Goal: Task Accomplishment & Management: Manage account settings

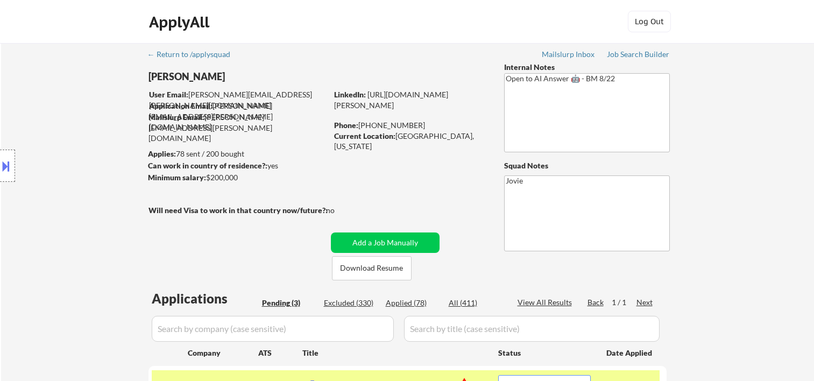
select select ""pending""
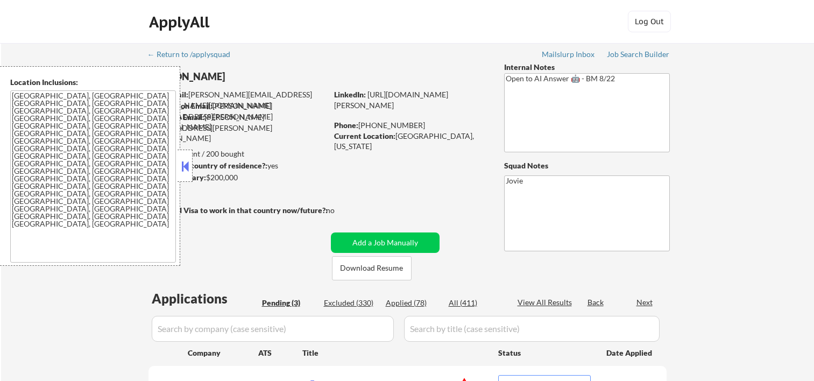
select select ""pending""
click at [194, 159] on div "Applies: 78 sent / 200 bought" at bounding box center [237, 154] width 179 height 11
click at [178, 161] on div at bounding box center [185, 166] width 15 height 32
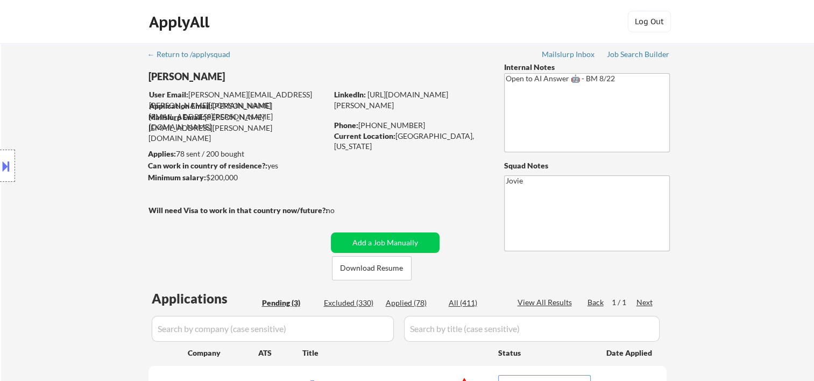
scroll to position [179, 0]
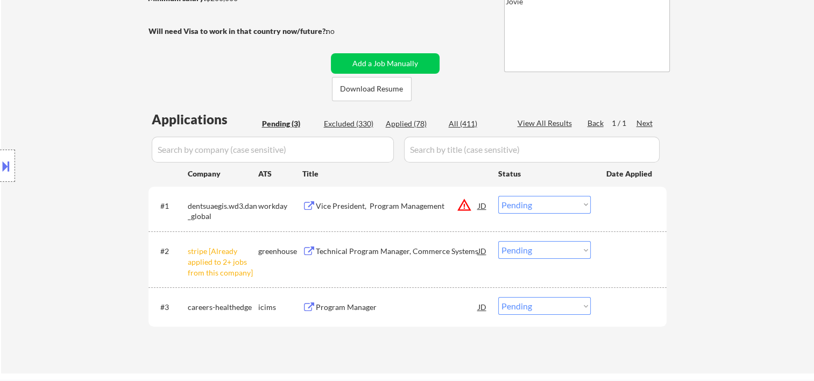
drag, startPoint x: 616, startPoint y: 205, endPoint x: 609, endPoint y: 206, distance: 7.1
click at [610, 206] on div at bounding box center [630, 205] width 47 height 19
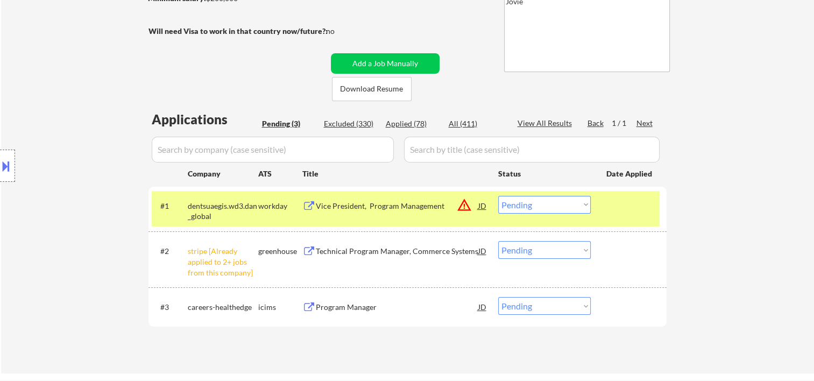
click at [579, 204] on select "Choose an option... Pending Applied Excluded (Questions) Excluded (Expired) Exc…" at bounding box center [544, 205] width 93 height 18
click at [498, 196] on select "Choose an option... Pending Applied Excluded (Questions) Excluded (Expired) Exc…" at bounding box center [544, 205] width 93 height 18
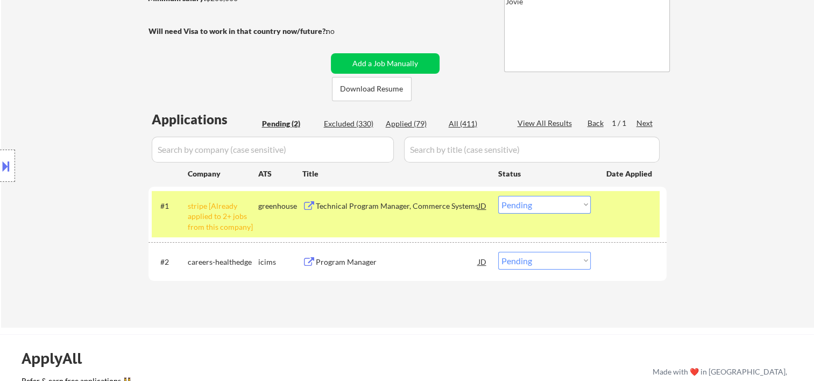
click at [606, 214] on div "#1 stripe [Already applied to 2+ jobs from this company] greenhouse Technical P…" at bounding box center [406, 214] width 508 height 46
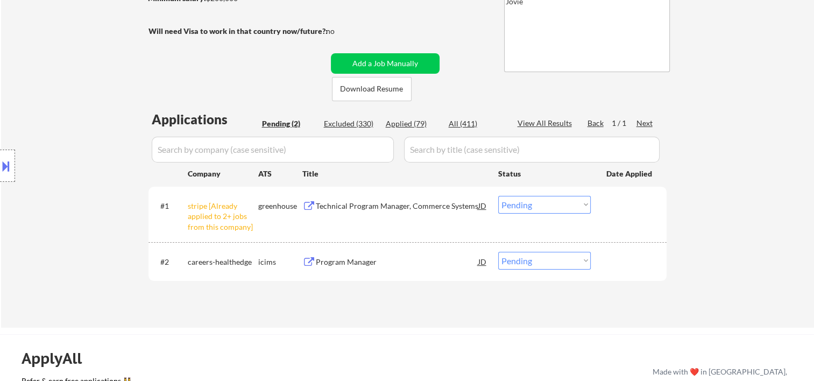
drag, startPoint x: 636, startPoint y: 221, endPoint x: 519, endPoint y: 230, distance: 117.2
click at [629, 222] on div "#1 stripe [Already applied to 2+ jobs from this company] greenhouse Technical P…" at bounding box center [406, 214] width 508 height 46
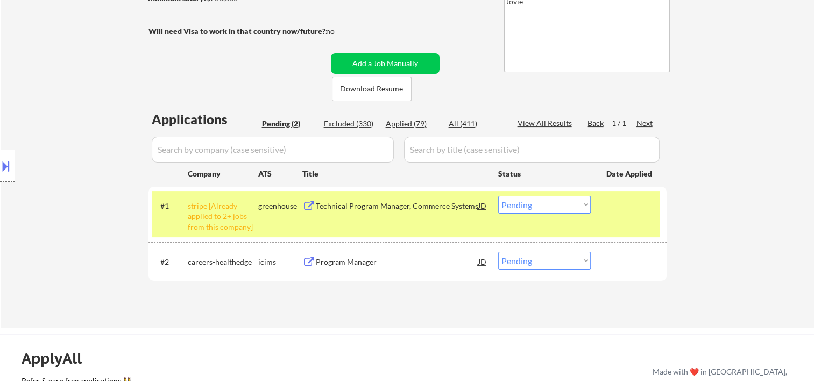
click at [605, 218] on div "#1 stripe [Already applied to 2+ jobs from this company] greenhouse Technical P…" at bounding box center [406, 214] width 508 height 46
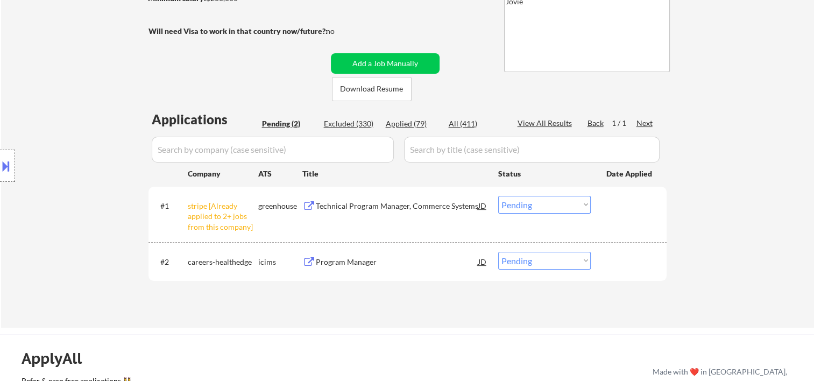
click at [396, 215] on div "#1 stripe [Already applied to 2+ jobs from this company] greenhouse Technical P…" at bounding box center [406, 214] width 508 height 46
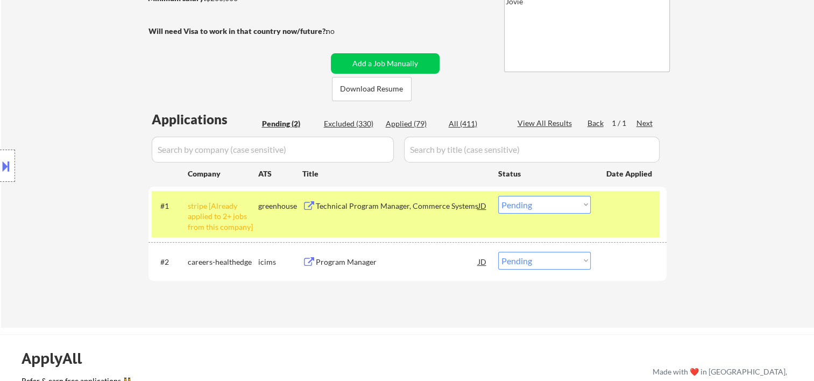
click at [535, 207] on select "Choose an option... Pending Applied Excluded (Questions) Excluded (Expired) Exc…" at bounding box center [544, 205] width 93 height 18
click at [628, 201] on div at bounding box center [630, 205] width 47 height 19
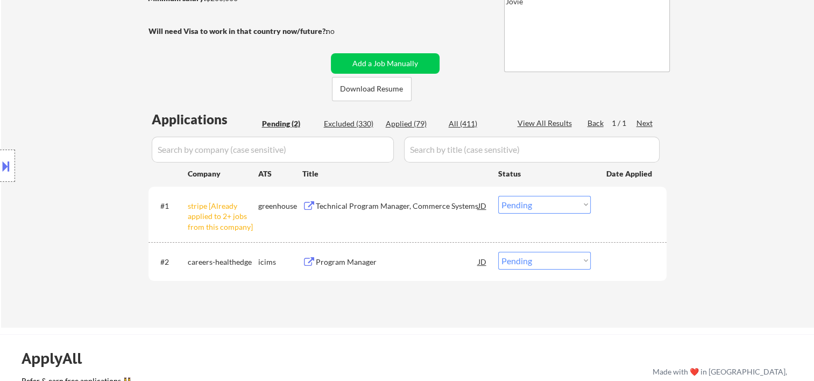
click at [433, 210] on div "Technical Program Manager, Commerce Systems" at bounding box center [397, 206] width 163 height 11
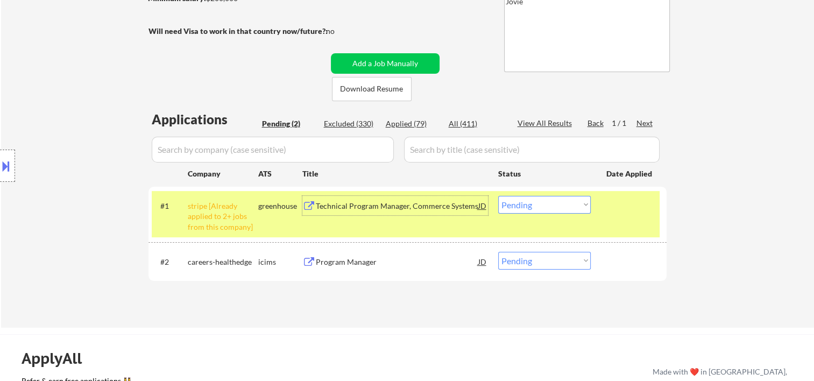
click at [572, 205] on select "Choose an option... Pending Applied Excluded (Questions) Excluded (Expired) Exc…" at bounding box center [544, 205] width 93 height 18
click at [498, 196] on select "Choose an option... Pending Applied Excluded (Questions) Excluded (Expired) Exc…" at bounding box center [544, 205] width 93 height 18
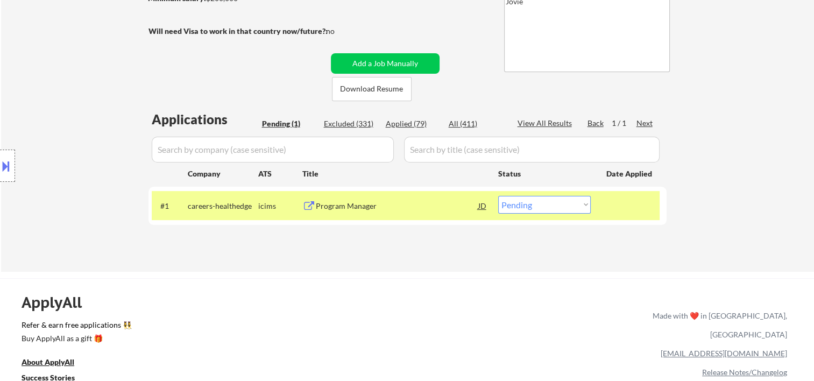
click at [401, 203] on div "Program Manager" at bounding box center [397, 206] width 163 height 11
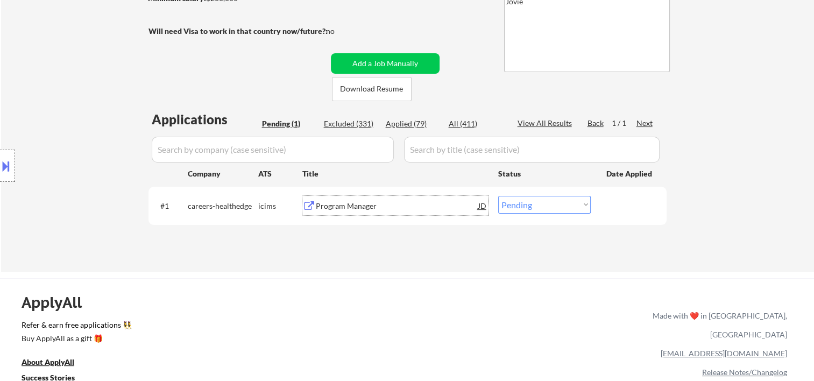
click at [399, 209] on div "Program Manager" at bounding box center [397, 206] width 163 height 11
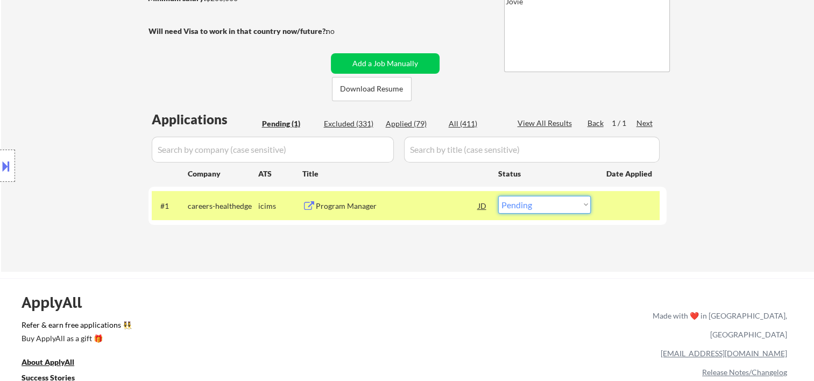
click at [586, 201] on select "Choose an option... Pending Applied Excluded (Questions) Excluded (Expired) Exc…" at bounding box center [544, 205] width 93 height 18
select select ""excluded__expired_""
click at [498, 196] on select "Choose an option... Pending Applied Excluded (Questions) Excluded (Expired) Exc…" at bounding box center [544, 205] width 93 height 18
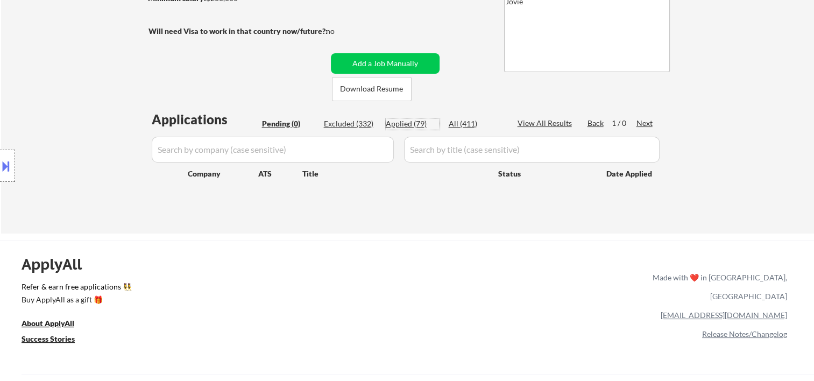
click at [411, 123] on div "Applied (79)" at bounding box center [413, 123] width 54 height 11
select select ""applied""
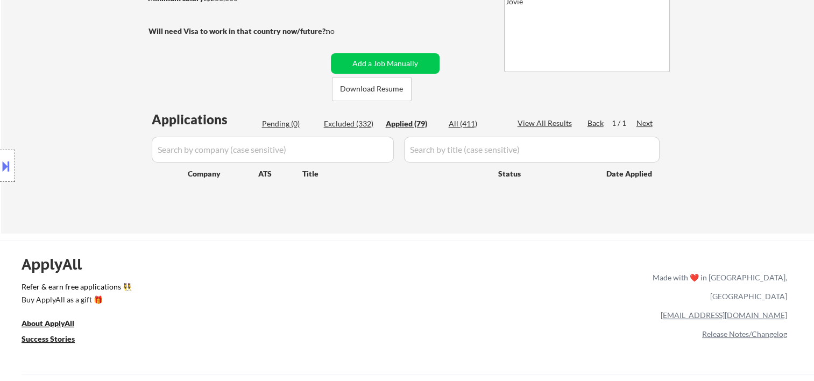
select select ""applied""
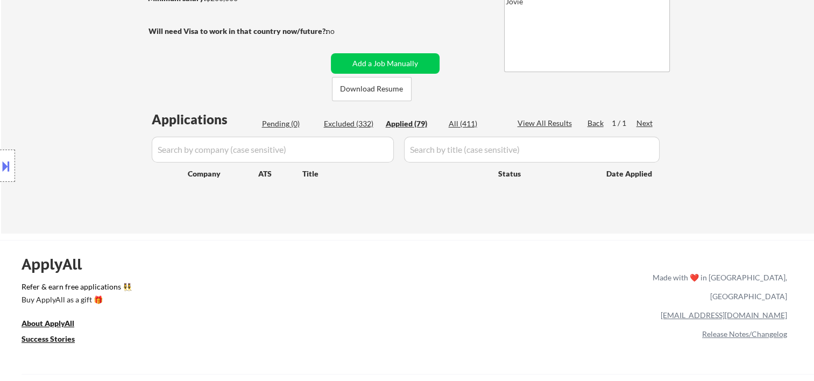
select select ""applied""
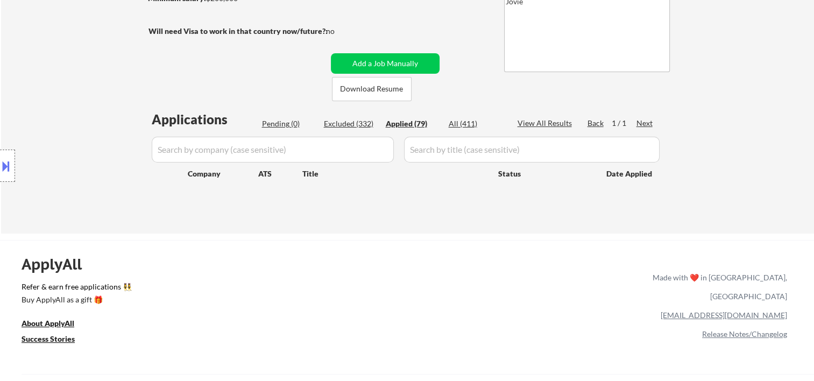
select select ""applied""
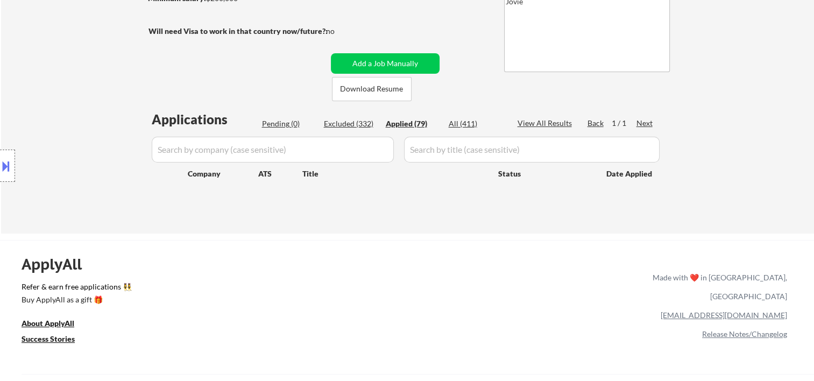
select select ""applied""
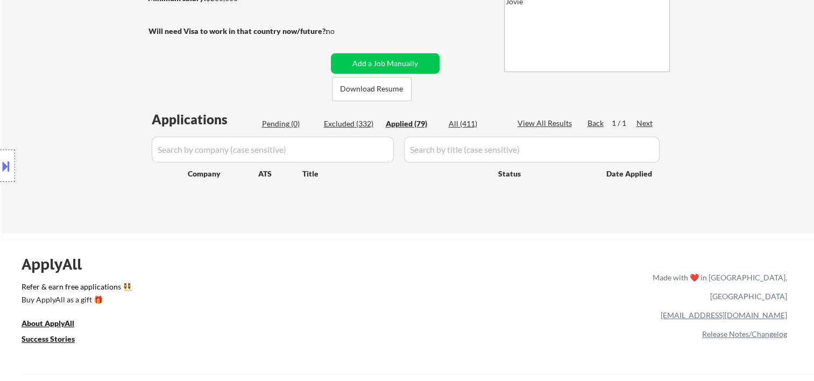
select select ""applied""
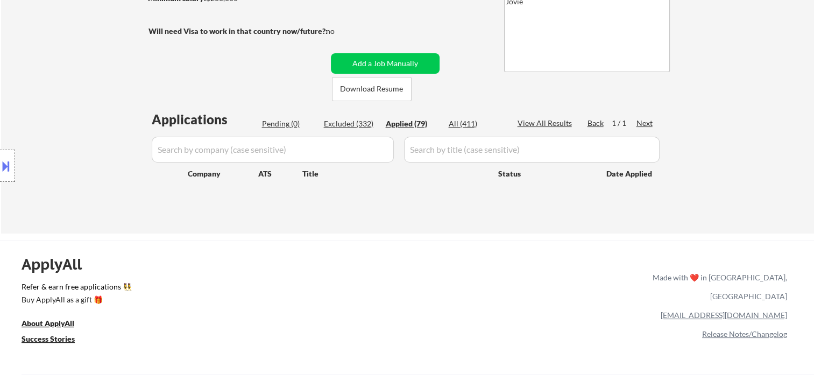
select select ""applied""
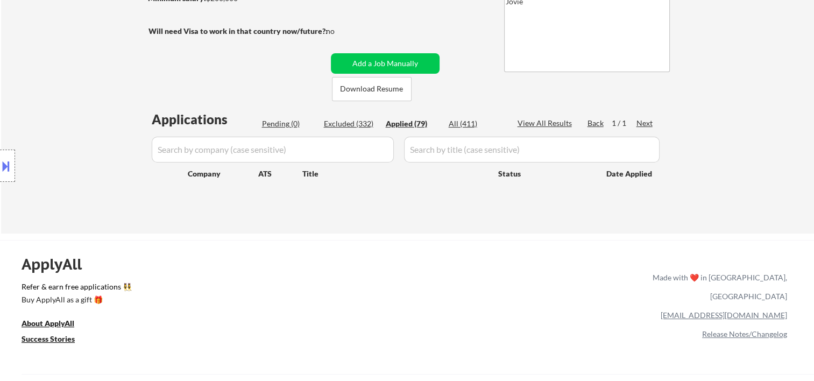
select select ""applied""
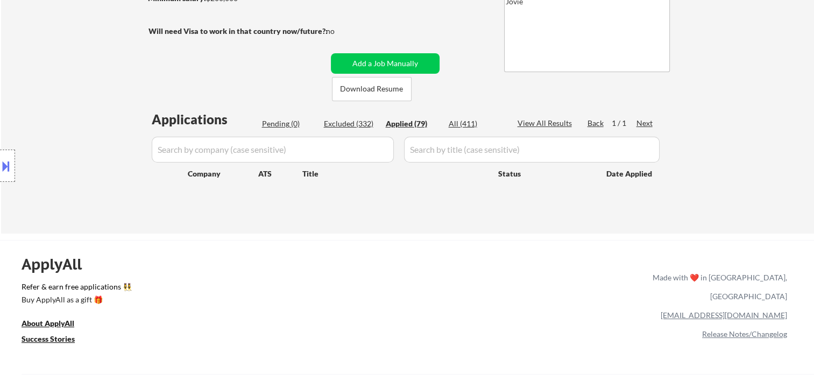
select select ""applied""
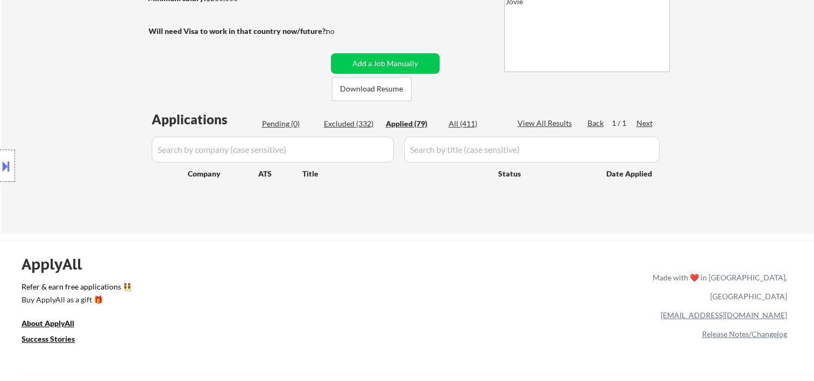
select select ""applied""
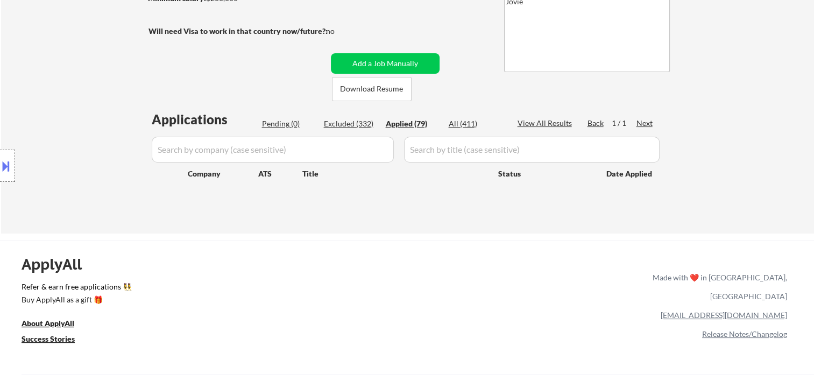
select select ""applied""
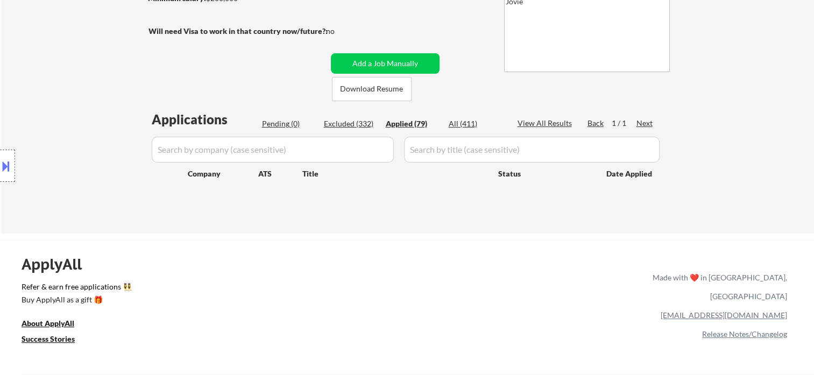
select select ""applied""
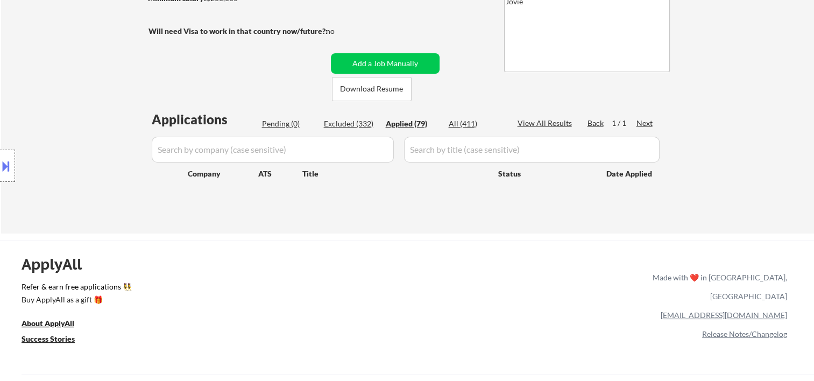
select select ""applied""
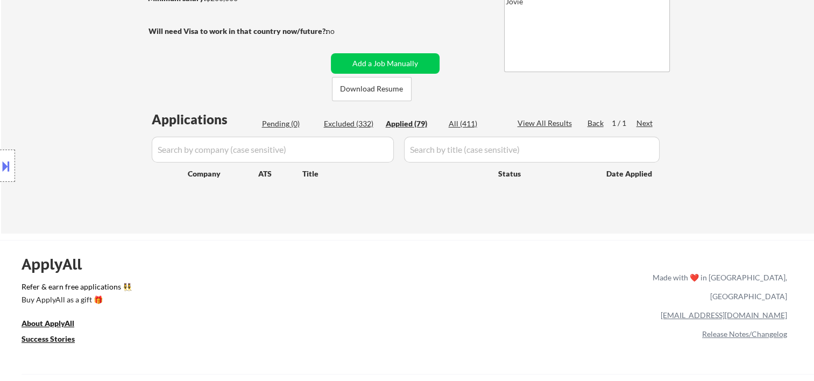
select select ""applied""
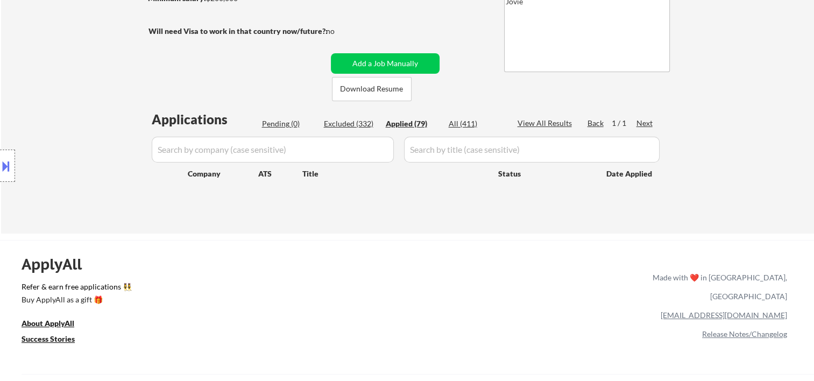
select select ""applied""
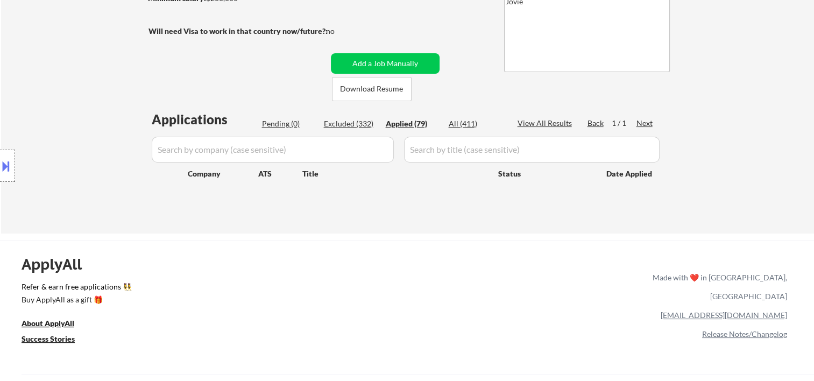
select select ""applied""
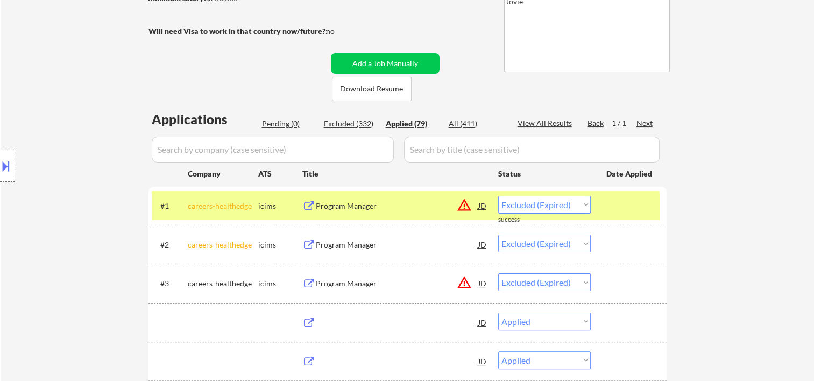
select select ""applied""
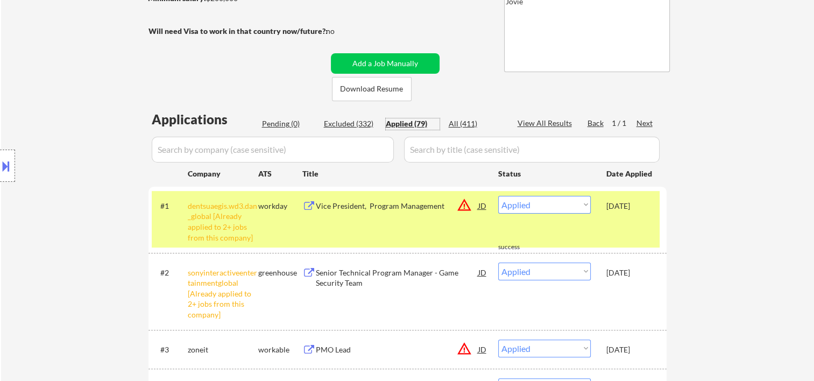
scroll to position [0, 0]
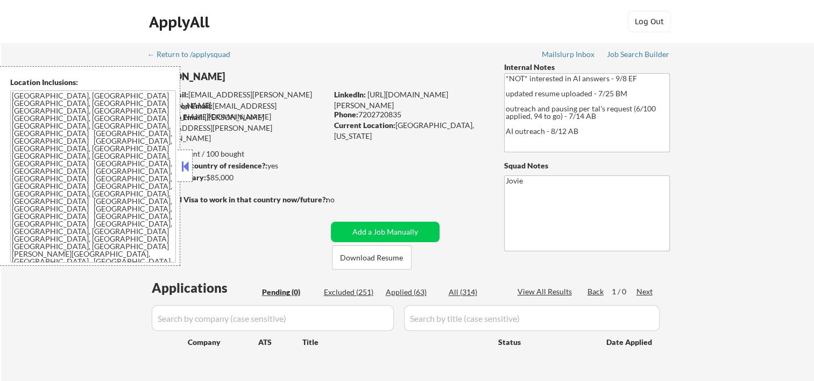
click at [184, 158] on button at bounding box center [185, 166] width 12 height 16
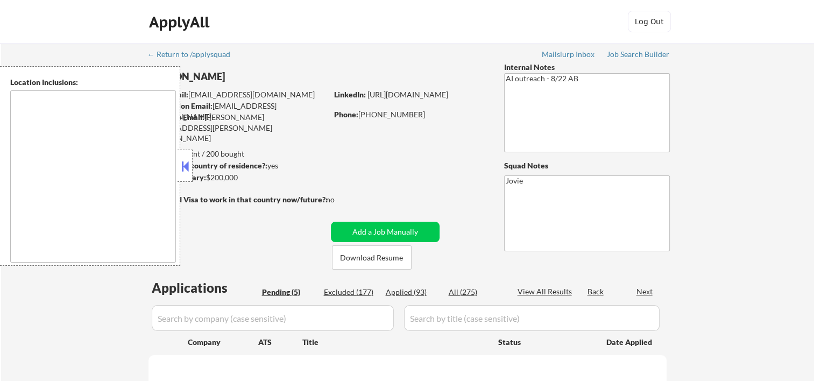
type textarea "Glendale, CA Burbank, CA Pasadena, CA West Hollywood, CA Beverly Hills, CA Sant…"
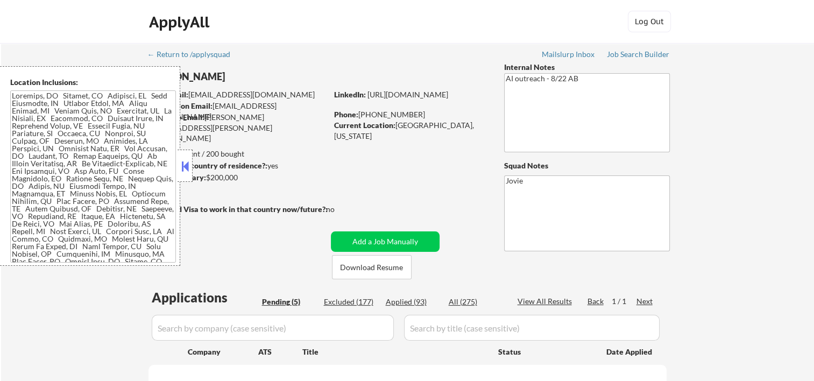
select select ""pending""
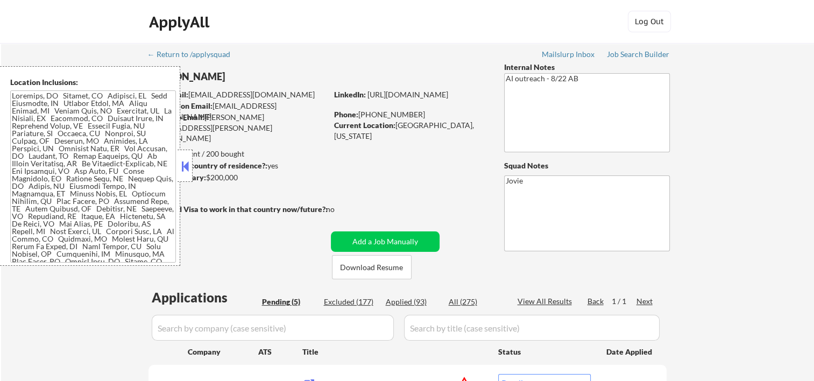
click at [190, 170] on button at bounding box center [185, 166] width 12 height 16
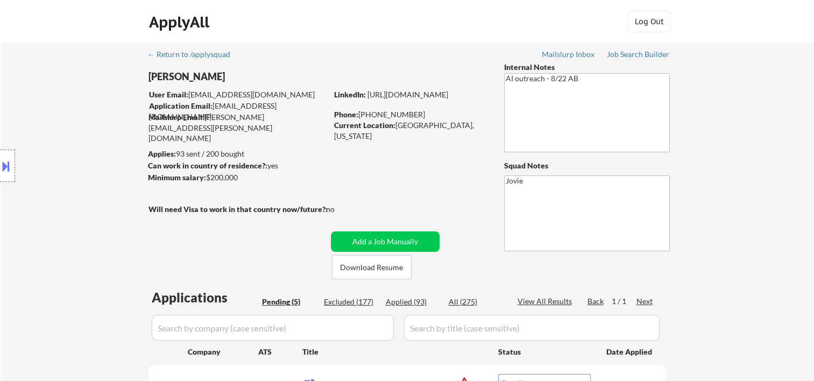
click at [444, 191] on div "← Return to /applysquad Mailslurp Inbox Job Search Builder Bradley Juhasz User …" at bounding box center [407, 327] width 537 height 568
drag, startPoint x: 491, startPoint y: 43, endPoint x: 461, endPoint y: 74, distance: 42.6
click at [491, 43] on div "ApplyAll Log In Sign Up Log Out" at bounding box center [407, 22] width 814 height 44
click at [368, 265] on button "Download Resume" at bounding box center [372, 267] width 80 height 24
click at [411, 48] on div "← Return to /applysquad Mailslurp Inbox Job Search Builder Bradley Juhasz User …" at bounding box center [407, 327] width 537 height 568
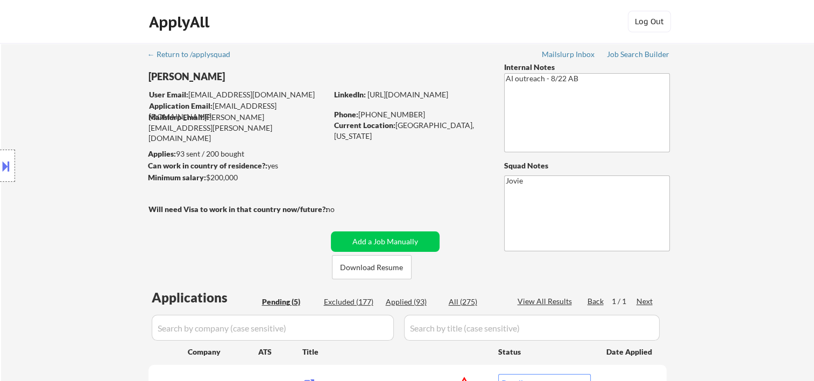
click at [476, 17] on div "ApplyAll Log In Sign Up Log Out" at bounding box center [407, 24] width 538 height 27
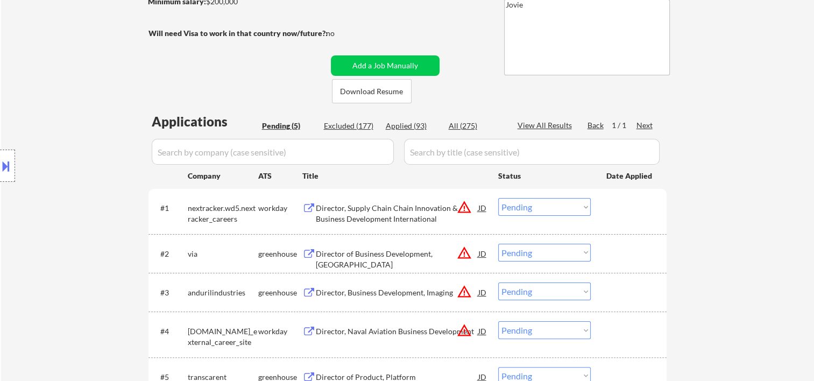
scroll to position [179, 0]
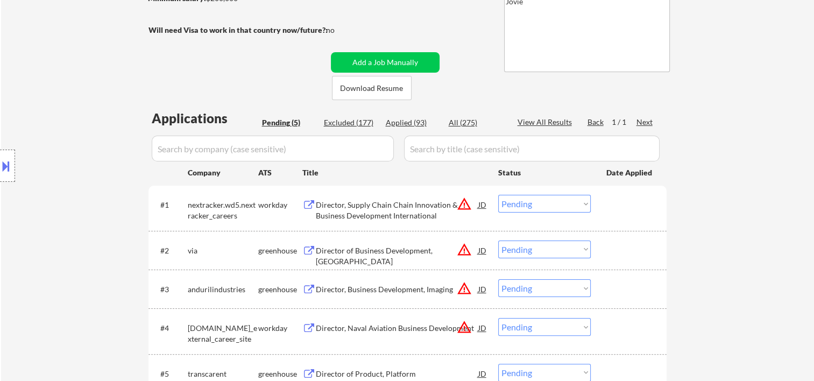
click at [643, 217] on div "#1 nextracker.wd5.nextracker_careers workday Director, Supply Chain Chain Innov…" at bounding box center [406, 208] width 508 height 36
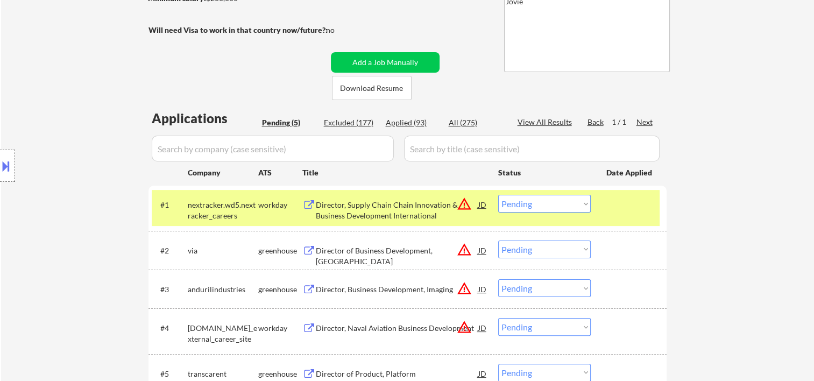
click at [635, 226] on div "#1 nextracker.wd5.nextracker_careers workday Director, Supply Chain Chain Innov…" at bounding box center [408, 208] width 518 height 45
drag, startPoint x: 609, startPoint y: 248, endPoint x: 599, endPoint y: 206, distance: 43.3
click at [610, 248] on div at bounding box center [630, 250] width 47 height 19
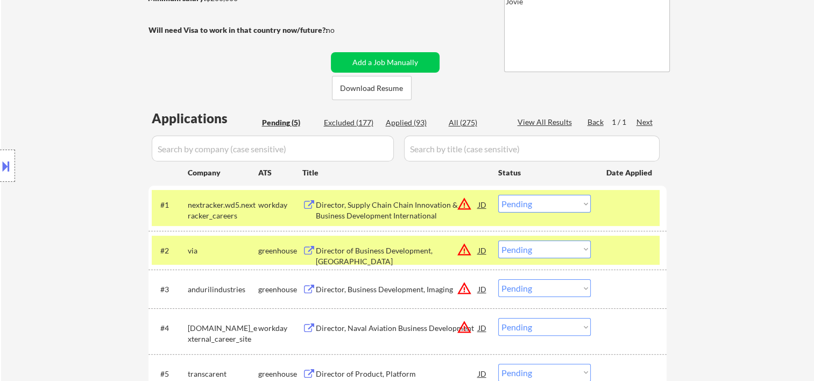
click at [599, 202] on div "#1 nextracker.wd5.nextracker_careers workday Director, Supply Chain Chain Innov…" at bounding box center [406, 208] width 508 height 36
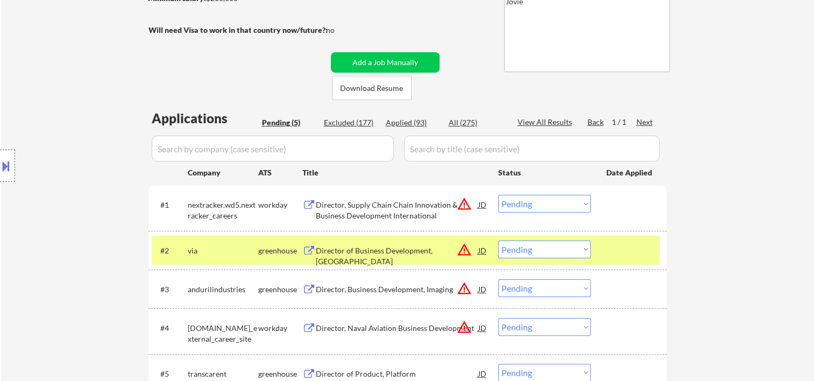
click at [364, 254] on div "Director of Business Development, Western US" at bounding box center [397, 255] width 163 height 21
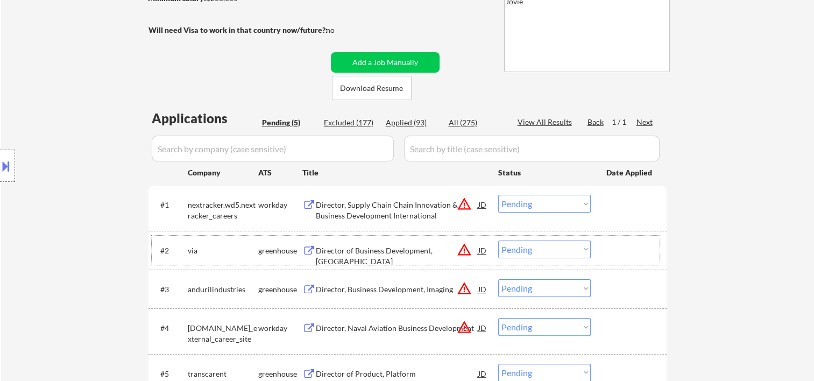
drag, startPoint x: 618, startPoint y: 250, endPoint x: 596, endPoint y: 256, distance: 22.5
click at [618, 250] on div at bounding box center [630, 250] width 47 height 19
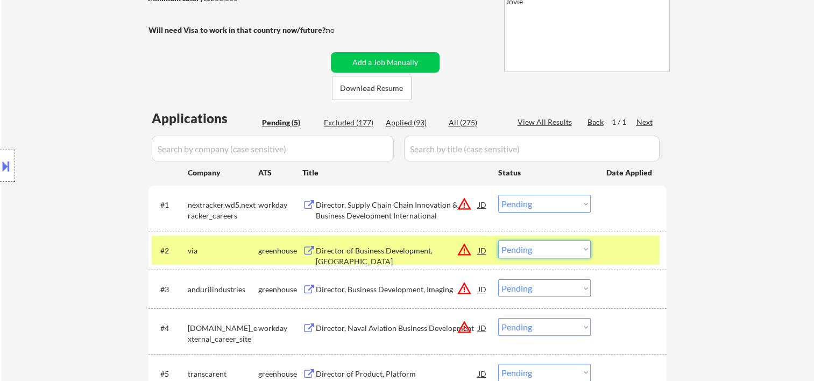
click at [587, 251] on select "Choose an option... Pending Applied Excluded (Questions) Excluded (Expired) Exc…" at bounding box center [544, 250] width 93 height 18
click at [498, 241] on select "Choose an option... Pending Applied Excluded (Questions) Excluded (Expired) Exc…" at bounding box center [544, 250] width 93 height 18
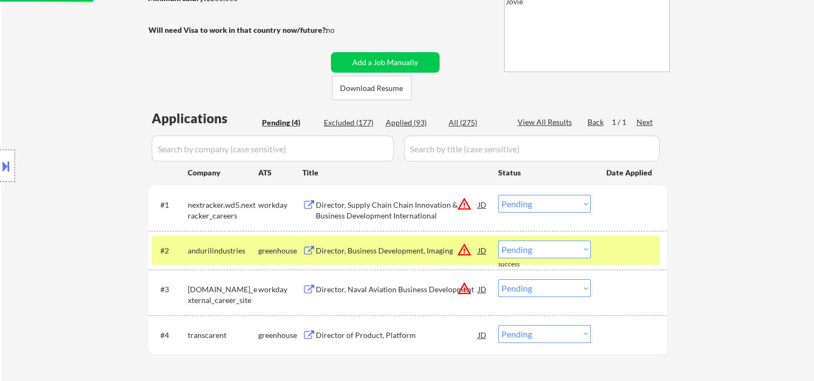
click at [601, 248] on div "#2 andurilindustries greenhouse Director, Business Development, Imaging JD warn…" at bounding box center [406, 250] width 508 height 29
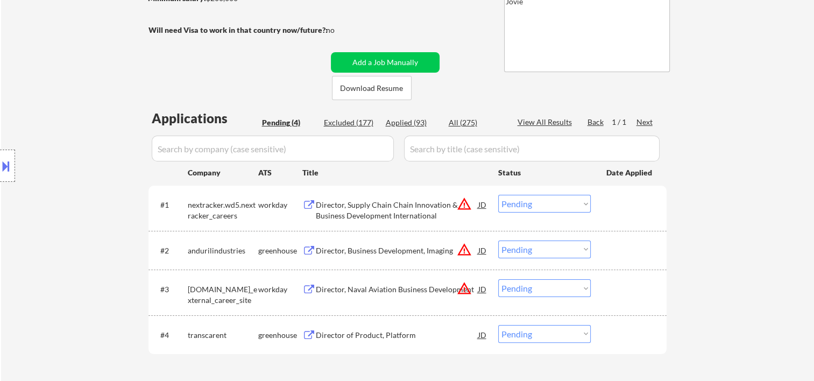
click at [375, 249] on div "Director, Business Development, Imaging" at bounding box center [397, 250] width 163 height 11
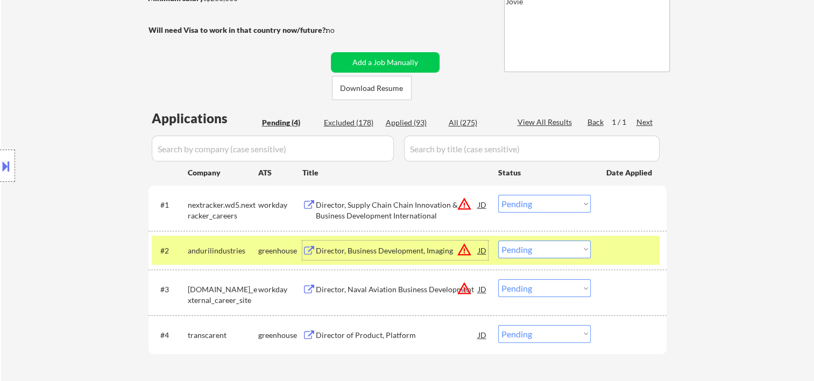
drag, startPoint x: 585, startPoint y: 251, endPoint x: 592, endPoint y: 247, distance: 8.2
click at [585, 251] on select "Choose an option... Pending Applied Excluded (Questions) Excluded (Expired) Exc…" at bounding box center [544, 250] width 93 height 18
click at [498, 241] on select "Choose an option... Pending Applied Excluded (Questions) Excluded (Expired) Exc…" at bounding box center [544, 250] width 93 height 18
select select ""pending""
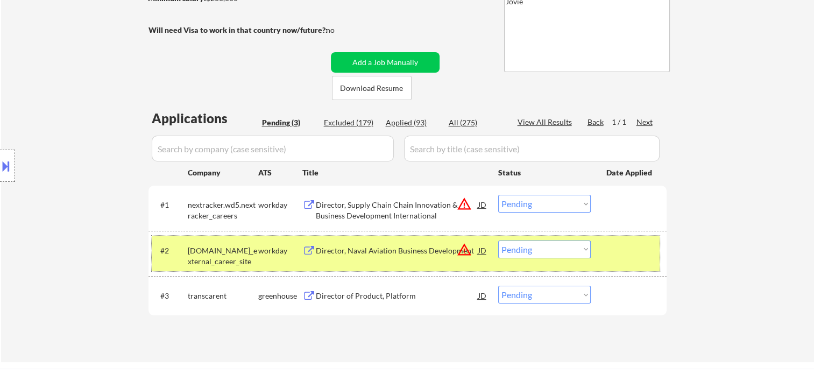
click at [623, 250] on div at bounding box center [630, 250] width 47 height 19
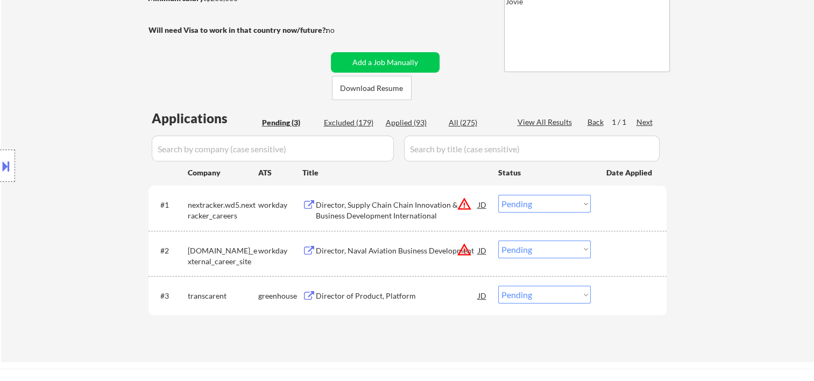
drag, startPoint x: 618, startPoint y: 290, endPoint x: 535, endPoint y: 301, distance: 83.7
click at [618, 291] on div at bounding box center [630, 295] width 47 height 19
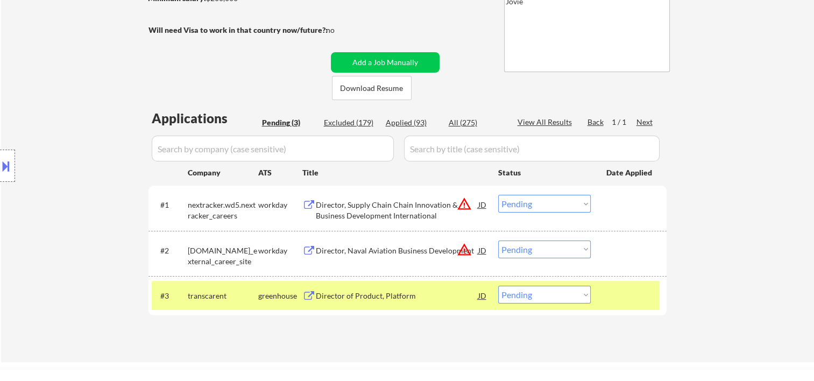
click at [433, 294] on div "Director of Product, Platform" at bounding box center [397, 296] width 163 height 11
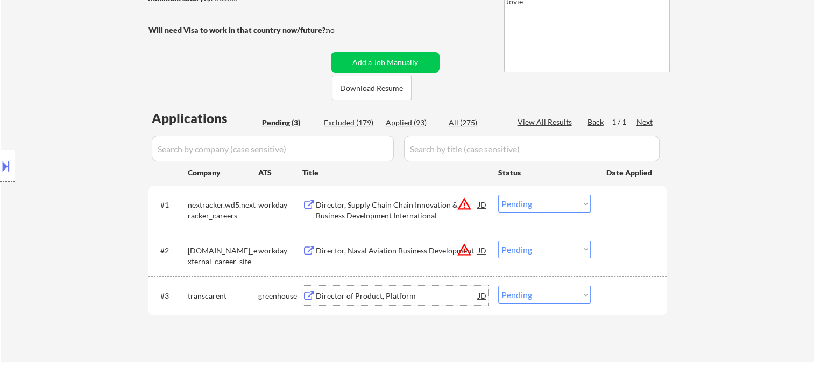
drag, startPoint x: 613, startPoint y: 297, endPoint x: 599, endPoint y: 297, distance: 14.0
click at [612, 297] on div at bounding box center [630, 295] width 47 height 19
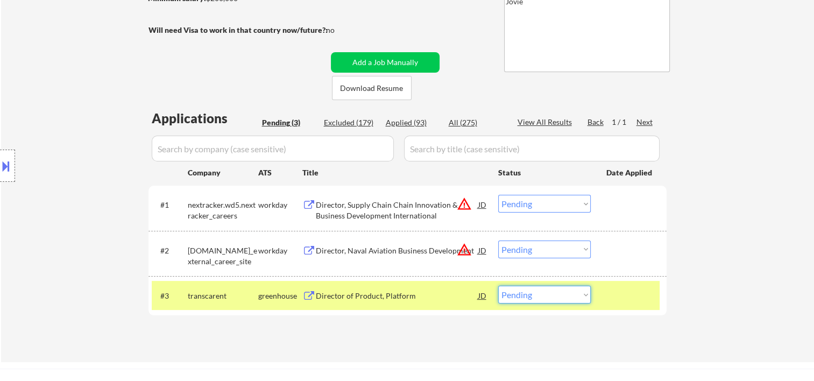
click at [584, 297] on select "Choose an option... Pending Applied Excluded (Questions) Excluded (Expired) Exc…" at bounding box center [544, 295] width 93 height 18
select select ""excluded__bad_match_""
click at [498, 286] on select "Choose an option... Pending Applied Excluded (Questions) Excluded (Expired) Exc…" at bounding box center [544, 295] width 93 height 18
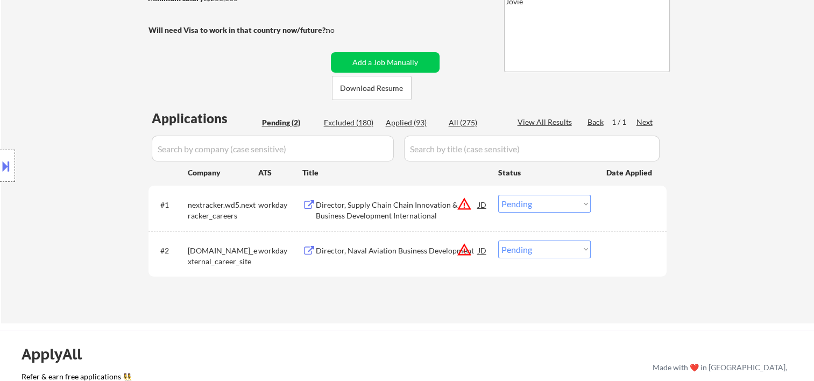
drag, startPoint x: 631, startPoint y: 250, endPoint x: 623, endPoint y: 250, distance: 8.1
click at [629, 250] on div at bounding box center [630, 250] width 47 height 19
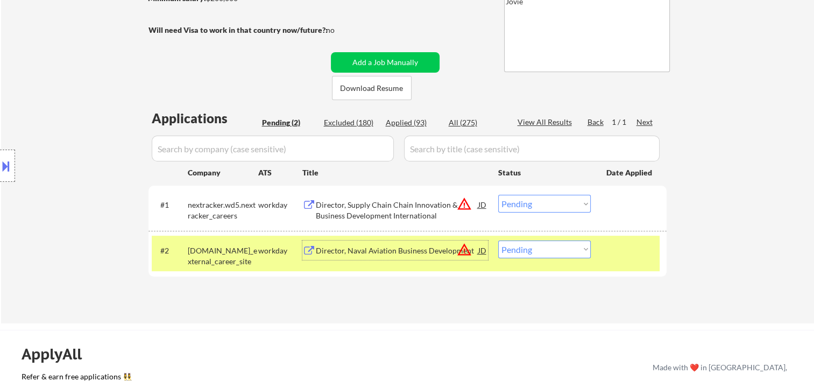
click at [406, 242] on div "Director, Naval Aviation Business Development" at bounding box center [397, 250] width 163 height 19
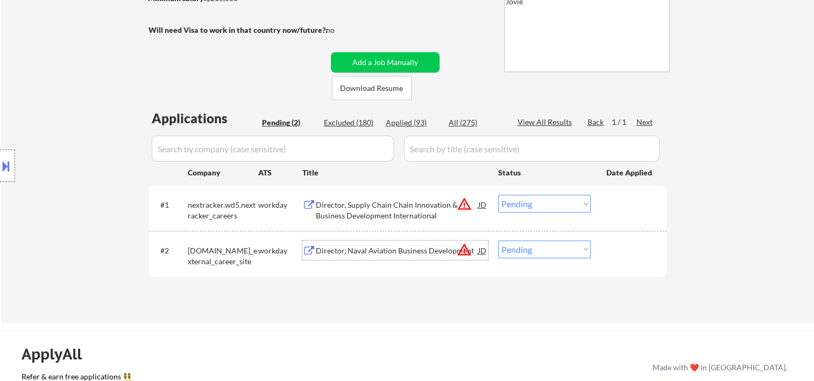
drag, startPoint x: 612, startPoint y: 250, endPoint x: 607, endPoint y: 252, distance: 5.8
click at [609, 252] on div at bounding box center [630, 250] width 47 height 19
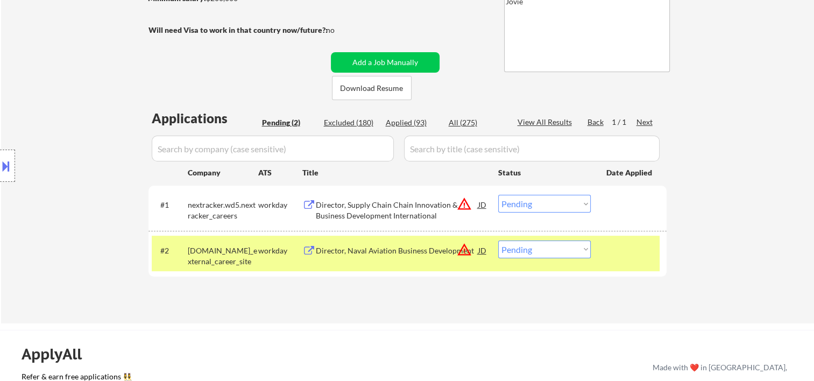
click at [581, 254] on select "Choose an option... Pending Applied Excluded (Questions) Excluded (Expired) Exc…" at bounding box center [544, 250] width 93 height 18
select select ""excluded__bad_match_""
click at [498, 241] on select "Choose an option... Pending Applied Excluded (Questions) Excluded (Expired) Exc…" at bounding box center [544, 250] width 93 height 18
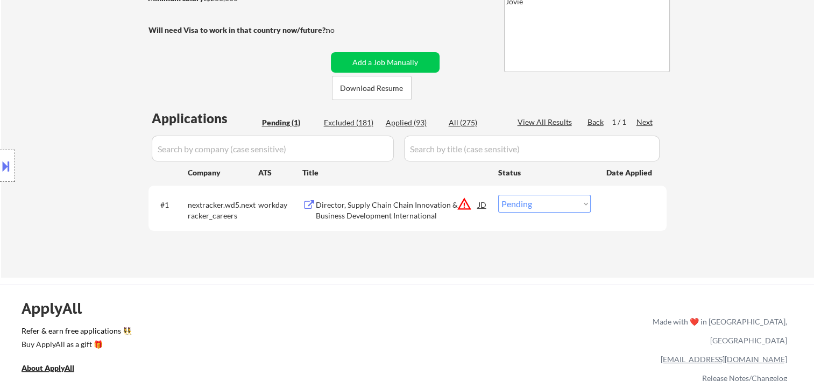
click at [612, 204] on div at bounding box center [630, 204] width 47 height 19
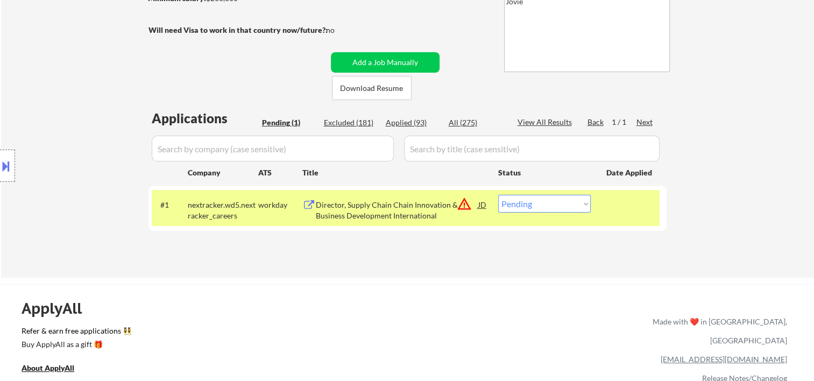
click at [427, 204] on div "Director, Supply Chain Chain Innovation & Business Development International" at bounding box center [397, 210] width 163 height 21
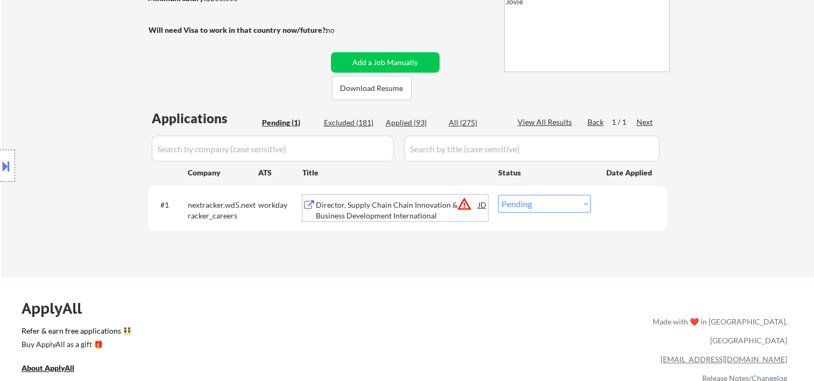
click at [579, 202] on select "Choose an option... Pending Applied Excluded (Questions) Excluded (Expired) Exc…" at bounding box center [544, 204] width 93 height 18
select select ""applied""
click at [498, 195] on select "Choose an option... Pending Applied Excluded (Questions) Excluded (Expired) Exc…" at bounding box center [544, 204] width 93 height 18
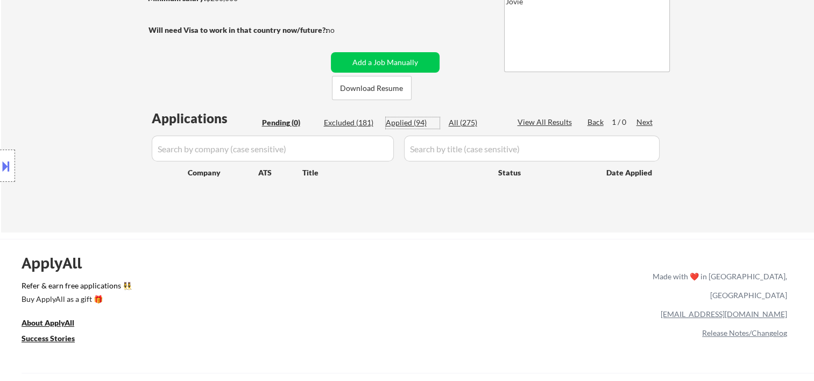
click at [410, 124] on div "Applied (94)" at bounding box center [413, 122] width 54 height 11
click at [0, 0] on div "#3 transcarent greenhouse Director of Product, Platform JD warning_amber Choose…" at bounding box center [0, 0] width 0 height 0
select select ""applied""
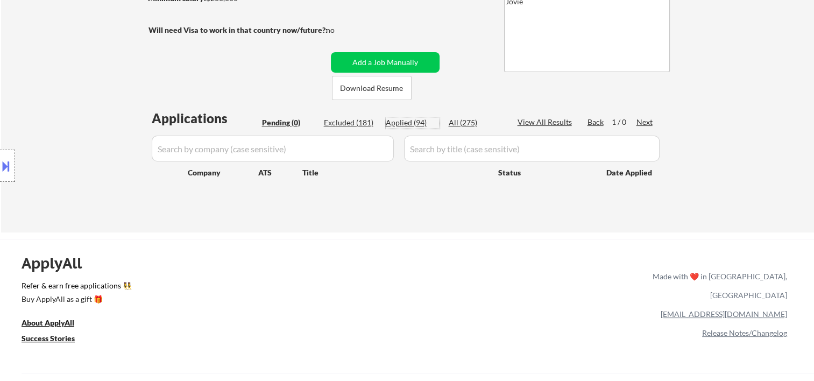
select select ""applied""
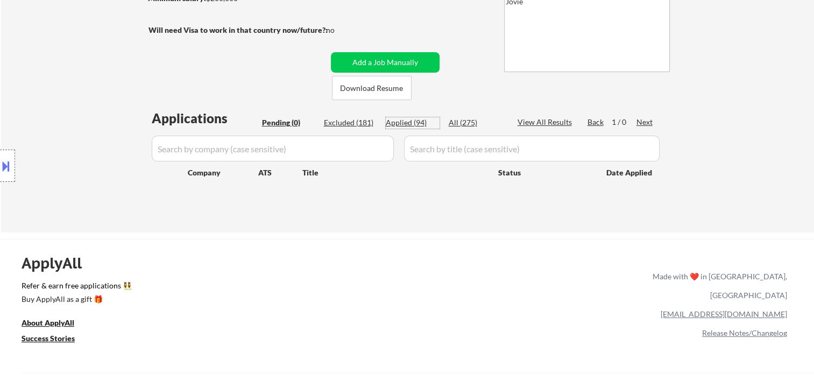
select select ""applied""
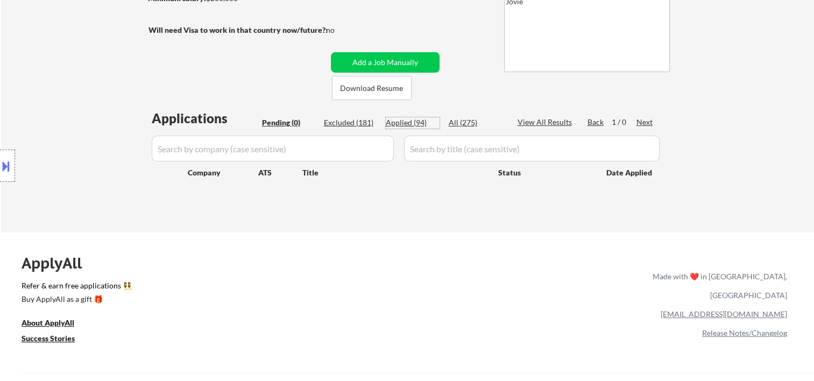
select select ""applied""
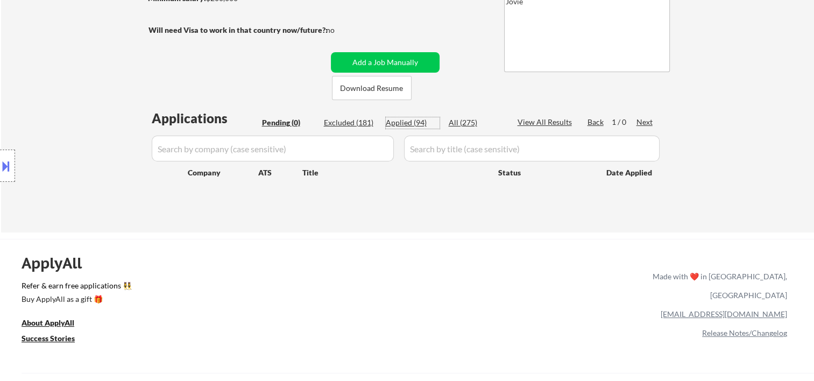
select select ""applied""
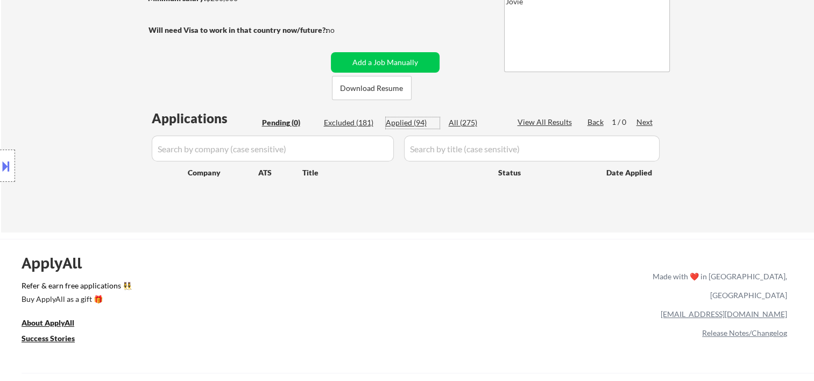
select select ""applied""
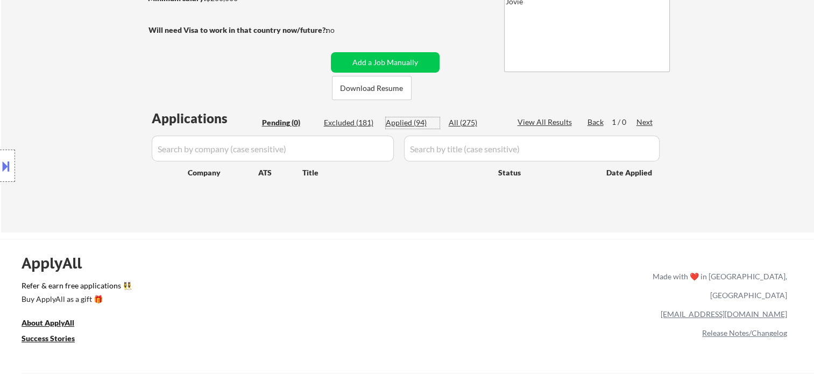
select select ""applied""
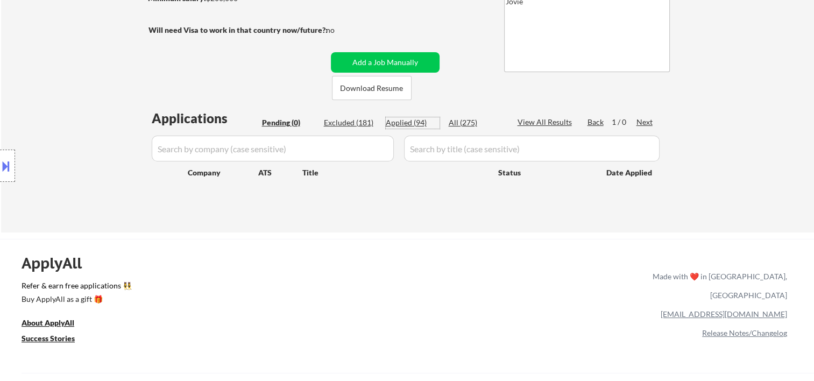
select select ""applied""
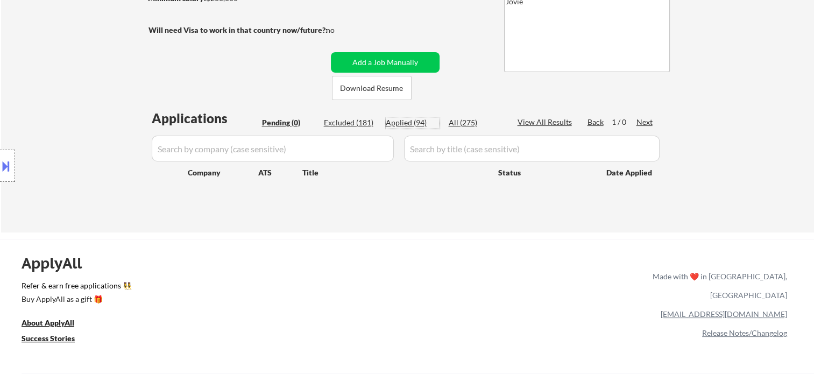
select select ""applied""
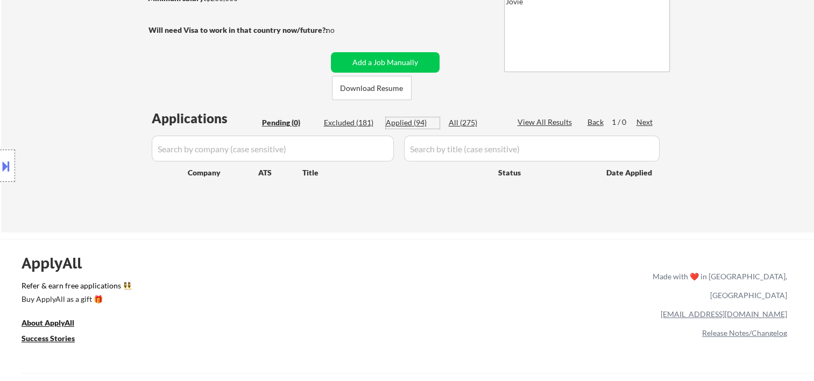
select select ""applied""
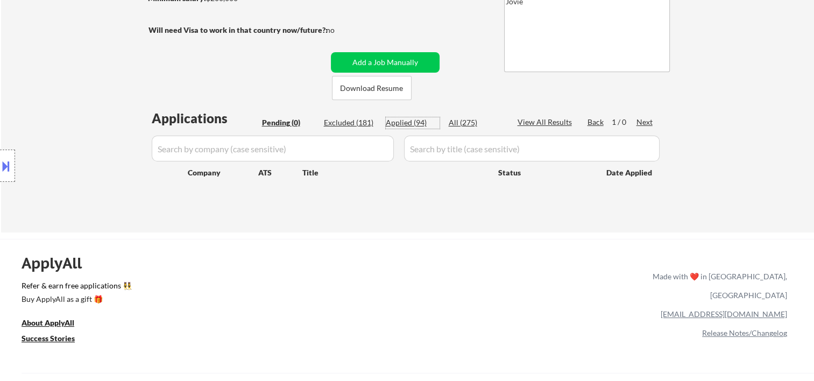
select select ""applied""
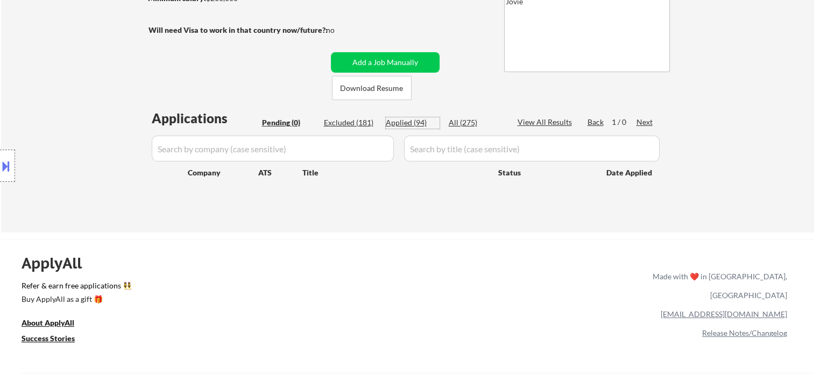
select select ""applied""
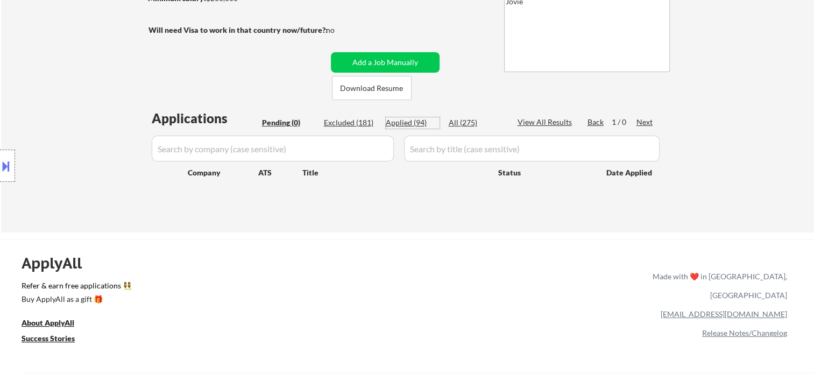
select select ""applied""
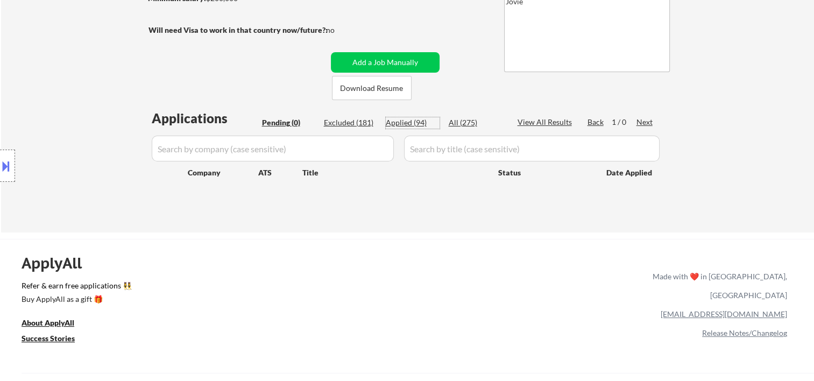
select select ""applied""
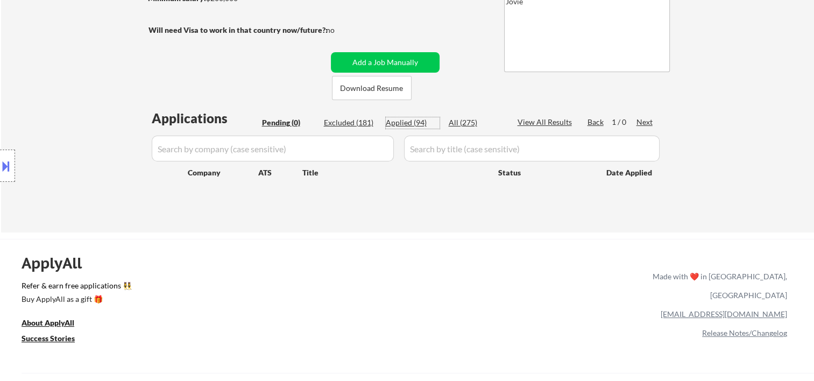
select select ""applied""
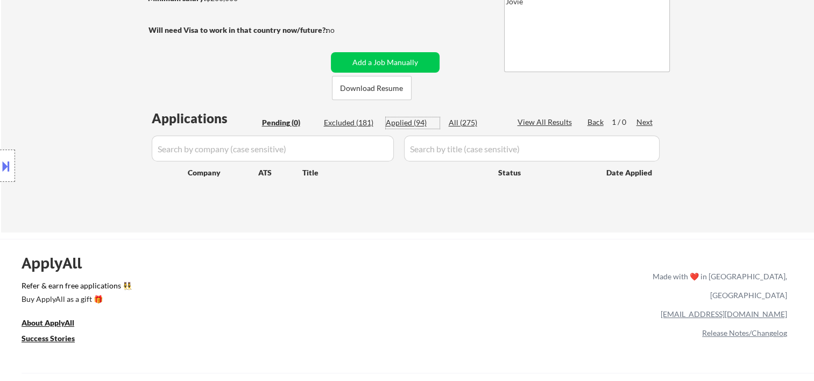
select select ""applied""
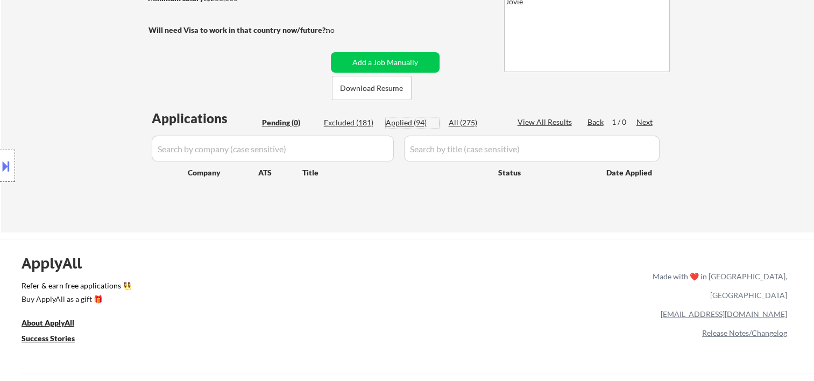
select select ""applied""
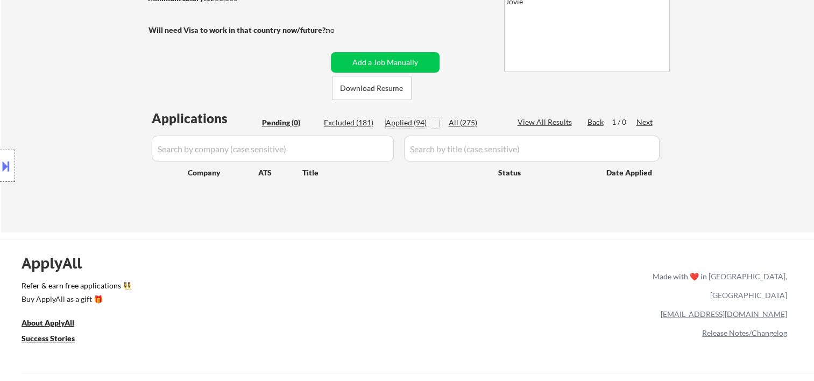
select select ""applied""
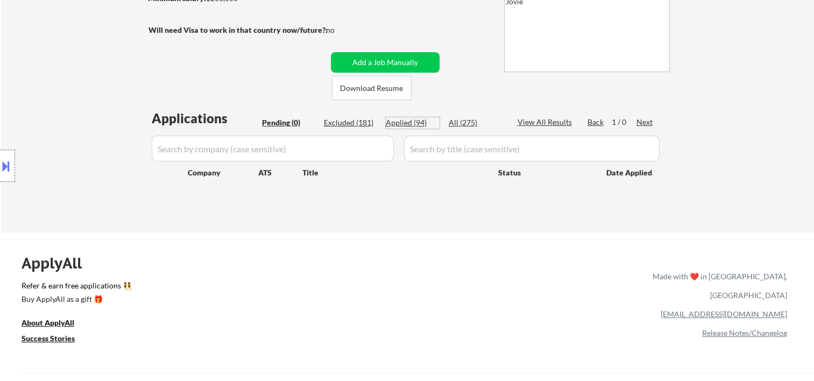
select select ""applied""
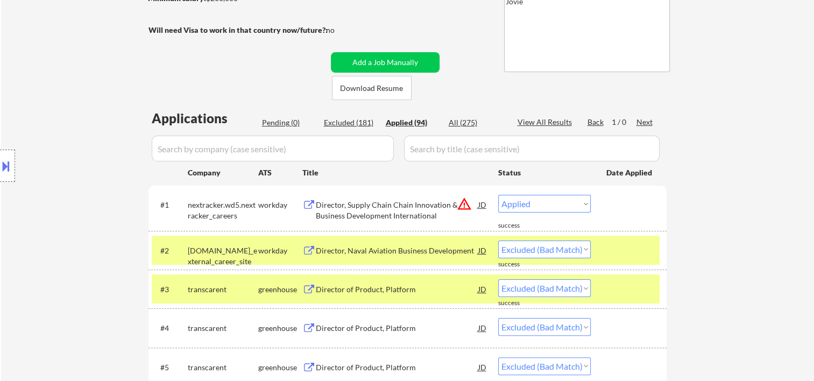
select select ""applied""
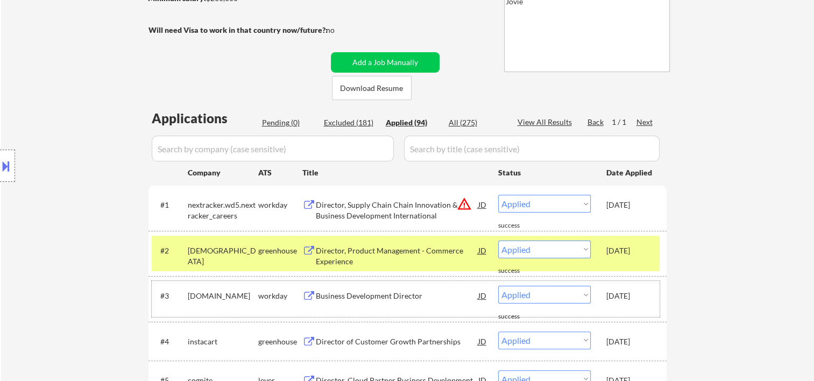
scroll to position [0, 0]
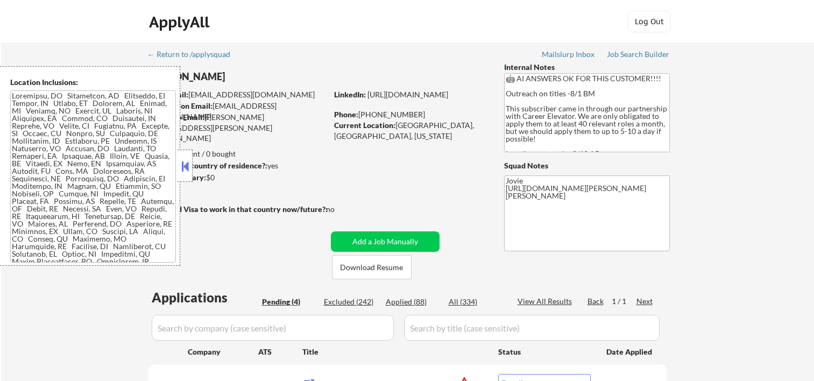
select select ""pending""
click at [182, 169] on button at bounding box center [185, 166] width 12 height 16
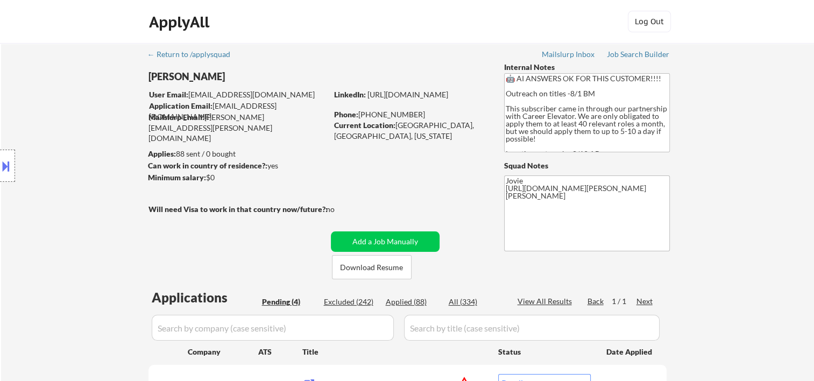
drag, startPoint x: 455, startPoint y: 33, endPoint x: 447, endPoint y: 46, distance: 15.2
click at [454, 33] on div "ApplyAll Log Out" at bounding box center [407, 24] width 538 height 27
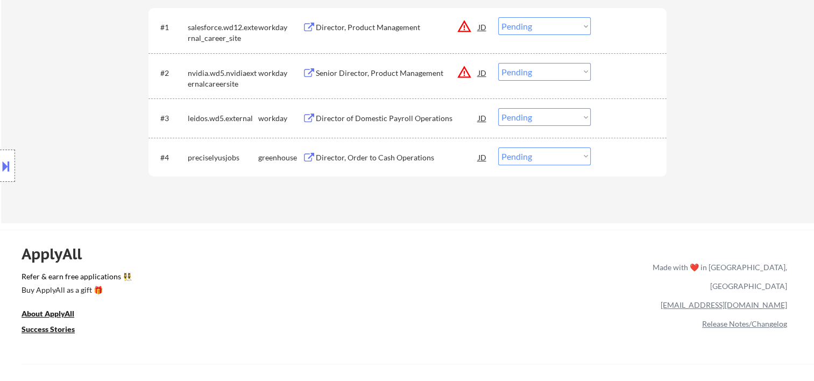
scroll to position [359, 0]
click at [633, 165] on div "#4 preciselyusjobs greenhouse Director, Order to Cash Operations JD Choose an o…" at bounding box center [406, 155] width 508 height 29
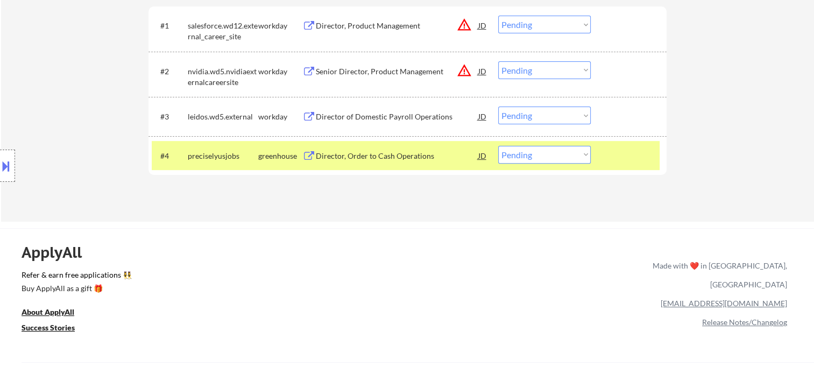
click at [356, 156] on div "Director, Order to Cash Operations" at bounding box center [397, 156] width 163 height 11
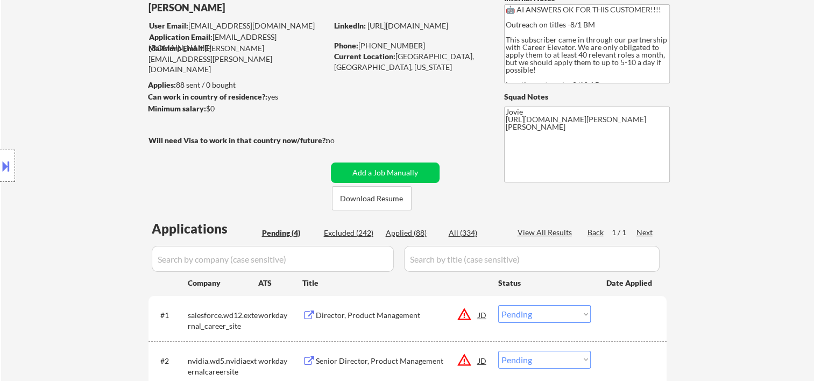
scroll to position [179, 0]
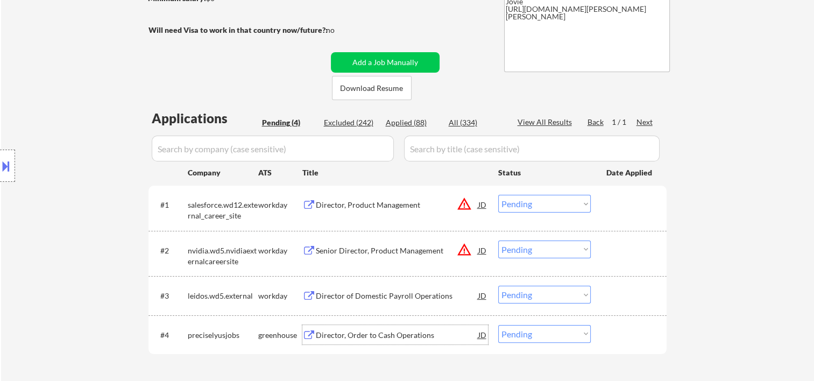
click at [610, 347] on div "#4 preciselyusjobs greenhouse Director, Order to Cash Operations JD Choose an o…" at bounding box center [406, 334] width 508 height 29
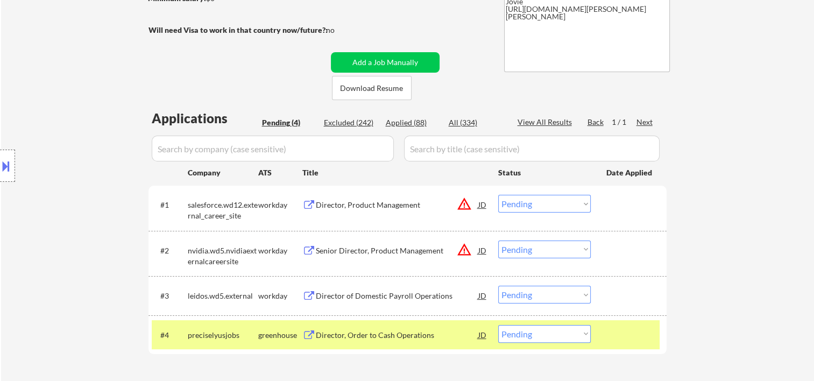
click at [582, 336] on select "Choose an option... Pending Applied Excluded (Questions) Excluded (Expired) Exc…" at bounding box center [544, 334] width 93 height 18
select select ""excluded__bad_match_""
click at [498, 325] on select "Choose an option... Pending Applied Excluded (Questions) Excluded (Expired) Exc…" at bounding box center [544, 334] width 93 height 18
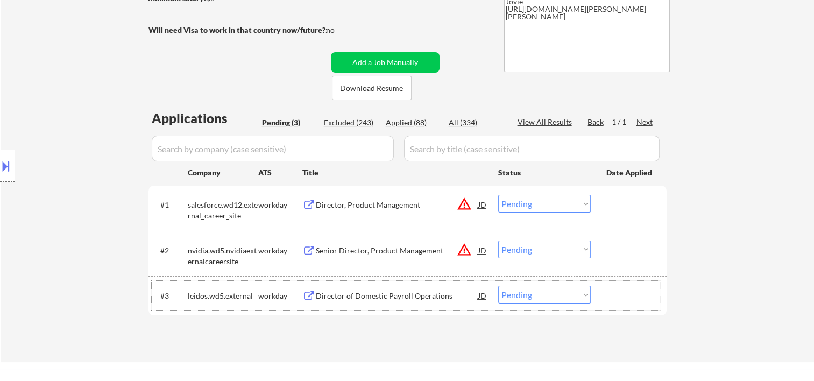
drag, startPoint x: 631, startPoint y: 292, endPoint x: 584, endPoint y: 294, distance: 47.4
click at [630, 292] on div at bounding box center [630, 295] width 47 height 19
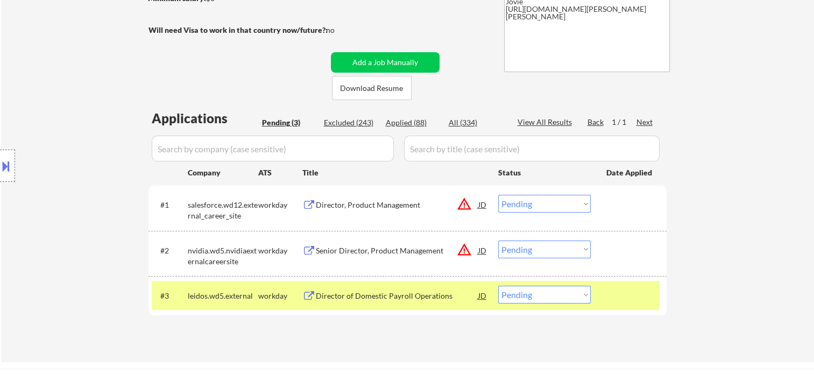
click at [418, 287] on div "Director of Domestic Payroll Operations" at bounding box center [397, 295] width 163 height 19
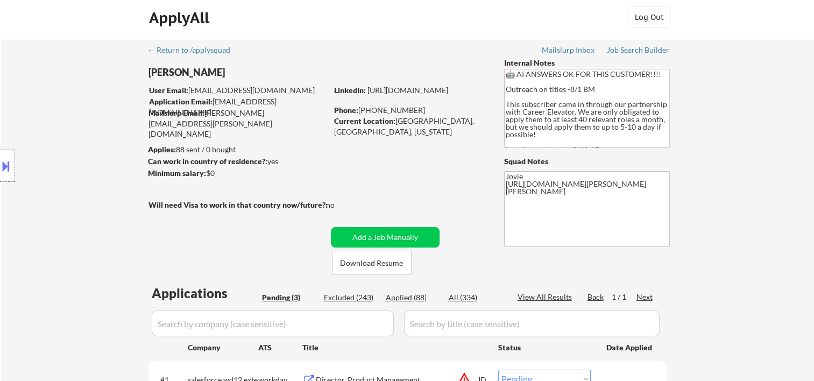
scroll to position [0, 0]
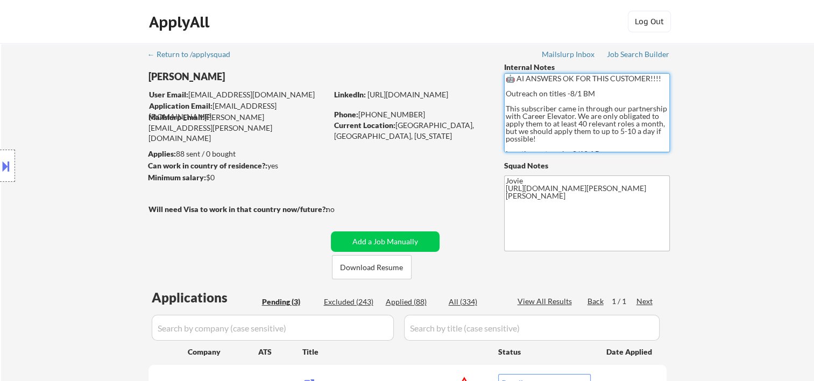
click at [561, 122] on textarea "🤖 AI ANSWERS OK FOR THIS CUSTOMER!!!! Outreach on titles -8/1 BM This subscribe…" at bounding box center [587, 112] width 166 height 79
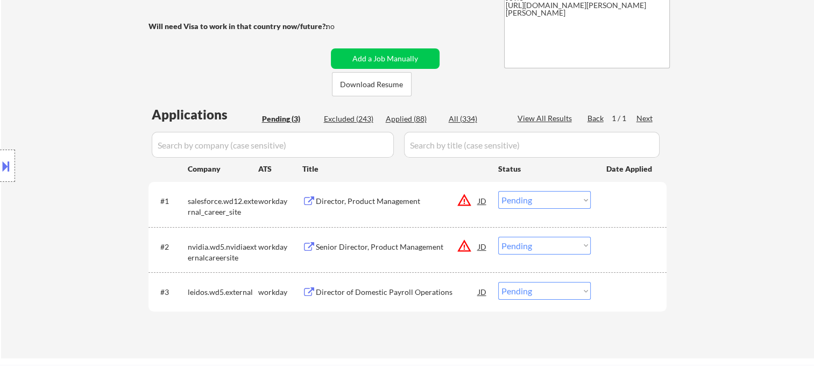
scroll to position [179, 0]
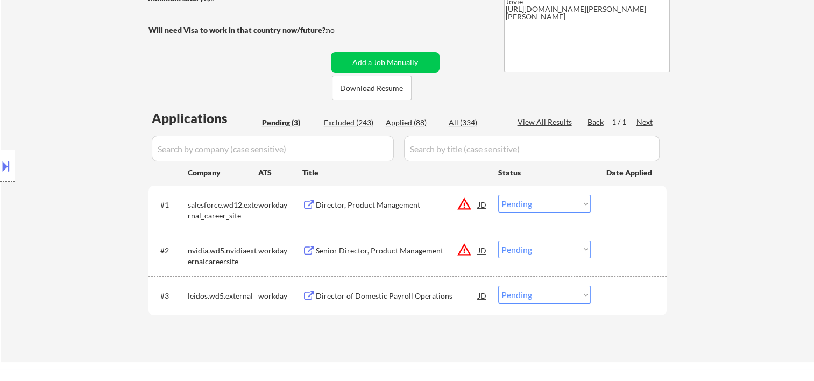
click at [616, 296] on div at bounding box center [630, 295] width 47 height 19
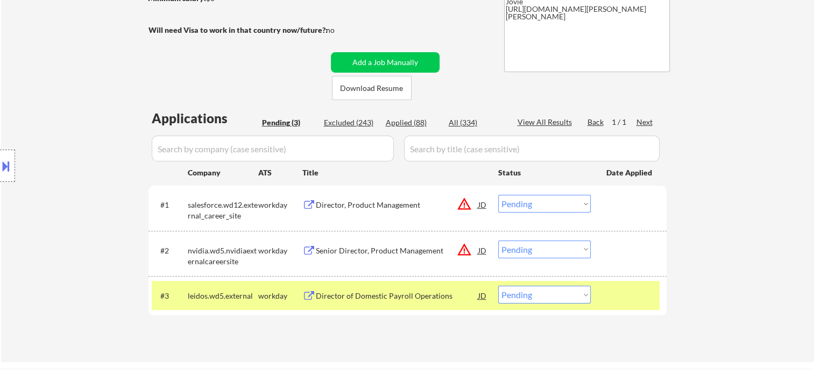
click at [581, 301] on select "Choose an option... Pending Applied Excluded (Questions) Excluded (Expired) Exc…" at bounding box center [544, 295] width 93 height 18
select select ""excluded__bad_match_""
click at [498, 286] on select "Choose an option... Pending Applied Excluded (Questions) Excluded (Expired) Exc…" at bounding box center [544, 295] width 93 height 18
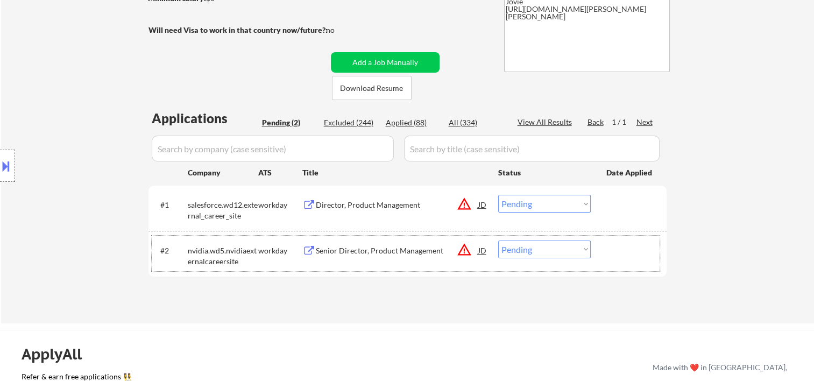
drag, startPoint x: 633, startPoint y: 251, endPoint x: 487, endPoint y: 248, distance: 146.5
click at [633, 250] on div at bounding box center [630, 250] width 47 height 19
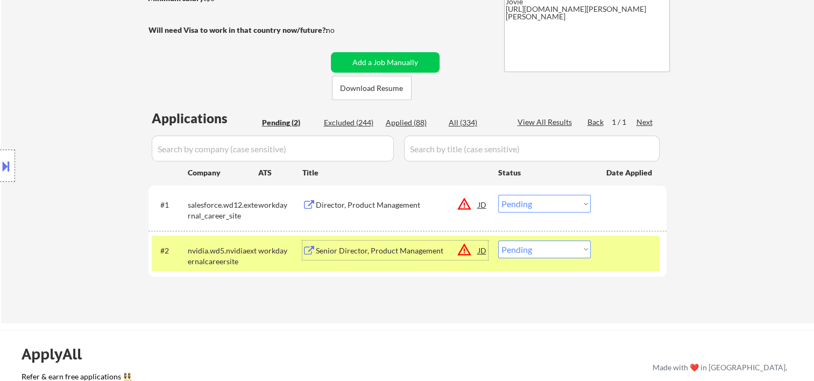
click at [387, 249] on div "Senior Director, Product Management" at bounding box center [397, 250] width 163 height 11
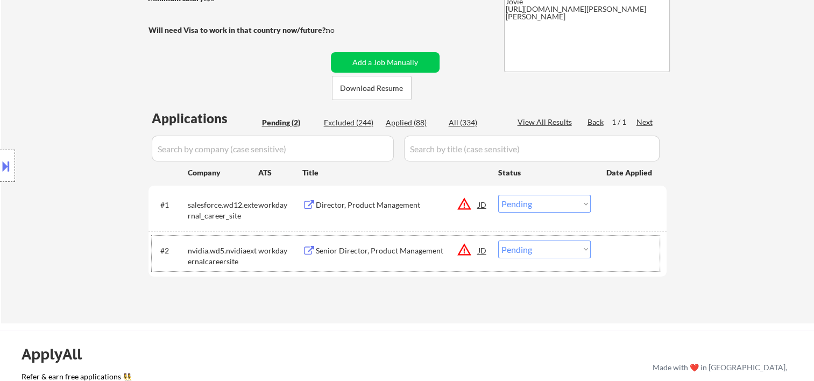
drag, startPoint x: 620, startPoint y: 252, endPoint x: 597, endPoint y: 251, distance: 23.2
click at [617, 252] on div at bounding box center [630, 250] width 47 height 19
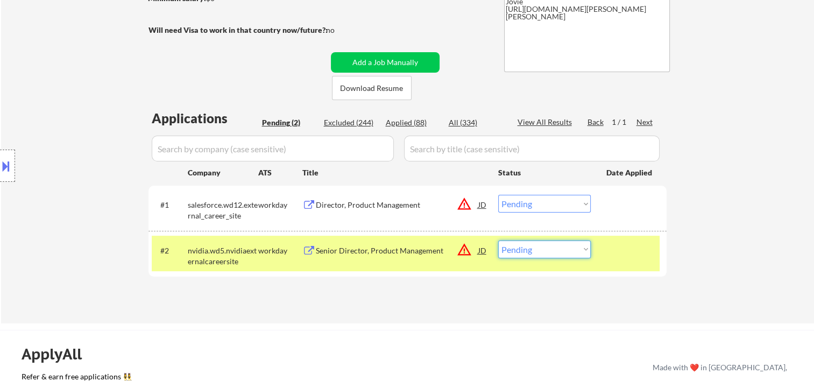
click at [584, 247] on select "Choose an option... Pending Applied Excluded (Questions) Excluded (Expired) Exc…" at bounding box center [544, 250] width 93 height 18
select select ""applied""
click at [498, 241] on select "Choose an option... Pending Applied Excluded (Questions) Excluded (Expired) Exc…" at bounding box center [544, 250] width 93 height 18
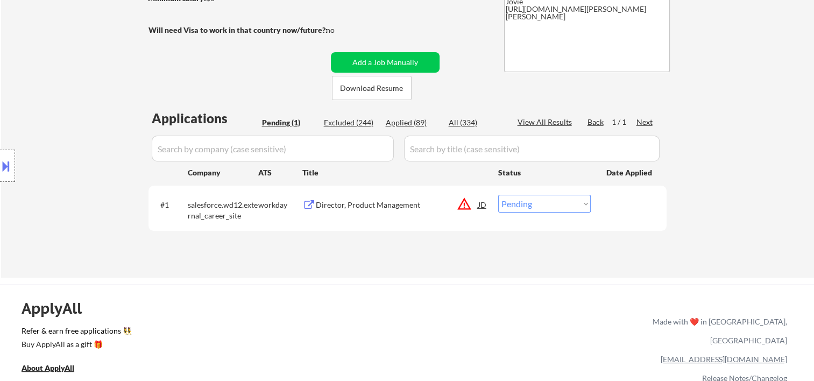
click at [622, 205] on div at bounding box center [630, 204] width 47 height 19
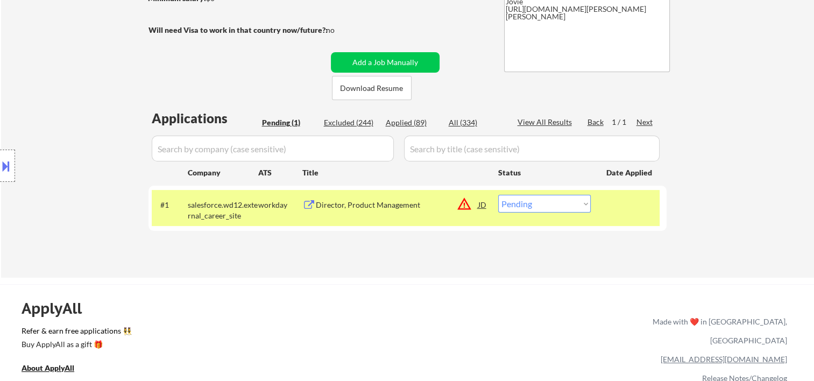
click at [390, 206] on div "Director, Product Management" at bounding box center [397, 205] width 163 height 11
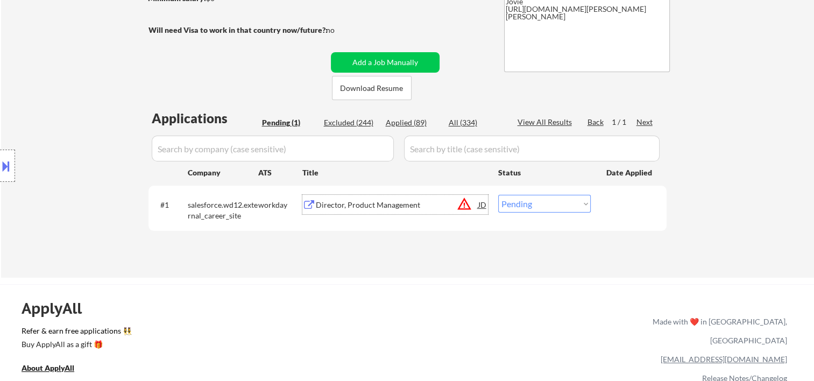
click at [612, 211] on div at bounding box center [630, 204] width 47 height 19
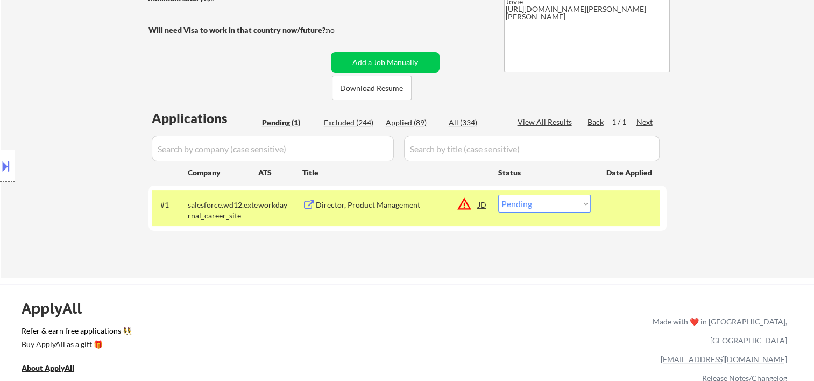
click at [587, 204] on select "Choose an option... Pending Applied Excluded (Questions) Excluded (Expired) Exc…" at bounding box center [544, 204] width 93 height 18
select select ""applied""
click at [498, 195] on select "Choose an option... Pending Applied Excluded (Questions) Excluded (Expired) Exc…" at bounding box center [544, 204] width 93 height 18
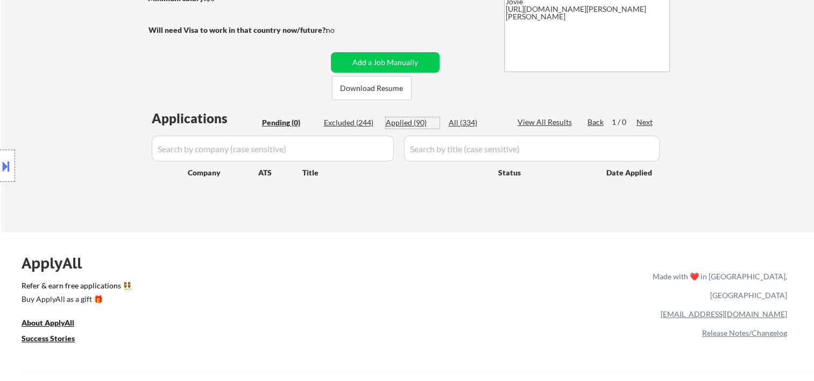
click at [405, 123] on div "Applied (90)" at bounding box center [413, 122] width 54 height 11
select select ""applied""
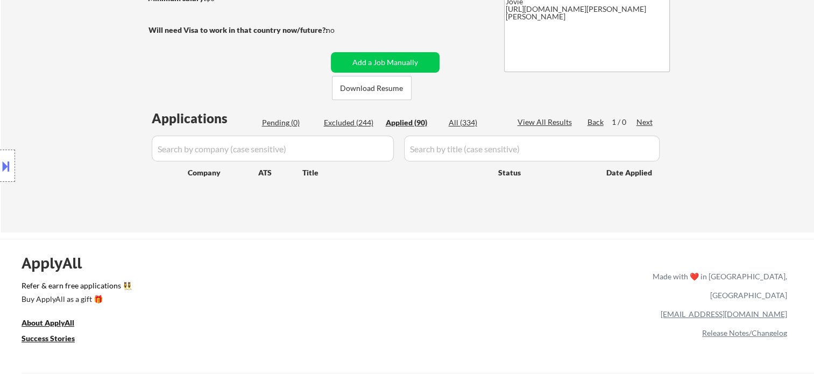
select select ""applied""
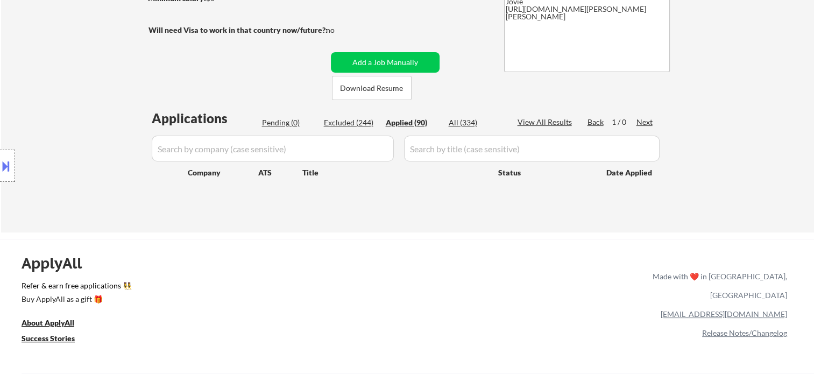
select select ""applied""
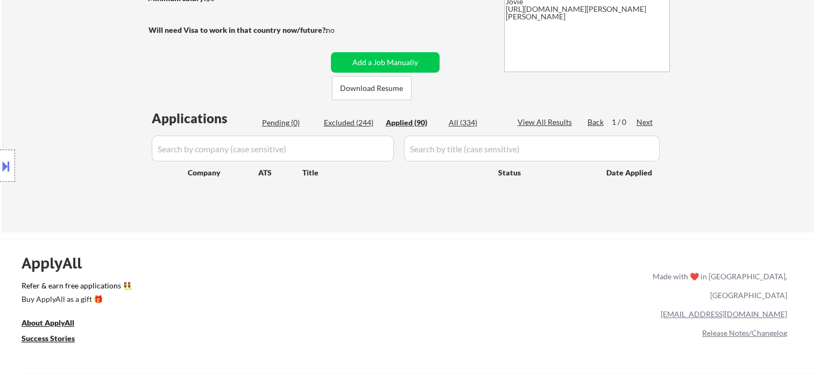
select select ""applied""
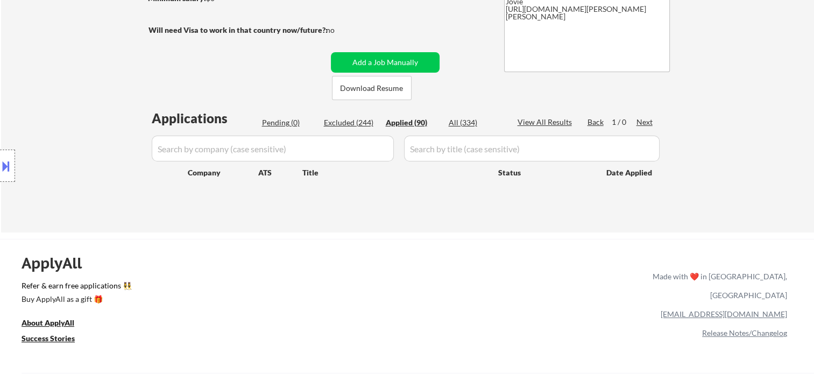
select select ""applied""
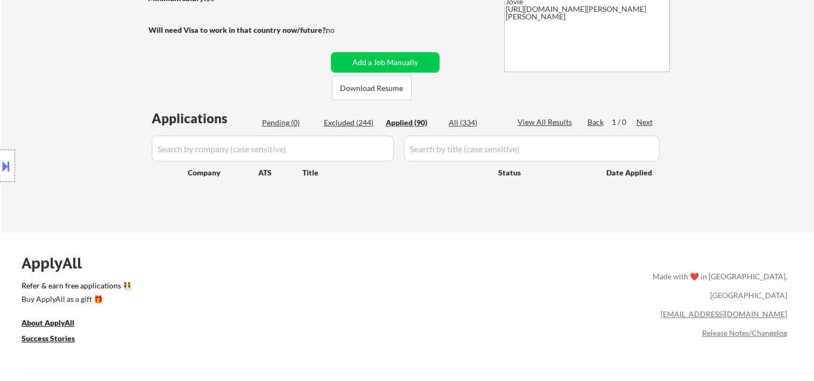
select select ""applied""
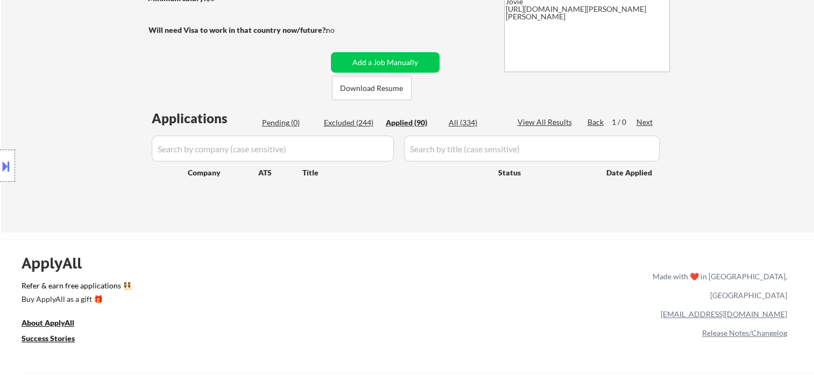
select select ""applied""
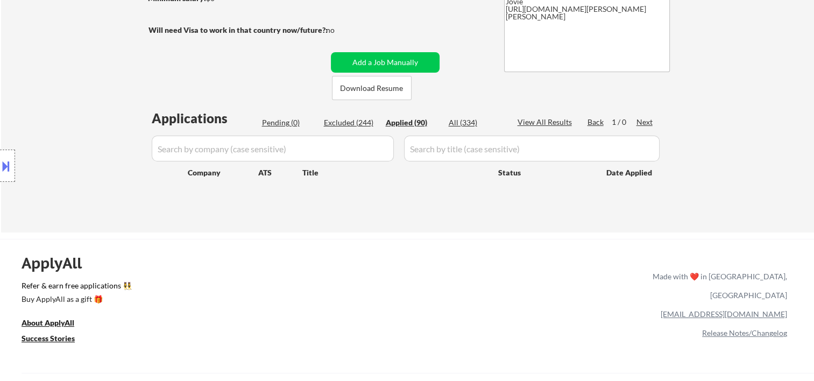
select select ""applied""
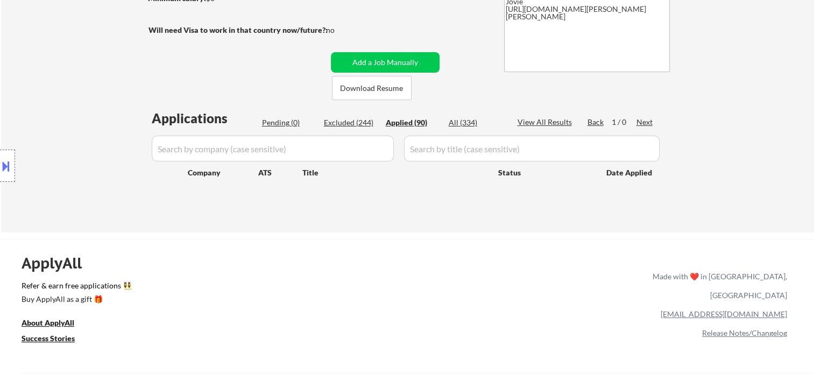
select select ""applied""
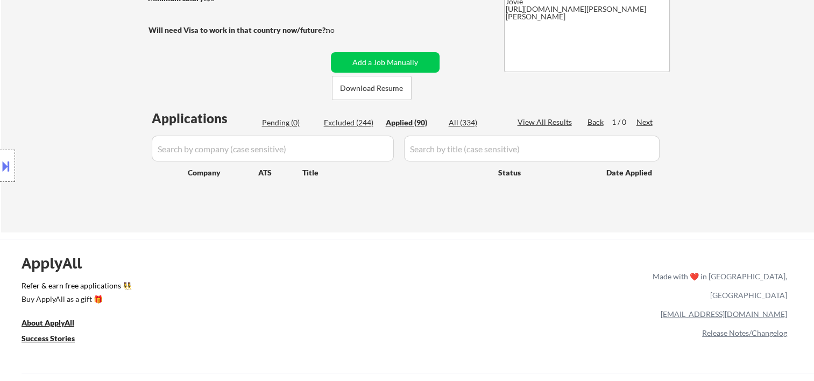
select select ""applied""
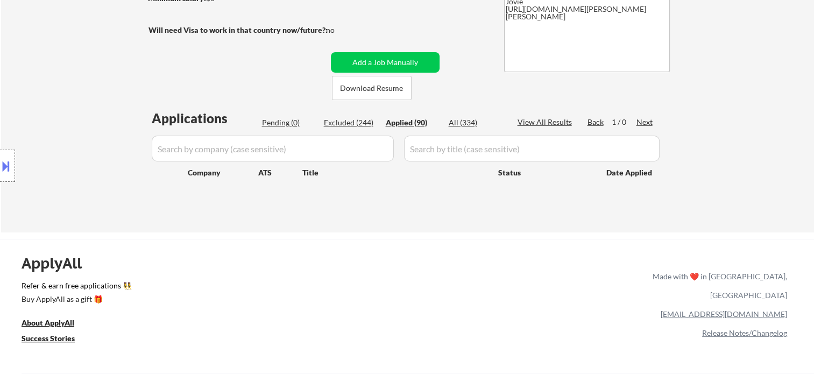
select select ""applied""
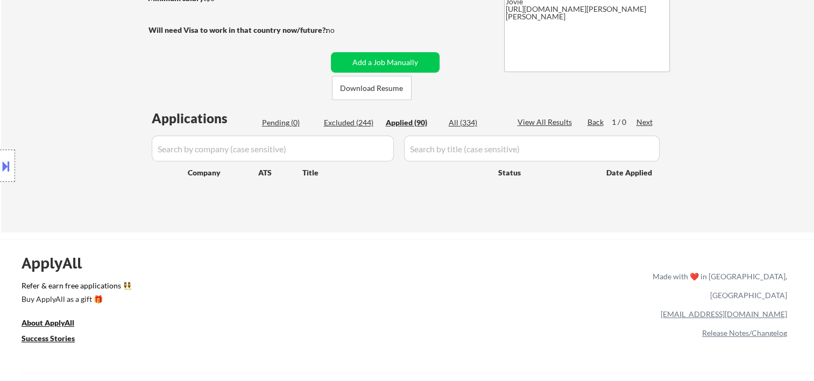
select select ""applied""
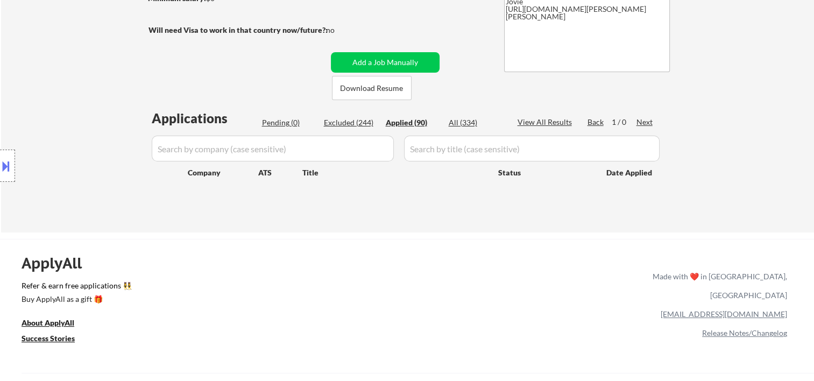
select select ""applied""
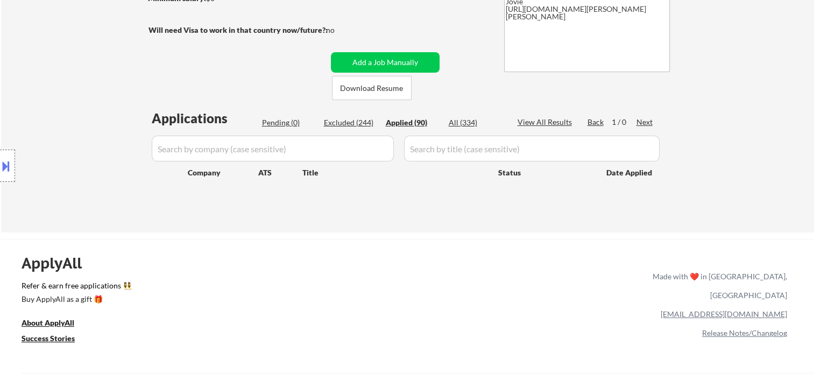
select select ""applied""
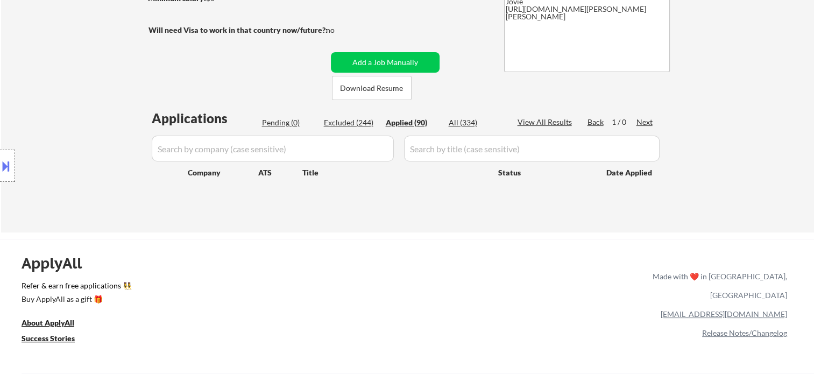
select select ""applied""
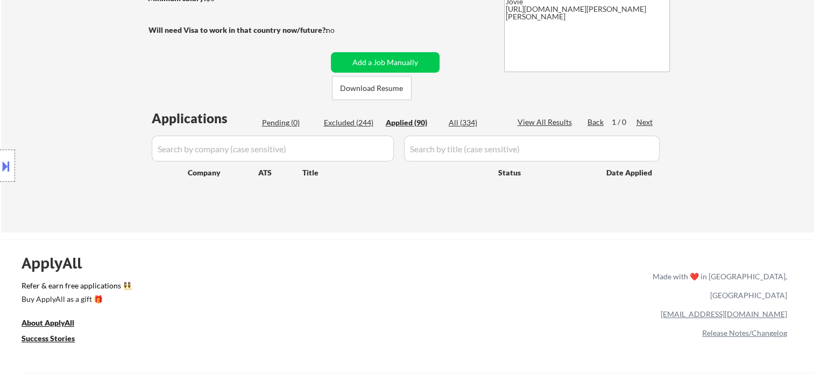
select select ""applied""
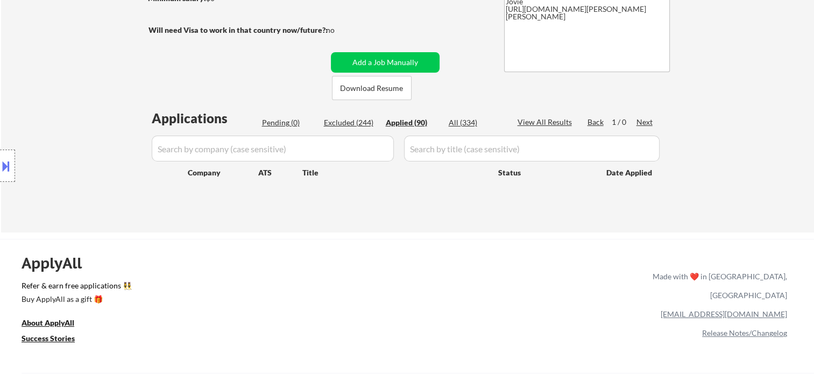
select select ""applied""
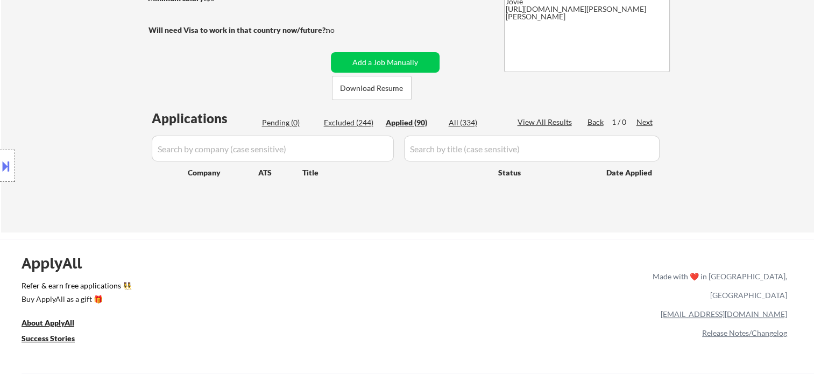
select select ""applied""
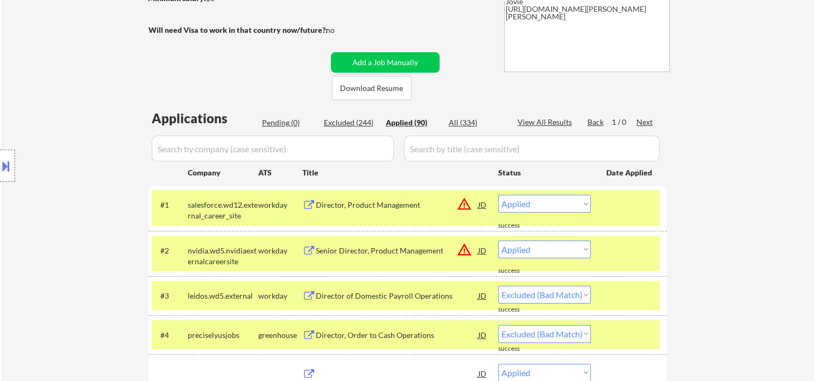
select select ""applied""
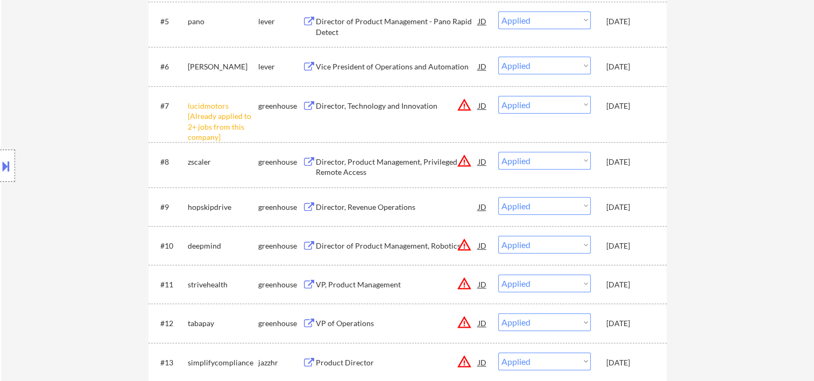
scroll to position [359, 0]
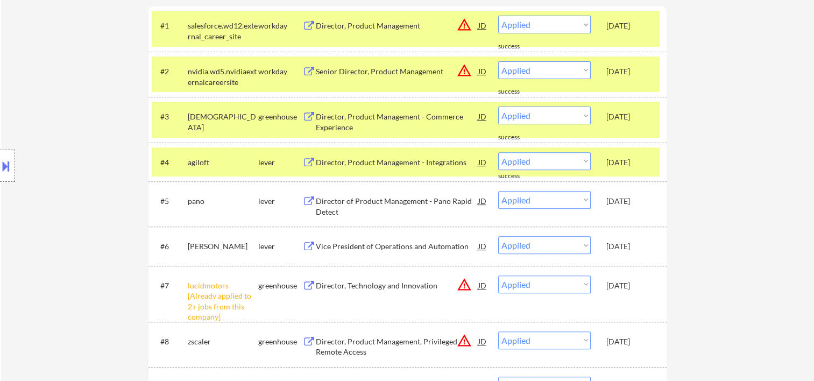
drag, startPoint x: 640, startPoint y: 32, endPoint x: 640, endPoint y: 47, distance: 14.5
click at [640, 36] on div "#1 salesforce.wd12.external_career_site workday Director, Product Management JD…" at bounding box center [406, 29] width 508 height 36
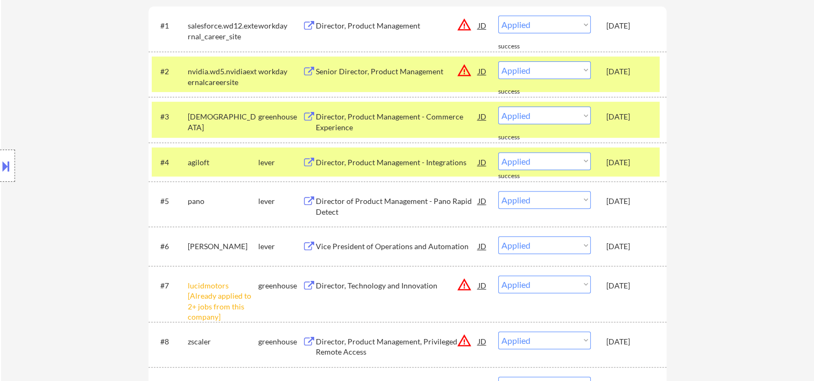
drag, startPoint x: 640, startPoint y: 47, endPoint x: 636, endPoint y: 82, distance: 35.3
click at [636, 82] on div "#2 nvidia.wd5.nvidiaexternalcareersite workday Senior Director, Product Managem…" at bounding box center [406, 75] width 508 height 36
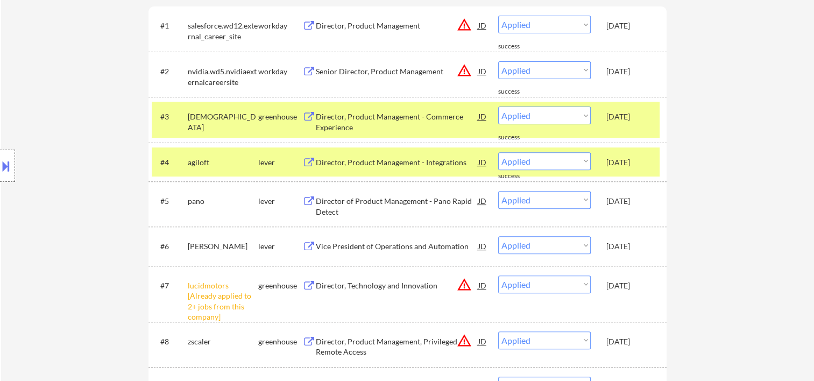
click at [635, 118] on div "Oct 3, 2025" at bounding box center [630, 116] width 47 height 11
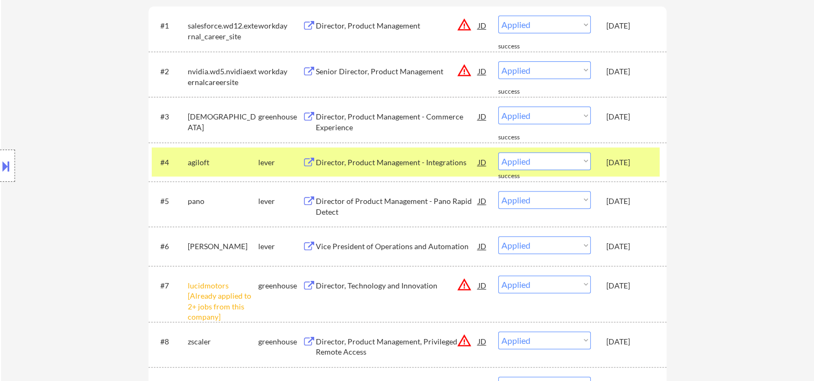
click at [637, 154] on div "Oct 3, 2025" at bounding box center [630, 161] width 47 height 19
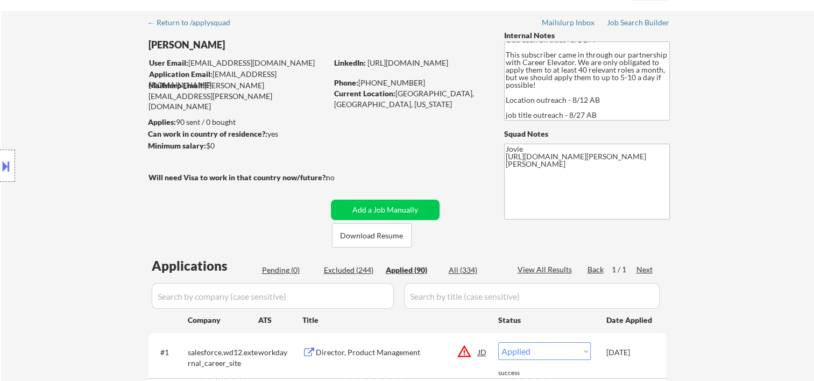
scroll to position [0, 0]
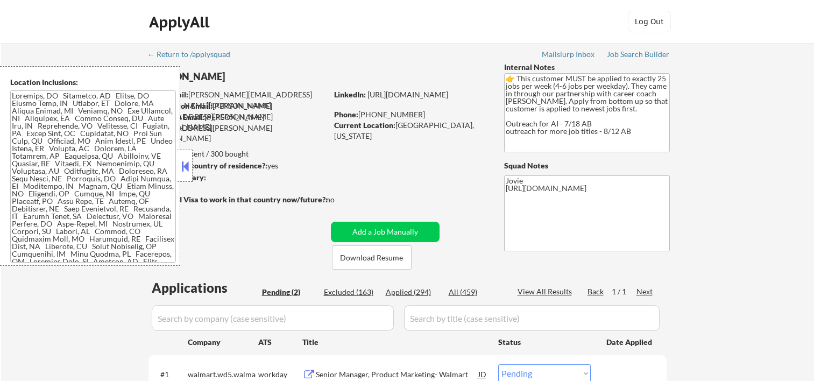
select select ""pending""
click at [186, 161] on button at bounding box center [185, 166] width 12 height 16
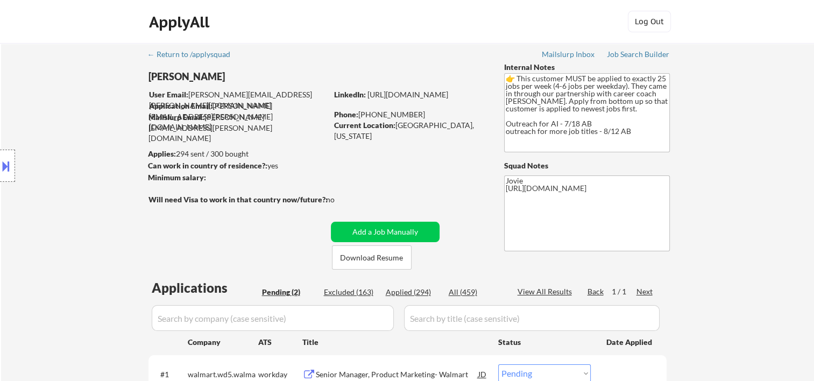
scroll to position [179, 0]
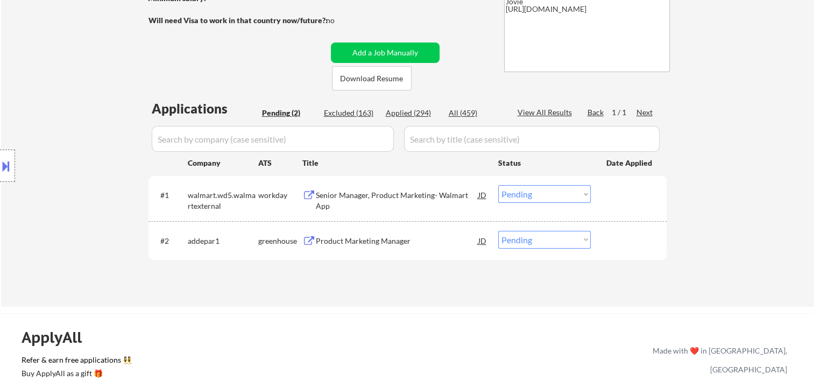
click at [474, 77] on div "← Return to /applysquad Mailslurp Inbox Job Search Builder [PERSON_NAME] User E…" at bounding box center [407, 81] width 537 height 434
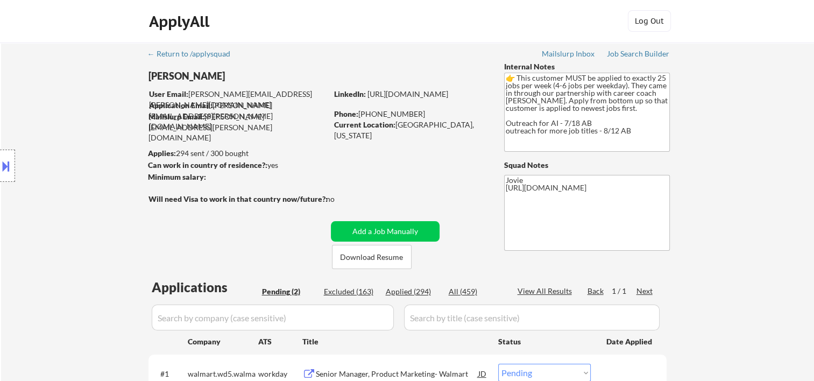
scroll to position [0, 0]
click at [366, 262] on button "Download Resume" at bounding box center [372, 257] width 80 height 24
drag, startPoint x: 476, startPoint y: 38, endPoint x: 329, endPoint y: 16, distance: 148.7
click at [476, 38] on div "ApplyAll Log In Sign Up Log Out" at bounding box center [407, 22] width 814 height 44
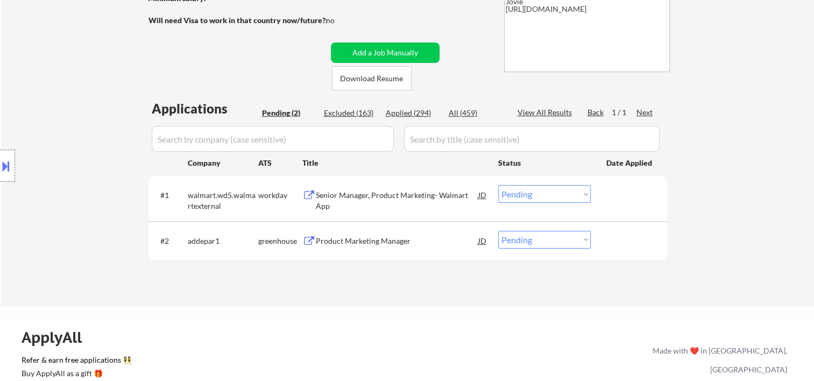
drag, startPoint x: 640, startPoint y: 192, endPoint x: 400, endPoint y: 213, distance: 240.5
click at [631, 194] on div at bounding box center [630, 194] width 47 height 19
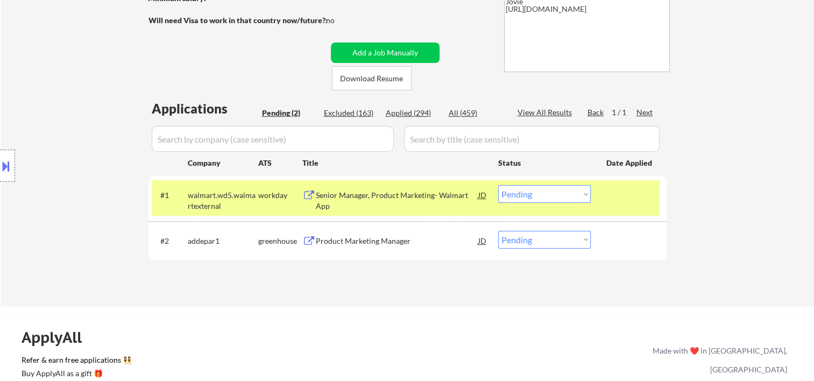
click at [373, 196] on div "Senior Manager, Product Marketing- Walmart App" at bounding box center [397, 200] width 163 height 21
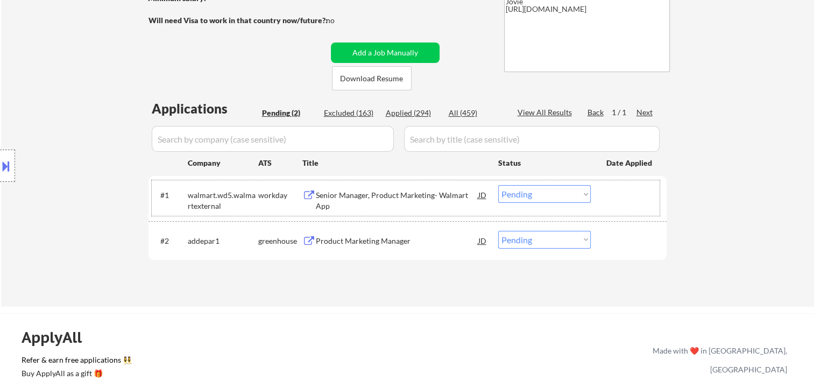
drag, startPoint x: 640, startPoint y: 200, endPoint x: 628, endPoint y: 202, distance: 12.5
click at [640, 200] on div at bounding box center [630, 194] width 47 height 19
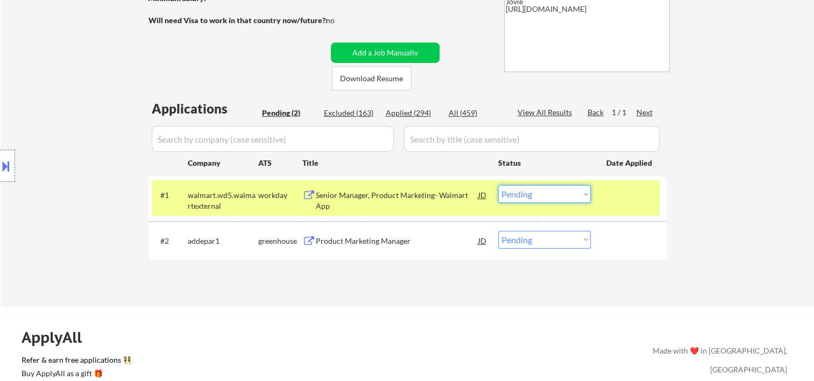
click at [575, 192] on select "Choose an option... Pending Applied Excluded (Questions) Excluded (Expired) Exc…" at bounding box center [544, 194] width 93 height 18
click at [498, 185] on select "Choose an option... Pending Applied Excluded (Questions) Excluded (Expired) Exc…" at bounding box center [544, 194] width 93 height 18
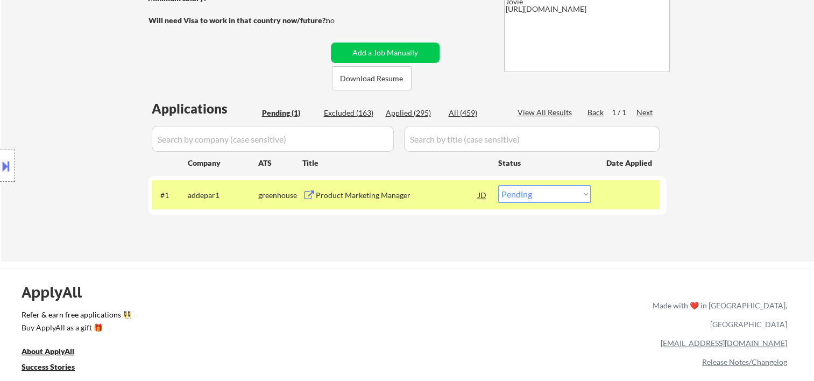
click at [630, 193] on div at bounding box center [630, 194] width 47 height 19
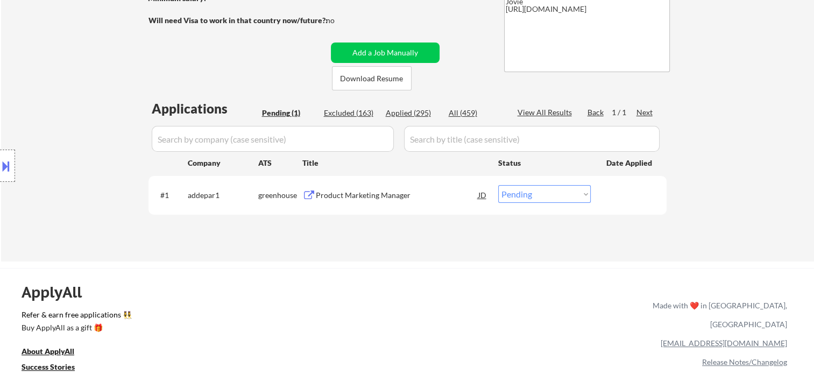
click at [621, 192] on div at bounding box center [630, 194] width 47 height 19
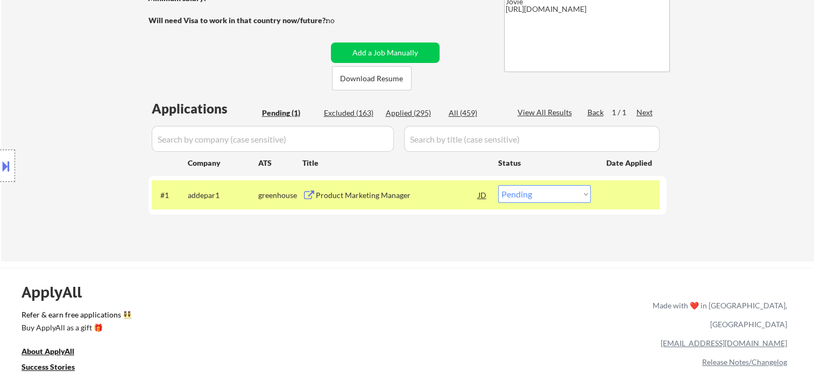
click at [381, 192] on div "Product Marketing Manager" at bounding box center [397, 195] width 163 height 11
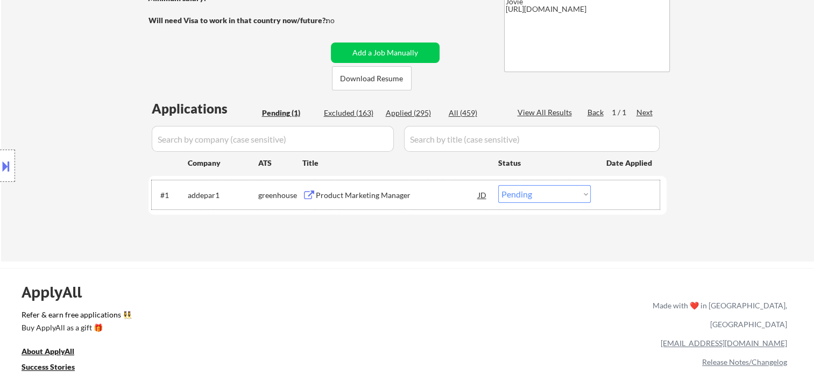
click at [616, 198] on div at bounding box center [630, 194] width 47 height 19
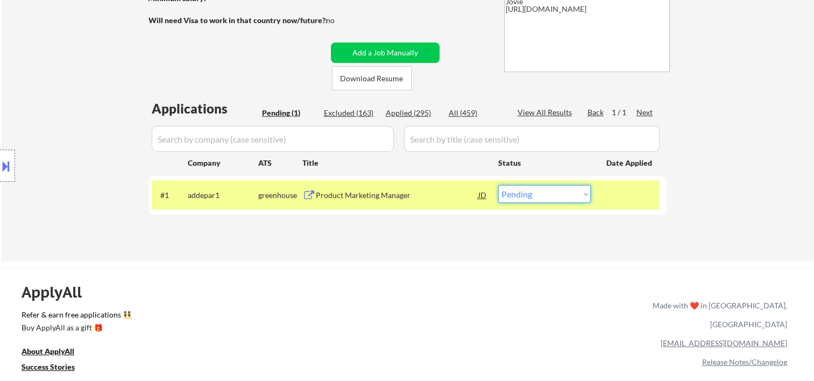
click at [581, 195] on select "Choose an option... Pending Applied Excluded (Questions) Excluded (Expired) Exc…" at bounding box center [544, 194] width 93 height 18
select select ""applied""
click at [498, 185] on select "Choose an option... Pending Applied Excluded (Questions) Excluded (Expired) Exc…" at bounding box center [544, 194] width 93 height 18
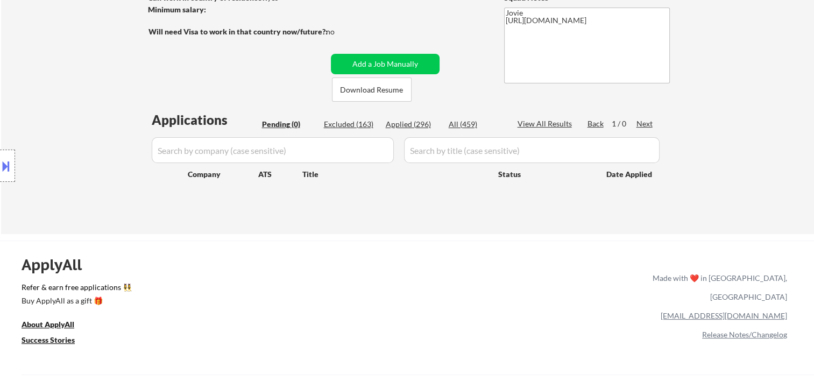
scroll to position [0, 0]
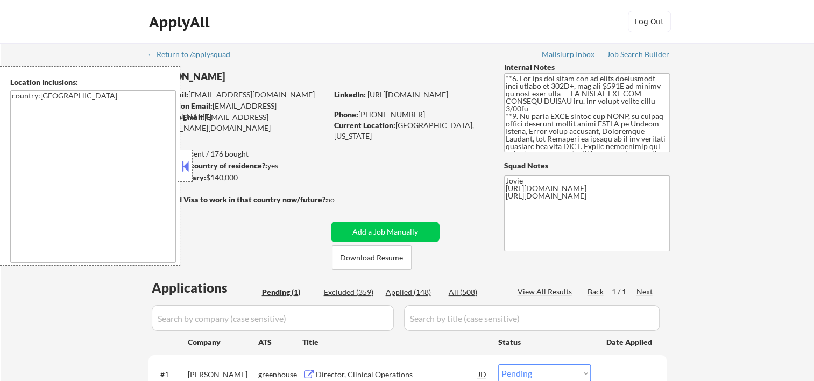
click at [186, 161] on button at bounding box center [185, 166] width 12 height 16
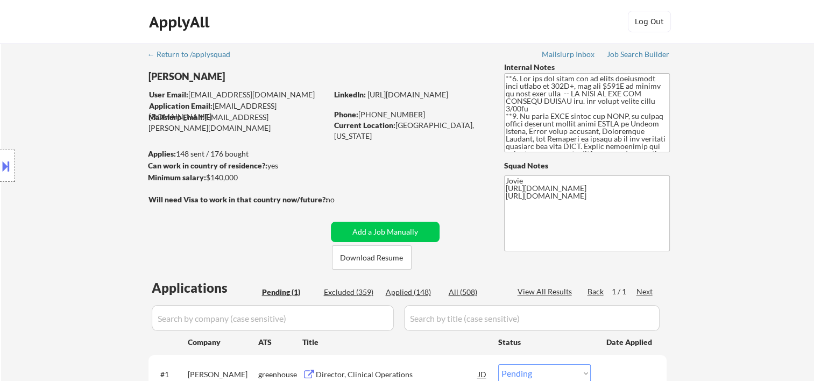
click at [517, 27] on div "ApplyAll Log Out" at bounding box center [407, 24] width 538 height 27
click at [468, 40] on div "ApplyAll Log Out" at bounding box center [407, 22] width 814 height 44
click at [384, 252] on button "Download Resume" at bounding box center [372, 257] width 80 height 24
click at [429, 52] on div "← Return to /applysquad Mailslurp Inbox Job Search Builder [PERSON_NAME] User E…" at bounding box center [407, 237] width 537 height 389
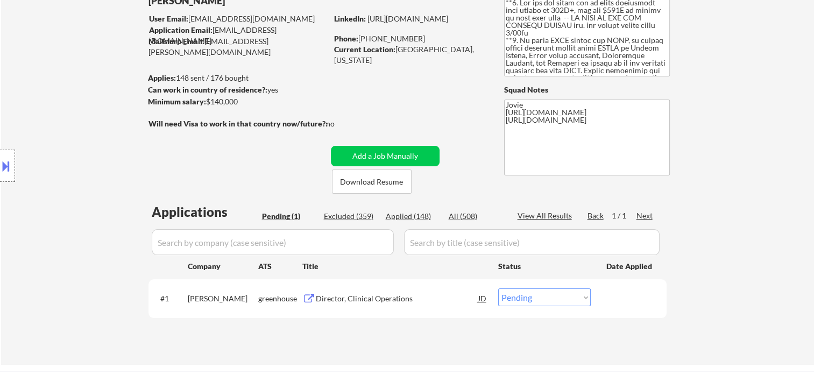
scroll to position [179, 0]
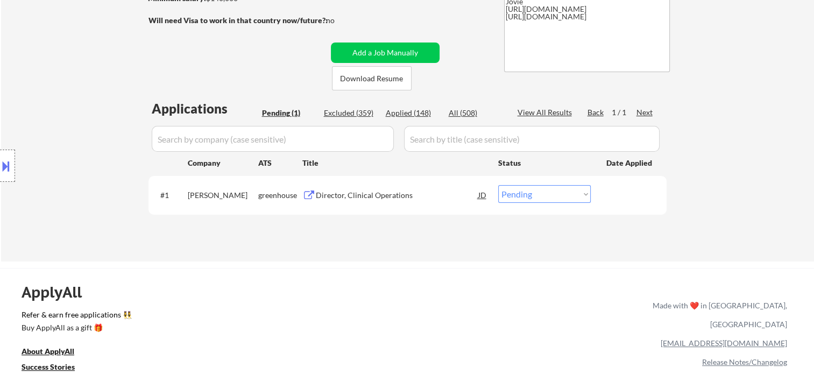
drag, startPoint x: 759, startPoint y: 1, endPoint x: 481, endPoint y: 45, distance: 281.8
click at [481, 45] on div "← Return to /applysquad Mailslurp Inbox Job Search Builder [PERSON_NAME] User E…" at bounding box center [407, 58] width 537 height 389
click at [346, 196] on div "Director, Clinical Operations" at bounding box center [397, 195] width 163 height 11
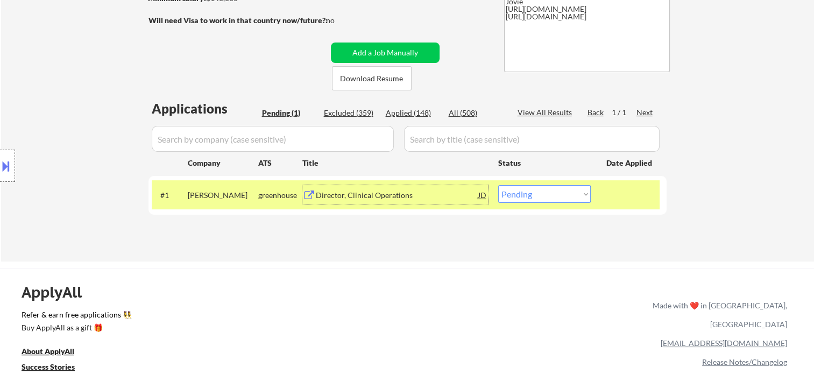
click at [483, 194] on div "JD" at bounding box center [482, 194] width 11 height 19
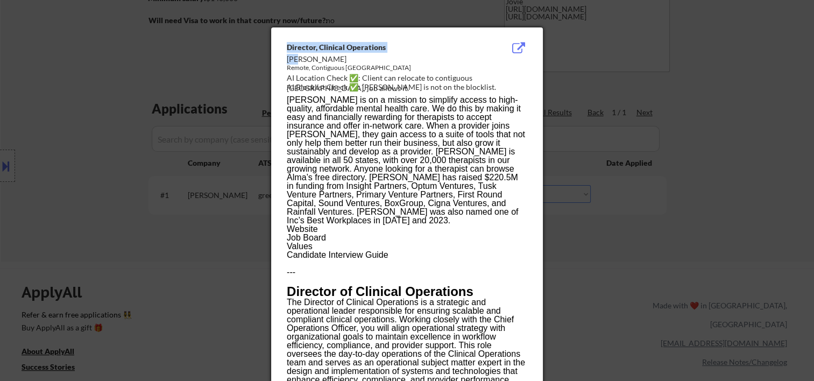
drag, startPoint x: 284, startPoint y: 56, endPoint x: 296, endPoint y: 59, distance: 12.8
click at [296, 61] on div "alma" at bounding box center [380, 59] width 186 height 11
click at [317, 64] on div "Remote, Contiguous US" at bounding box center [380, 68] width 186 height 9
drag, startPoint x: 307, startPoint y: 58, endPoint x: 286, endPoint y: 60, distance: 21.1
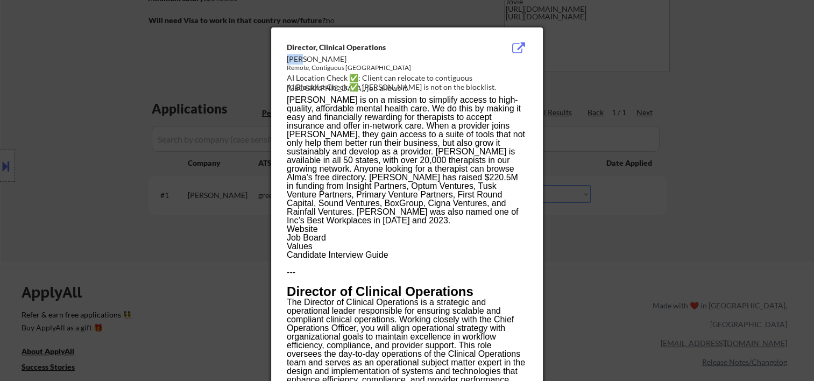
drag, startPoint x: 328, startPoint y: 50, endPoint x: 308, endPoint y: 57, distance: 21.1
click at [328, 48] on div "Director, Clinical Operations" at bounding box center [380, 47] width 186 height 11
drag, startPoint x: 307, startPoint y: 58, endPoint x: 293, endPoint y: 60, distance: 13.6
click at [306, 58] on div "alma" at bounding box center [380, 59] width 186 height 11
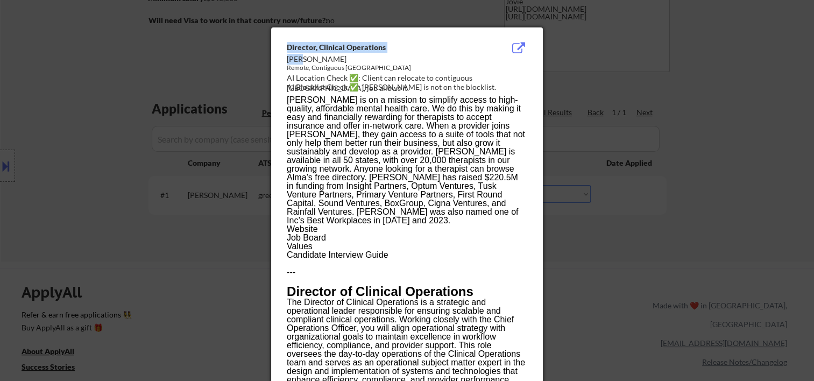
click at [291, 60] on div "alma" at bounding box center [380, 59] width 186 height 11
drag, startPoint x: 283, startPoint y: 58, endPoint x: 294, endPoint y: 58, distance: 10.8
click at [297, 58] on div "alma" at bounding box center [380, 59] width 186 height 11
drag, startPoint x: 303, startPoint y: 60, endPoint x: 288, endPoint y: 60, distance: 14.5
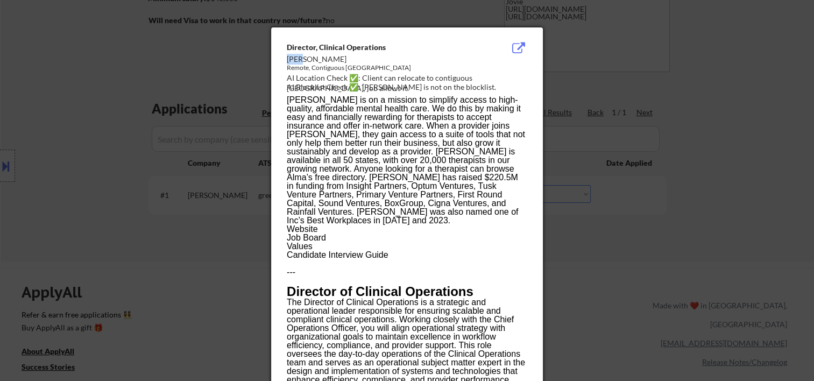
click at [288, 60] on div "alma" at bounding box center [380, 59] width 186 height 11
copy div "alma"
click at [652, 258] on div at bounding box center [407, 190] width 814 height 381
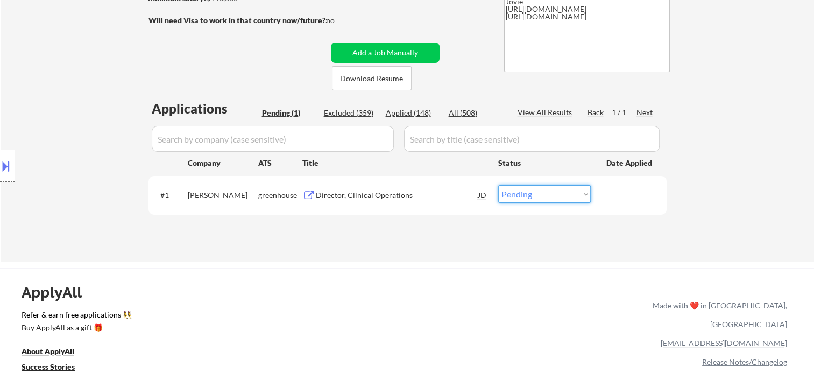
click at [573, 194] on select "Choose an option... Pending Applied Excluded (Questions) Excluded (Expired) Exc…" at bounding box center [544, 194] width 93 height 18
select select ""applied""
click at [498, 185] on select "Choose an option... Pending Applied Excluded (Questions) Excluded (Expired) Exc…" at bounding box center [544, 194] width 93 height 18
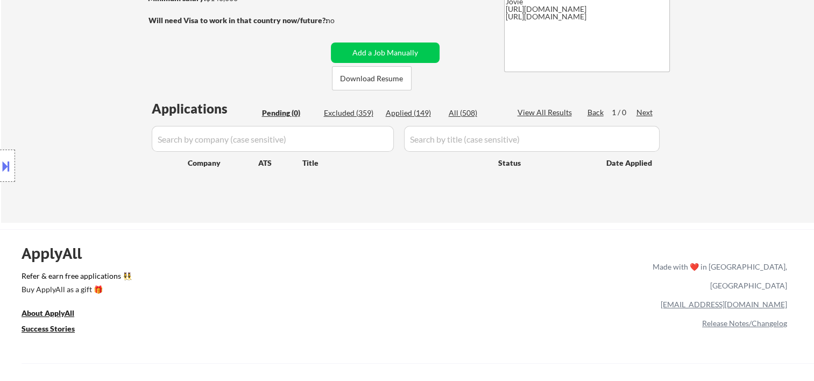
scroll to position [0, 0]
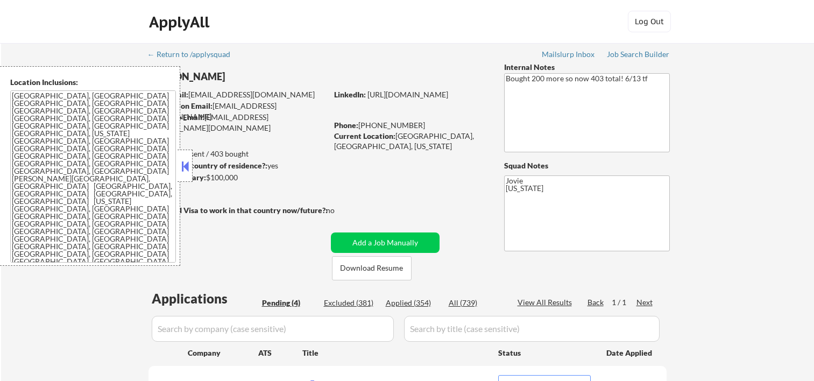
select select ""pending""
click at [185, 167] on button at bounding box center [185, 166] width 12 height 16
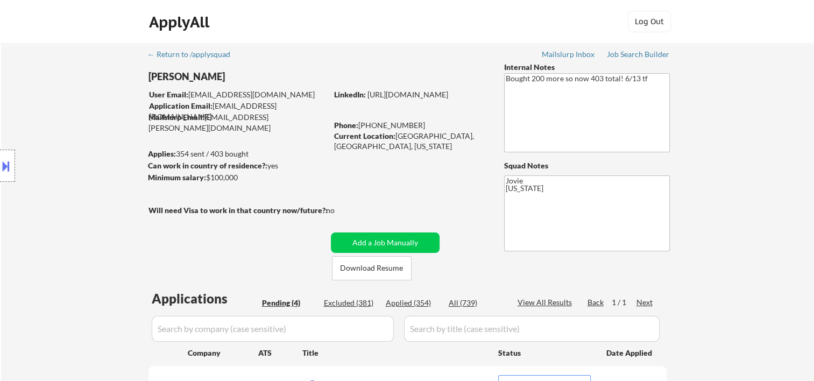
scroll to position [179, 0]
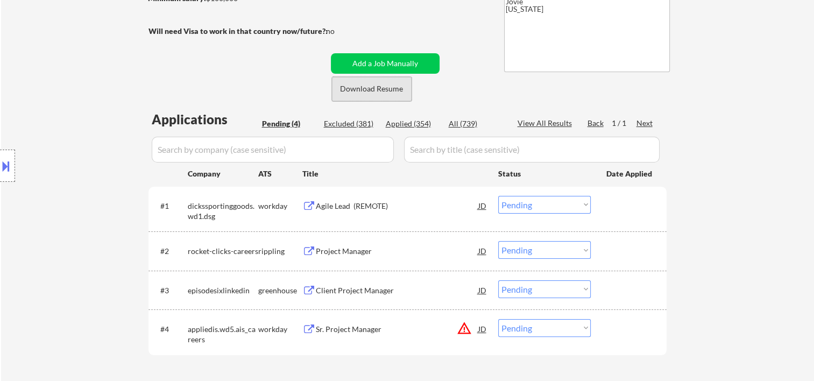
click at [375, 84] on button "Download Resume" at bounding box center [372, 89] width 80 height 24
click at [461, 36] on div "← Return to /applysquad Mailslurp Inbox Job Search Builder [PERSON_NAME] User E…" at bounding box center [407, 129] width 537 height 530
click at [434, 30] on div "← Return to /applysquad Mailslurp Inbox Job Search Builder [PERSON_NAME] User E…" at bounding box center [407, 129] width 537 height 530
drag, startPoint x: 614, startPoint y: 289, endPoint x: 549, endPoint y: 298, distance: 65.2
click at [614, 289] on div at bounding box center [630, 289] width 47 height 19
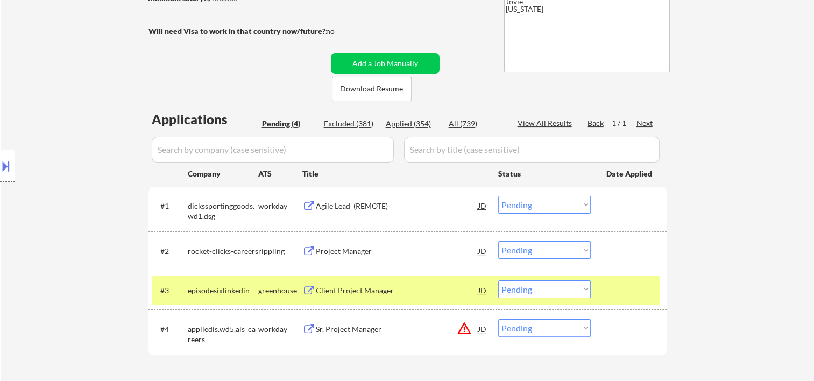
click at [399, 293] on div "Client Project Manager" at bounding box center [397, 290] width 163 height 11
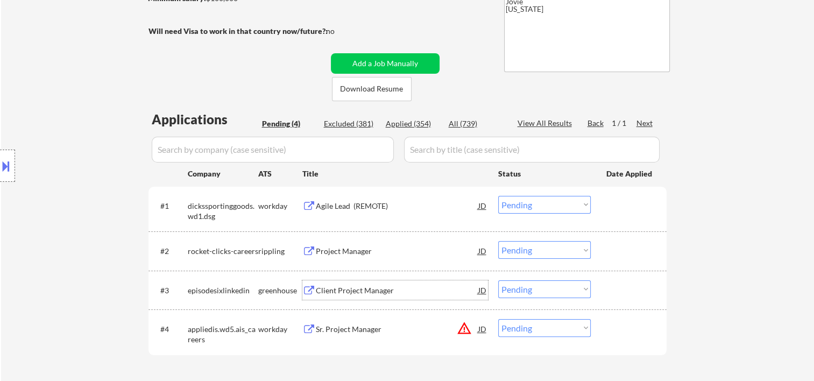
click at [612, 289] on div at bounding box center [630, 289] width 47 height 19
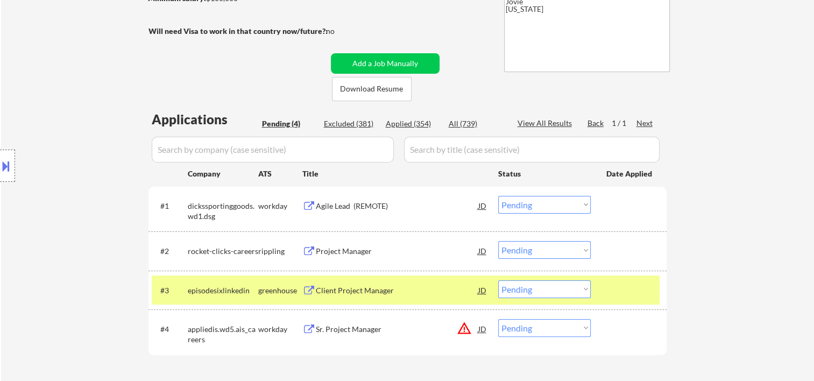
click at [586, 292] on select "Choose an option... Pending Applied Excluded (Questions) Excluded (Expired) Exc…" at bounding box center [544, 289] width 93 height 18
click at [498, 280] on select "Choose an option... Pending Applied Excluded (Questions) Excluded (Expired) Exc…" at bounding box center [544, 289] width 93 height 18
select select ""pending""
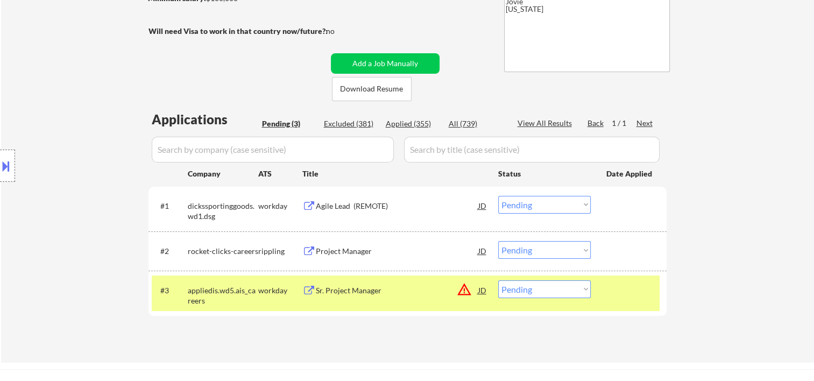
click at [623, 286] on div at bounding box center [630, 289] width 47 height 19
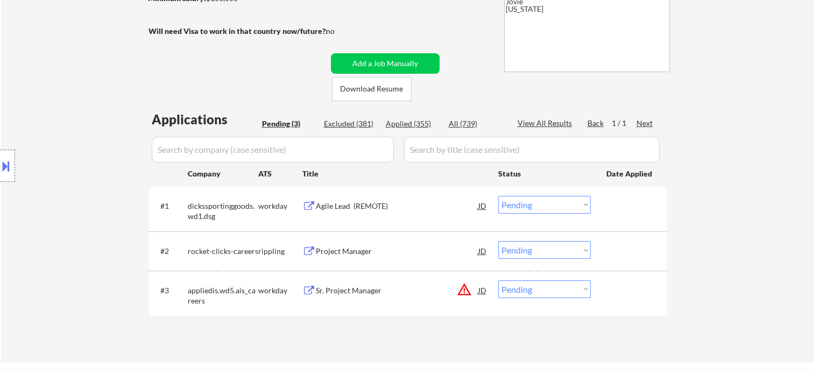
click at [611, 205] on div at bounding box center [630, 205] width 47 height 19
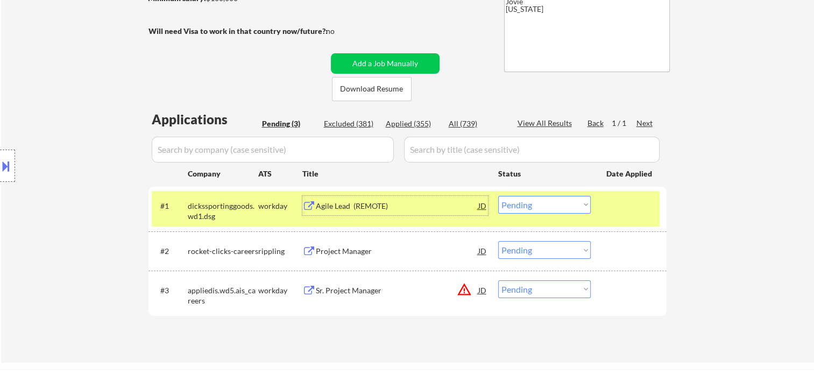
click at [424, 209] on div "Agile Lead (REMOTE)" at bounding box center [397, 206] width 163 height 11
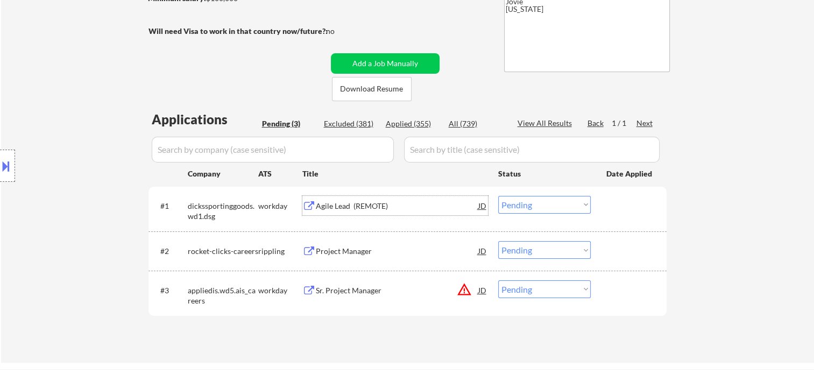
click at [609, 203] on div at bounding box center [630, 205] width 47 height 19
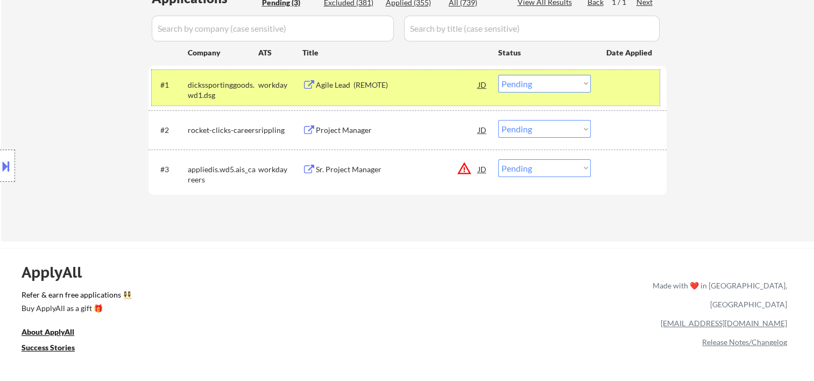
scroll to position [359, 0]
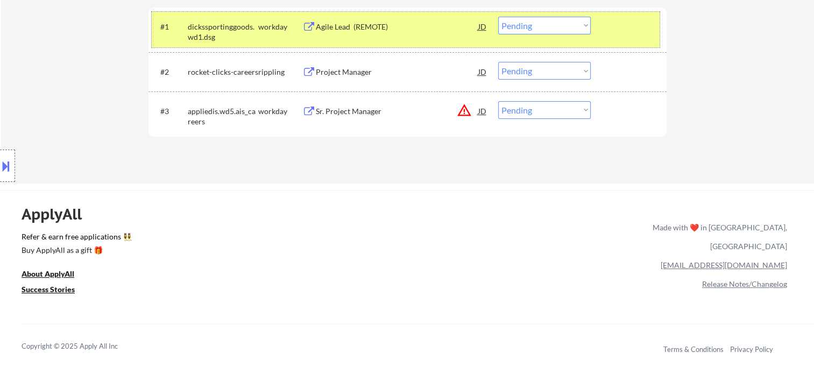
click at [580, 24] on select "Choose an option... Pending Applied Excluded (Questions) Excluded (Expired) Exc…" at bounding box center [544, 26] width 93 height 18
click at [498, 17] on select "Choose an option... Pending Applied Excluded (Questions) Excluded (Expired) Exc…" at bounding box center [544, 26] width 93 height 18
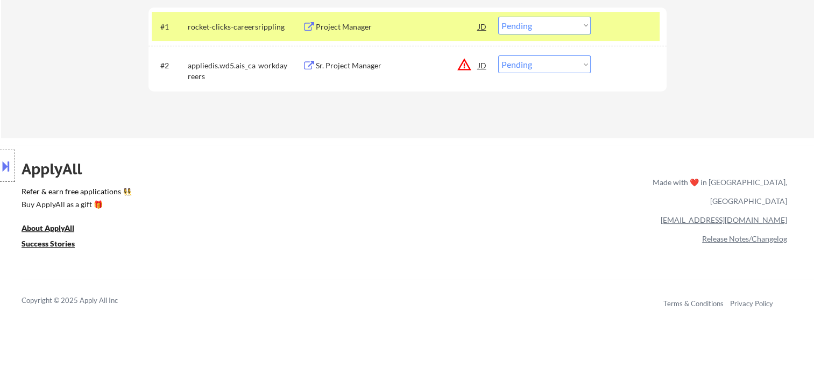
scroll to position [179, 0]
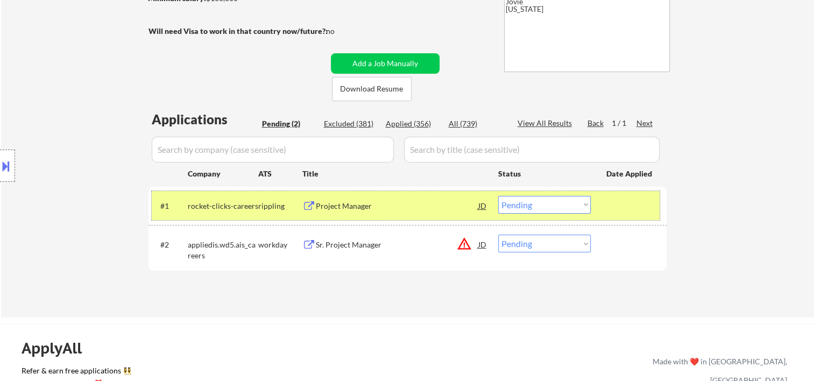
click at [630, 199] on div at bounding box center [630, 205] width 47 height 19
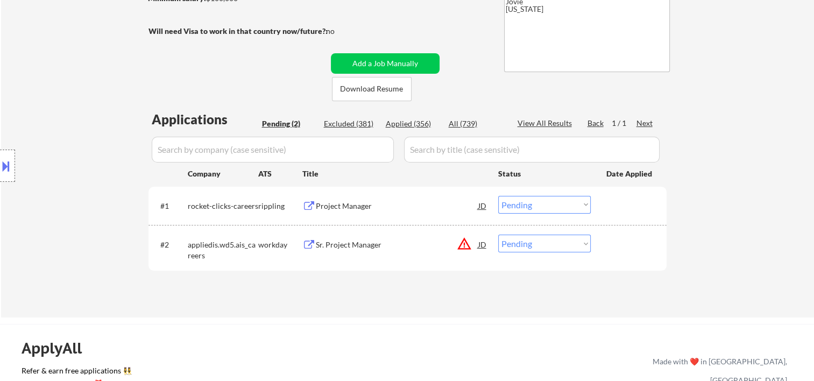
click at [628, 200] on div at bounding box center [630, 205] width 47 height 19
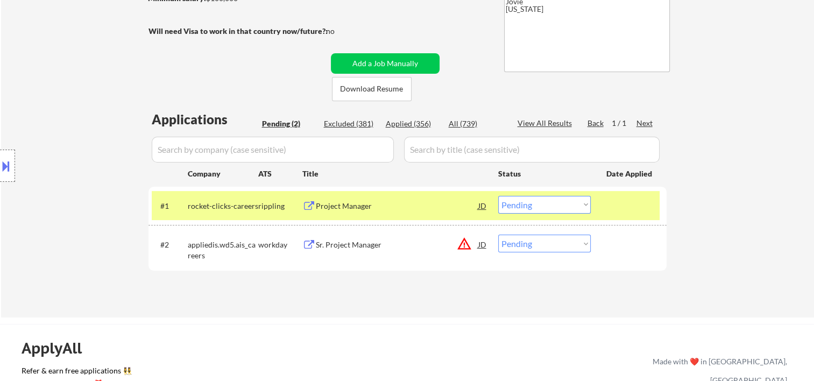
click at [394, 201] on div "Project Manager" at bounding box center [397, 206] width 163 height 11
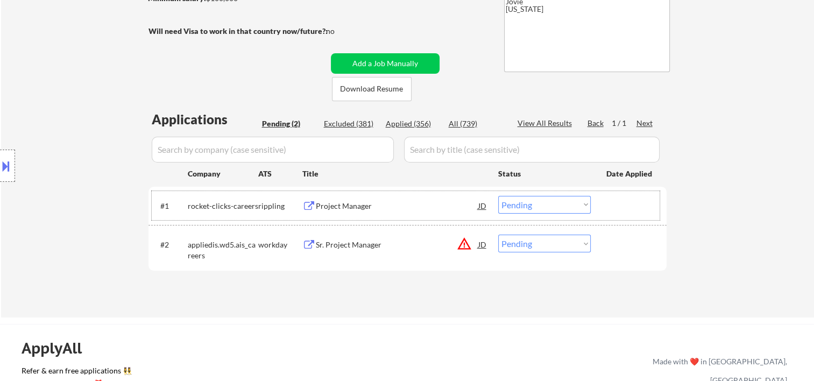
click at [632, 212] on div at bounding box center [630, 205] width 47 height 19
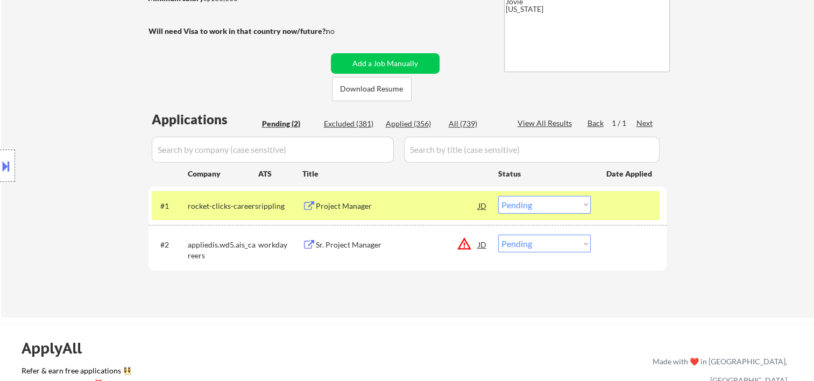
click at [566, 206] on select "Choose an option... Pending Applied Excluded (Questions) Excluded (Expired) Exc…" at bounding box center [544, 205] width 93 height 18
click at [498, 196] on select "Choose an option... Pending Applied Excluded (Questions) Excluded (Expired) Exc…" at bounding box center [544, 205] width 93 height 18
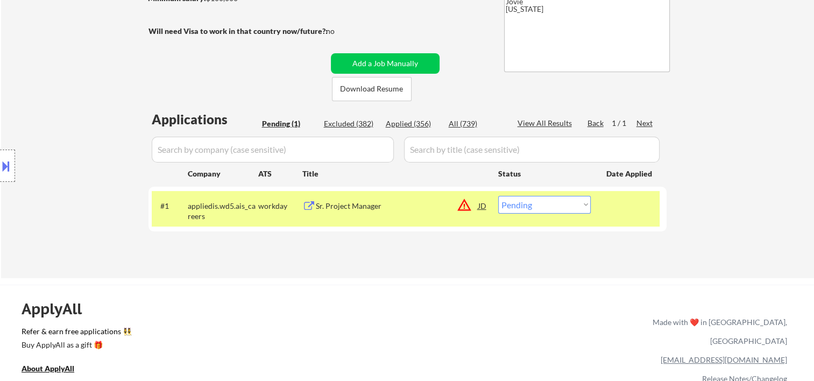
drag, startPoint x: 616, startPoint y: 211, endPoint x: 597, endPoint y: 214, distance: 19.1
click at [613, 211] on div at bounding box center [630, 205] width 47 height 19
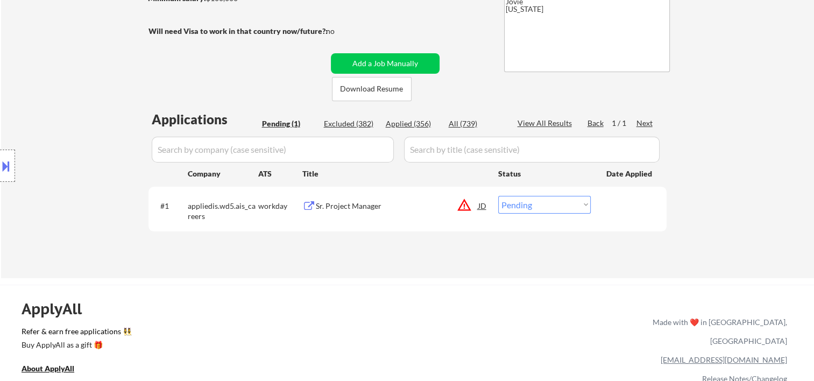
drag, startPoint x: 650, startPoint y: 206, endPoint x: 505, endPoint y: 217, distance: 145.3
click at [643, 210] on div at bounding box center [630, 205] width 47 height 19
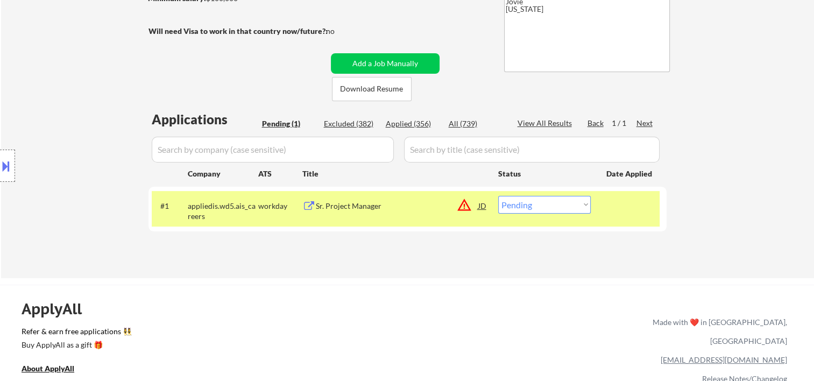
click at [454, 206] on div "Sr. Project Manager" at bounding box center [397, 206] width 163 height 11
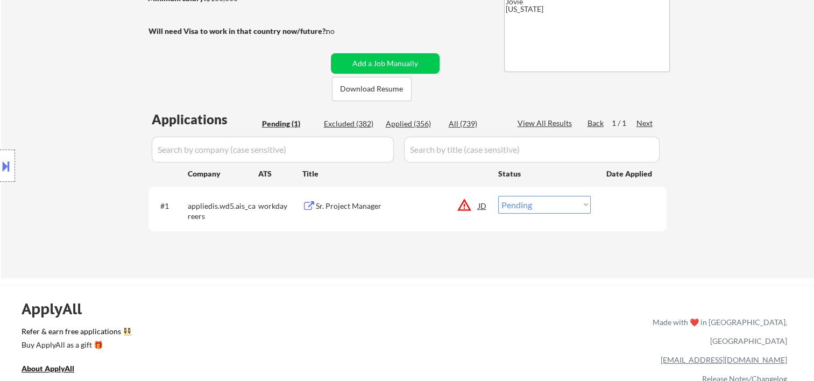
click at [2, 164] on button at bounding box center [6, 166] width 12 height 18
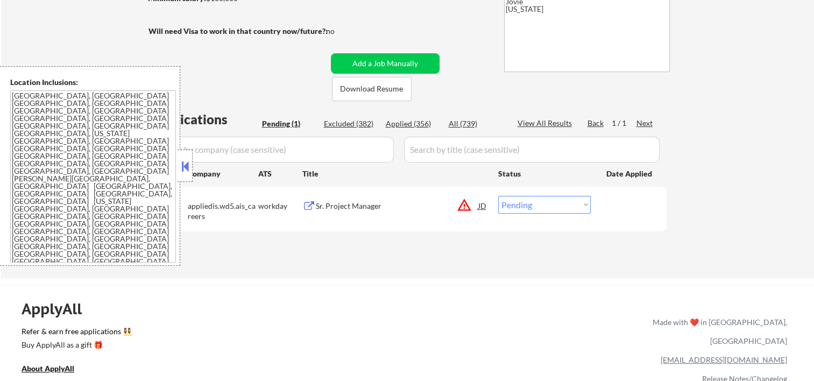
click at [186, 166] on button at bounding box center [185, 166] width 12 height 16
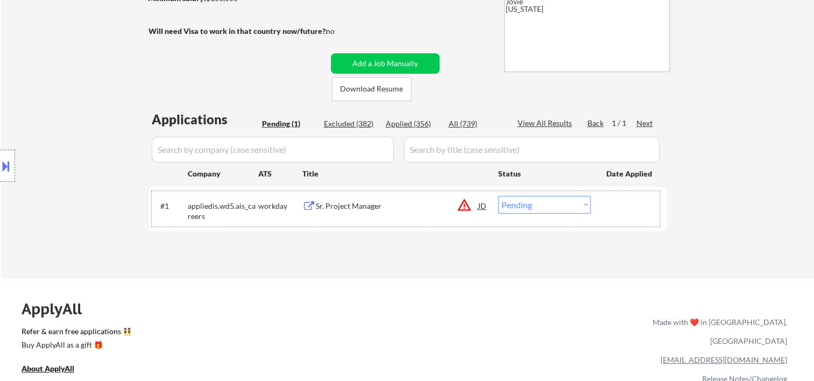
drag, startPoint x: 638, startPoint y: 207, endPoint x: 567, endPoint y: 215, distance: 71.5
click at [633, 209] on div at bounding box center [630, 205] width 47 height 19
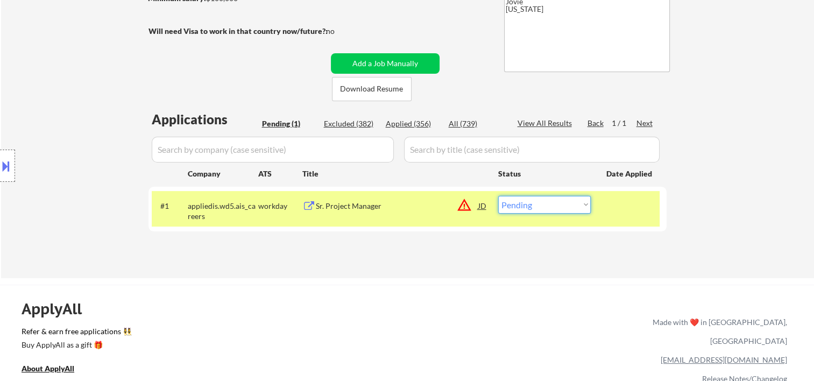
click at [565, 209] on select "Choose an option... Pending Applied Excluded (Questions) Excluded (Expired) Exc…" at bounding box center [544, 205] width 93 height 18
select select ""applied""
click at [498, 196] on select "Choose an option... Pending Applied Excluded (Questions) Excluded (Expired) Exc…" at bounding box center [544, 205] width 93 height 18
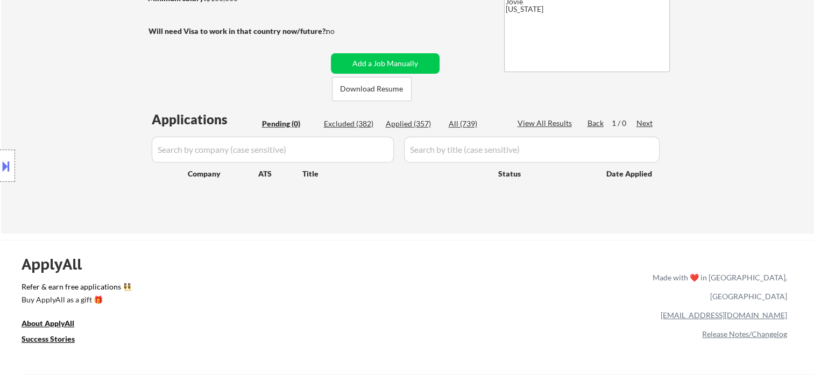
click at [413, 121] on div "Applied (357)" at bounding box center [413, 123] width 54 height 11
select select ""applied""
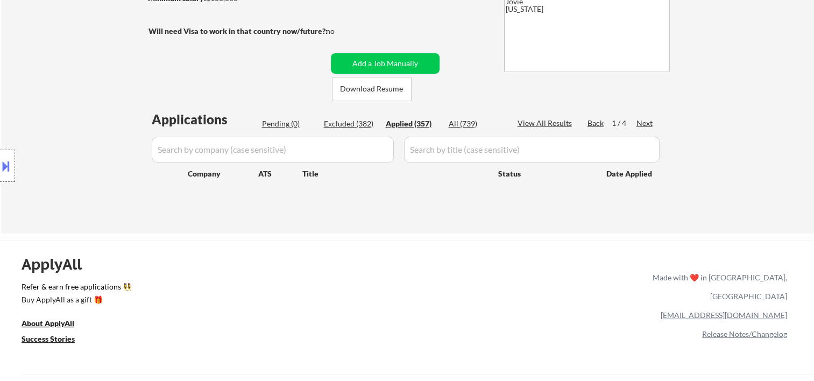
select select ""applied""
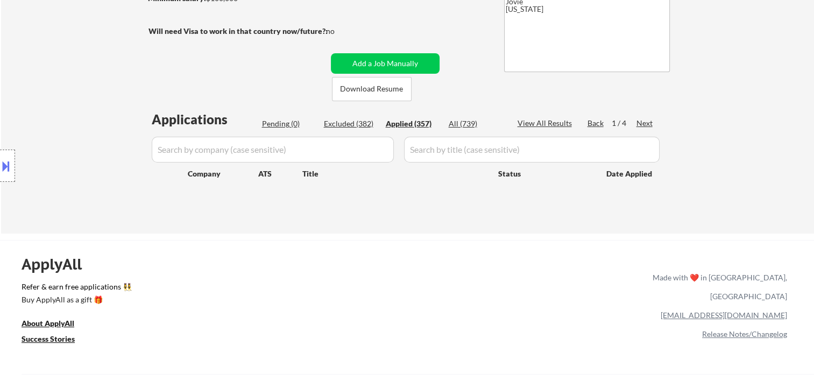
select select ""applied""
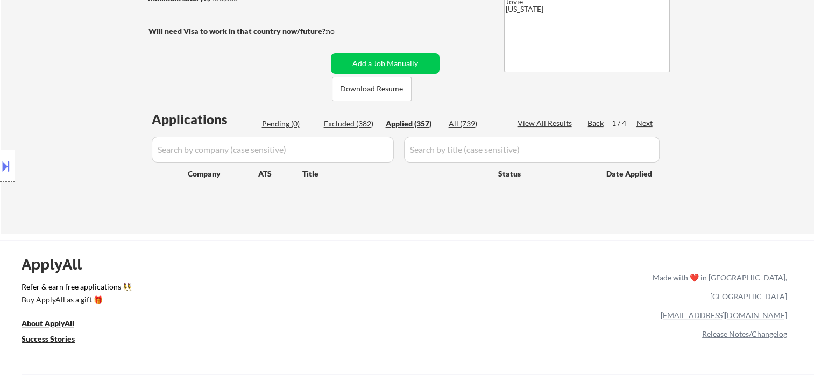
select select ""applied""
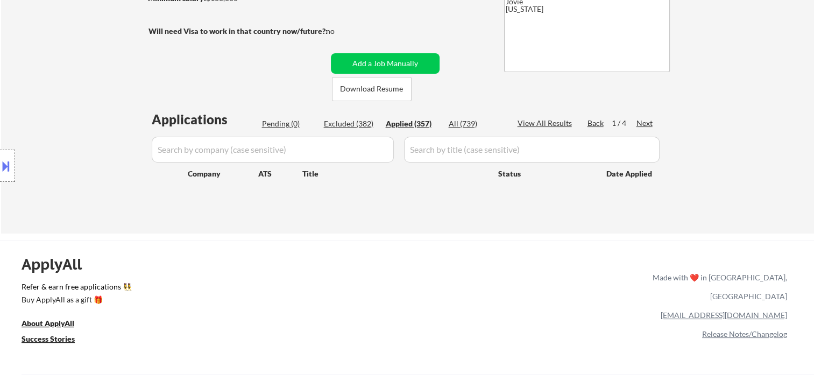
select select ""applied""
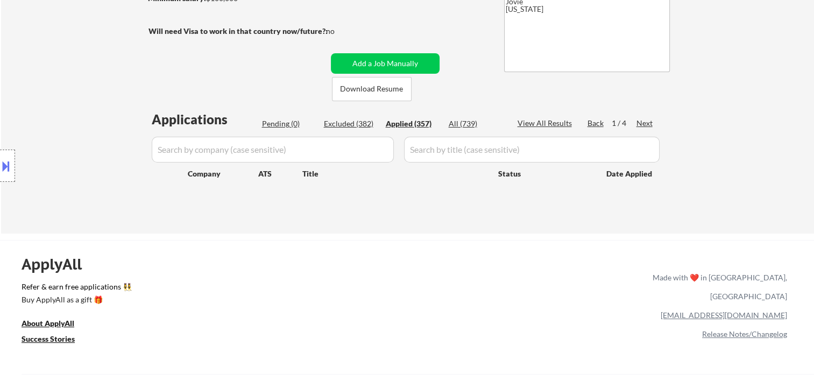
select select ""applied""
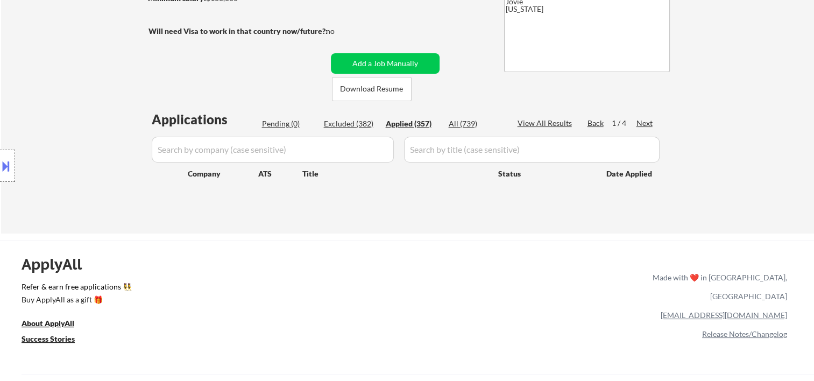
select select ""applied""
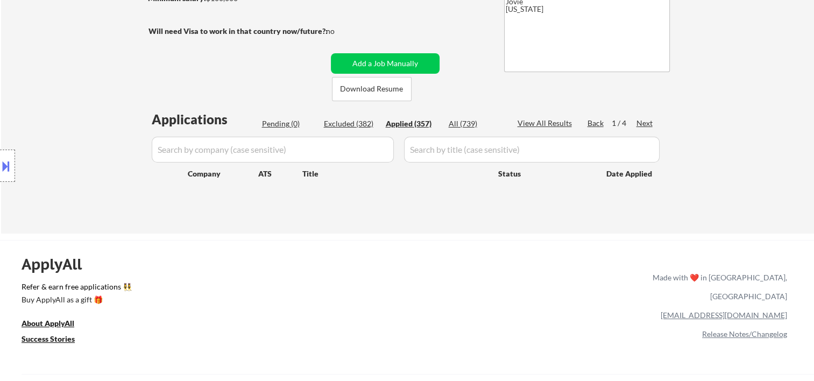
select select ""applied""
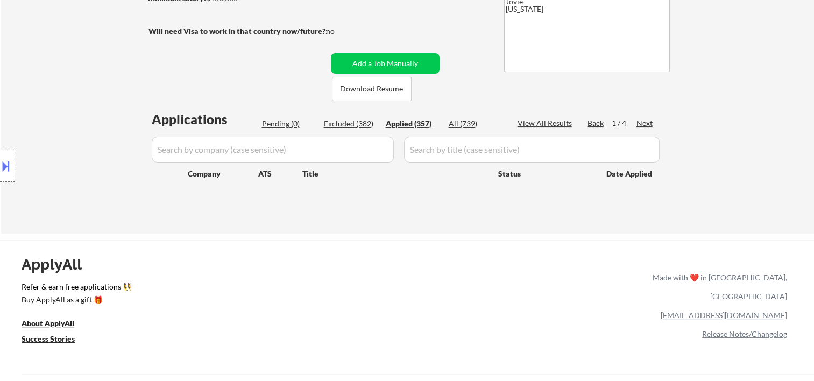
select select ""applied""
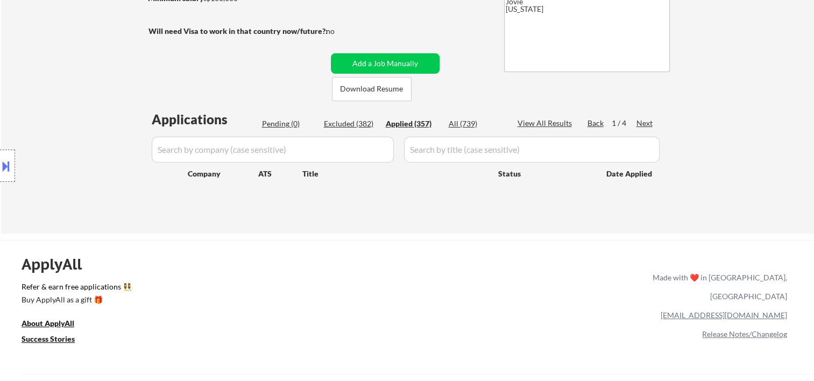
select select ""applied""
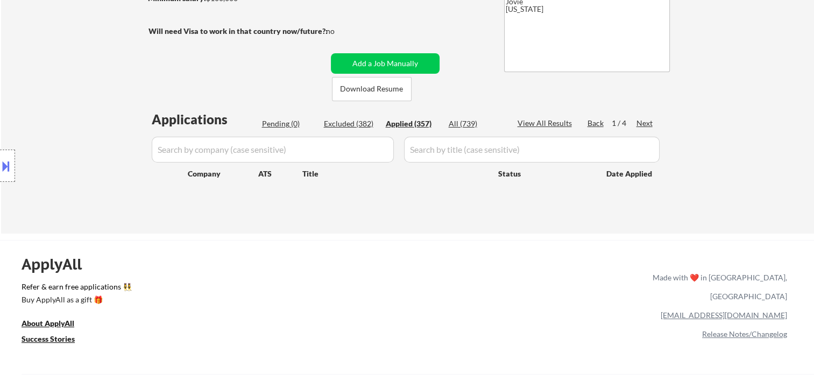
select select ""applied""
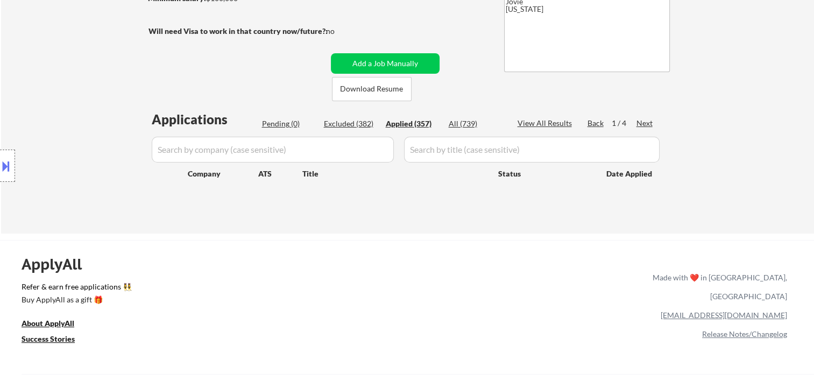
select select ""applied""
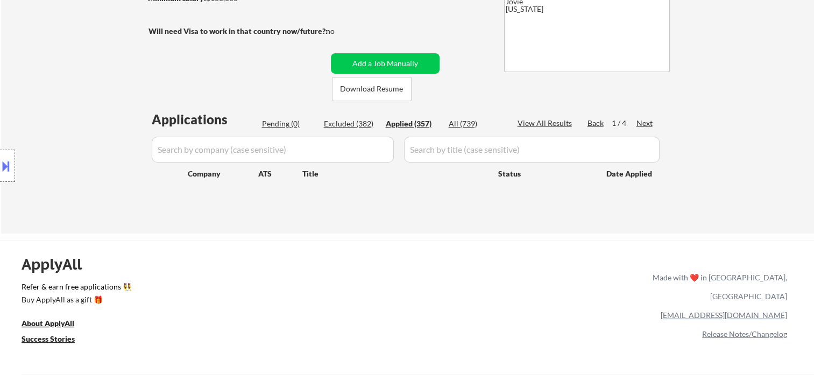
select select ""applied""
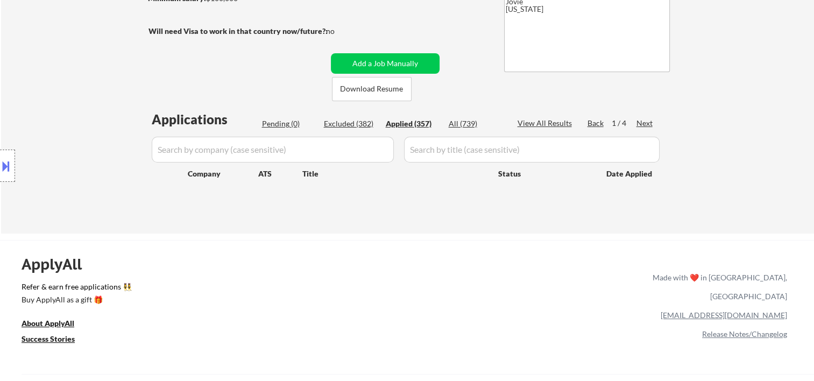
select select ""applied""
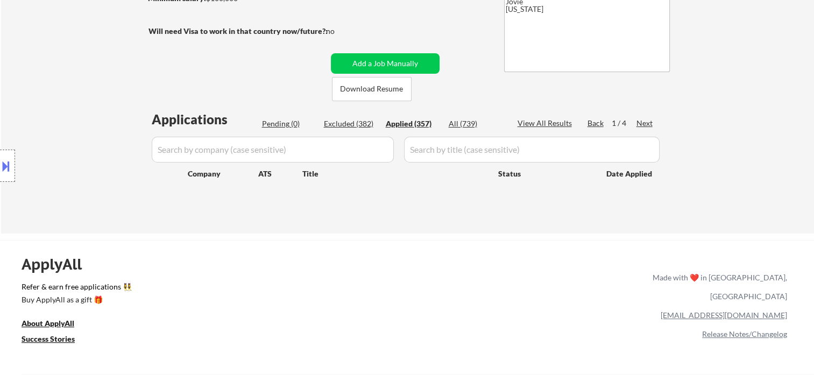
select select ""applied""
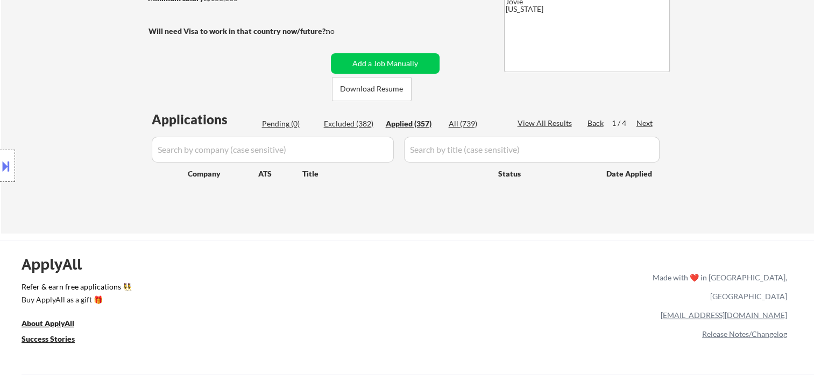
select select ""applied""
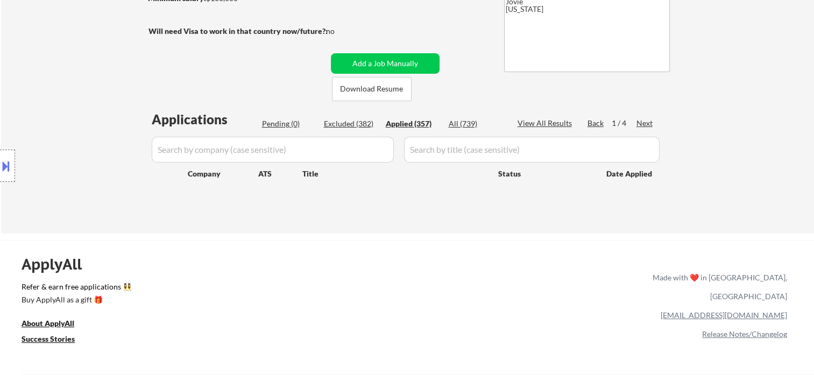
select select ""applied""
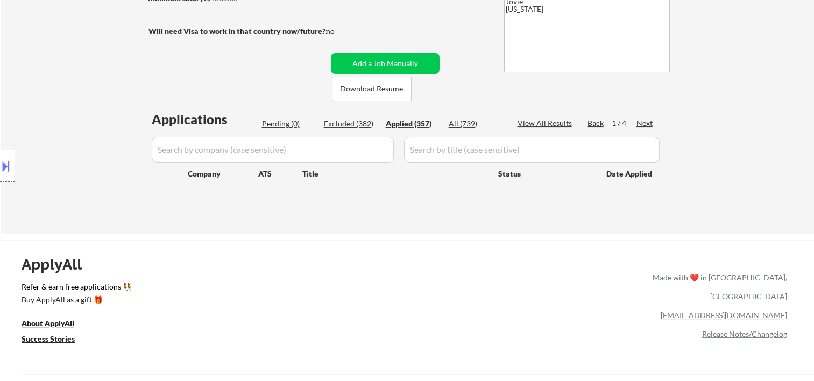
select select ""applied""
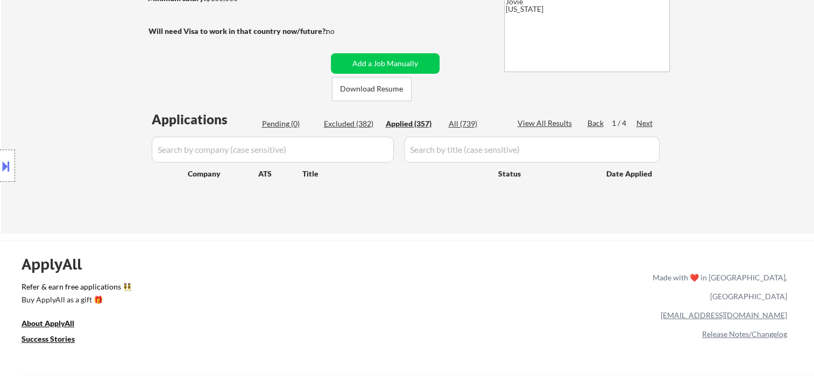
select select ""applied""
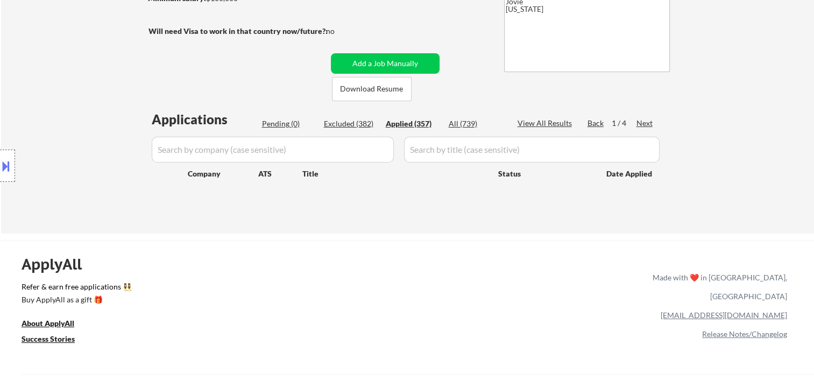
select select ""applied""
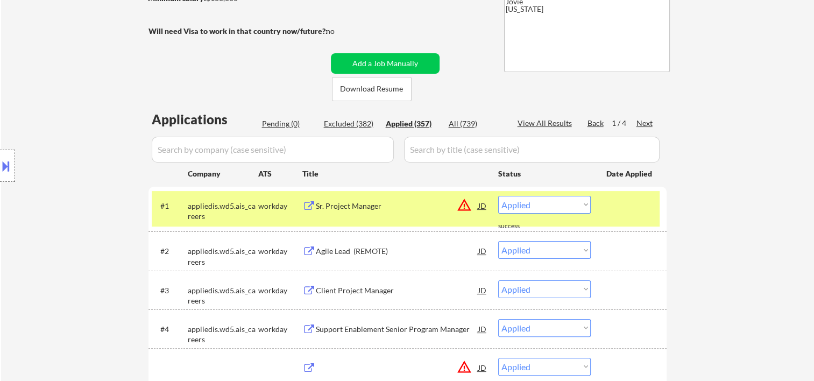
scroll to position [0, 0]
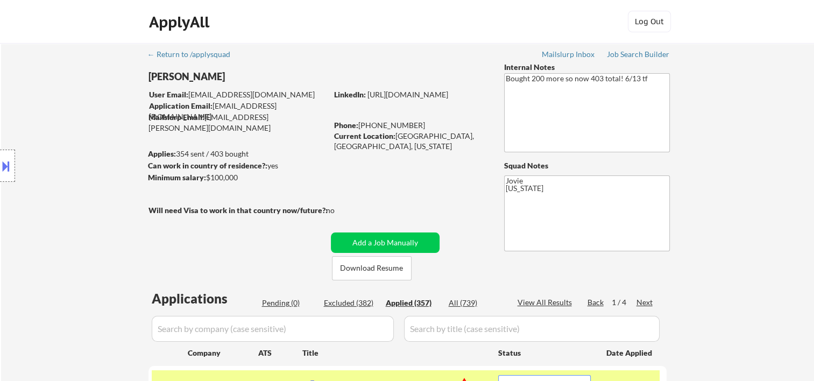
click at [422, 303] on div "Applied (357)" at bounding box center [413, 303] width 54 height 11
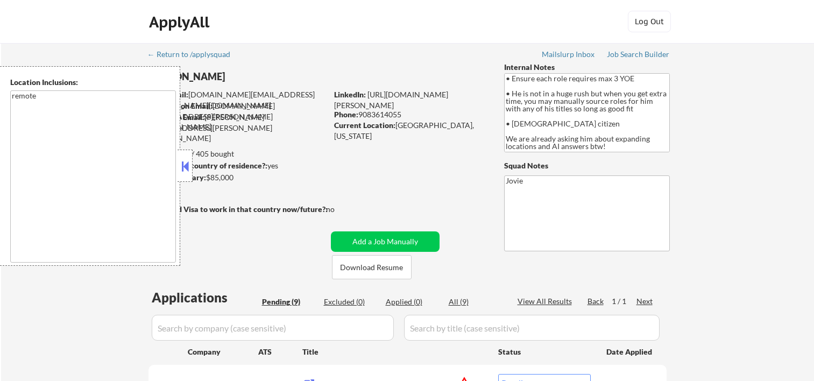
select select ""pending""
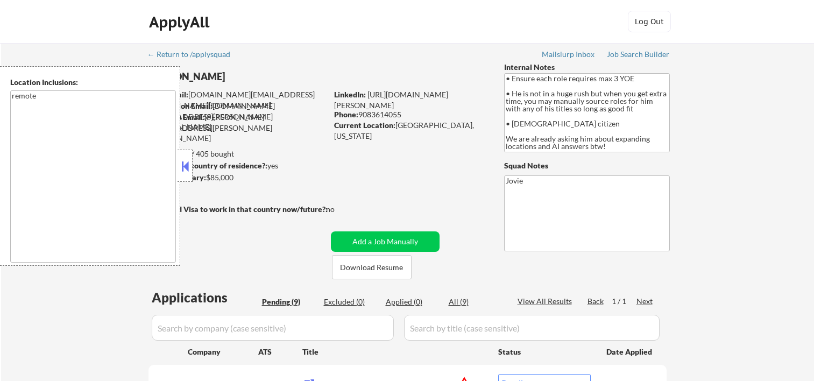
select select ""pending""
click at [190, 160] on div at bounding box center [185, 166] width 15 height 32
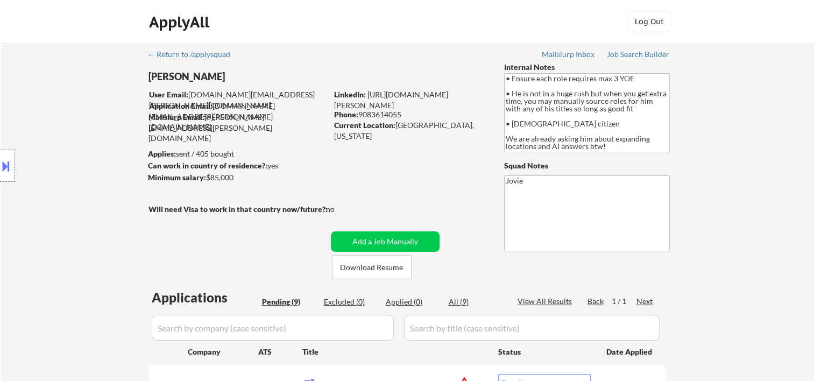
scroll to position [104, 0]
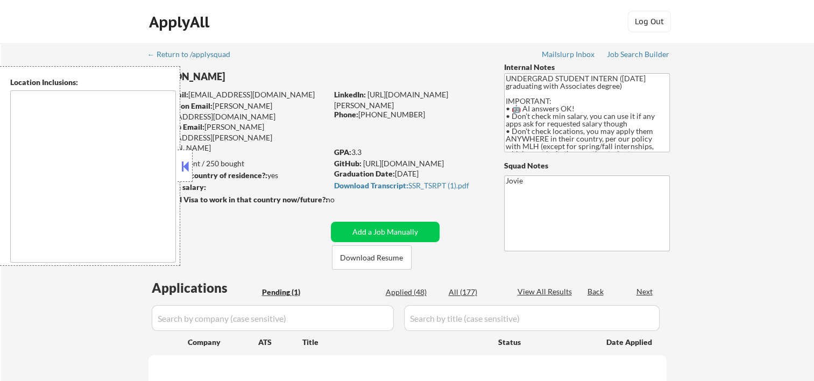
select select ""pending""
type textarea "country:US"
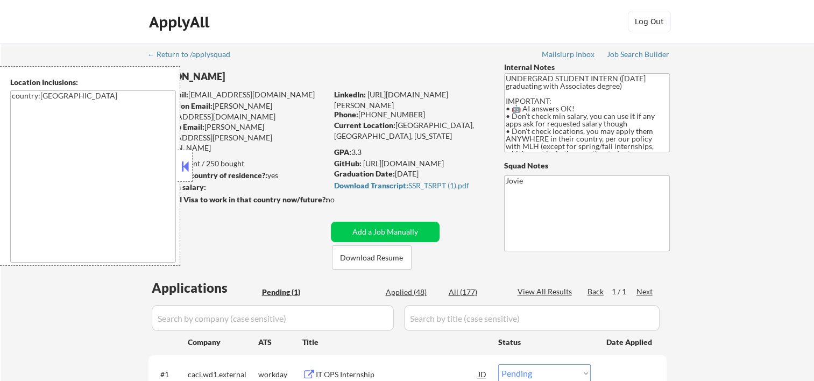
drag, startPoint x: 187, startPoint y: 164, endPoint x: 226, endPoint y: 171, distance: 39.5
click at [186, 165] on button at bounding box center [185, 166] width 12 height 16
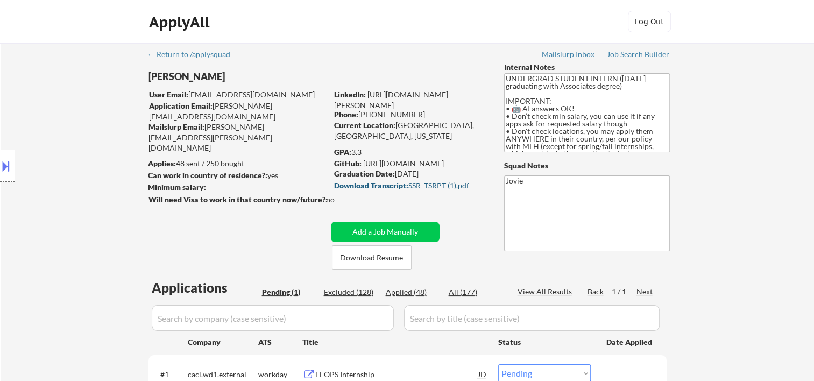
scroll to position [179, 0]
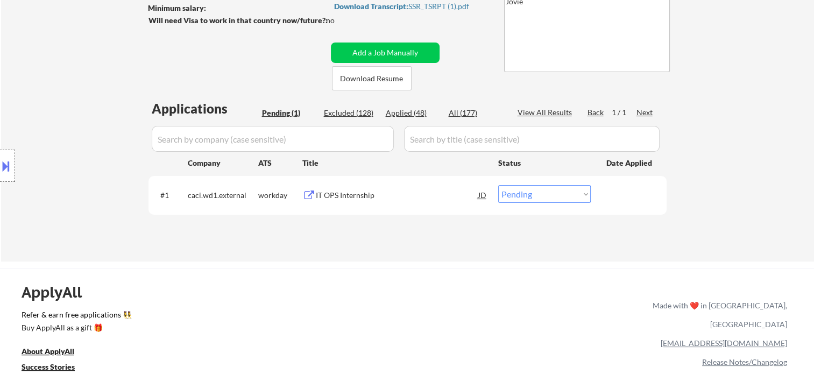
click at [366, 195] on div "IT OPS Internship" at bounding box center [397, 195] width 163 height 11
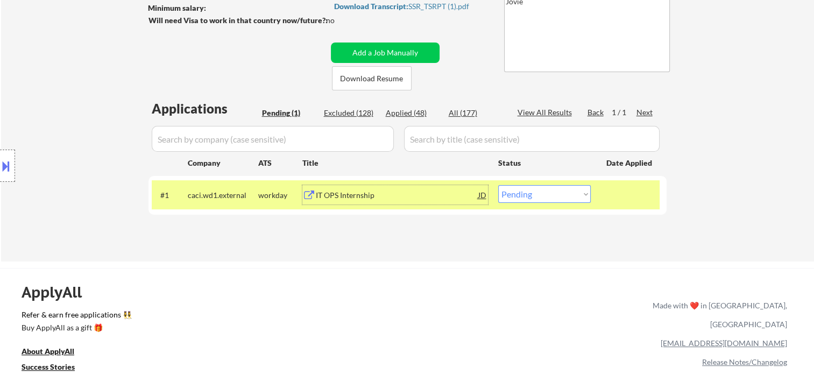
click at [585, 193] on select "Choose an option... Pending Applied Excluded (Questions) Excluded (Expired) Exc…" at bounding box center [544, 194] width 93 height 18
select select ""excluded__bad_match_""
click at [498, 185] on select "Choose an option... Pending Applied Excluded (Questions) Excluded (Expired) Exc…" at bounding box center [544, 194] width 93 height 18
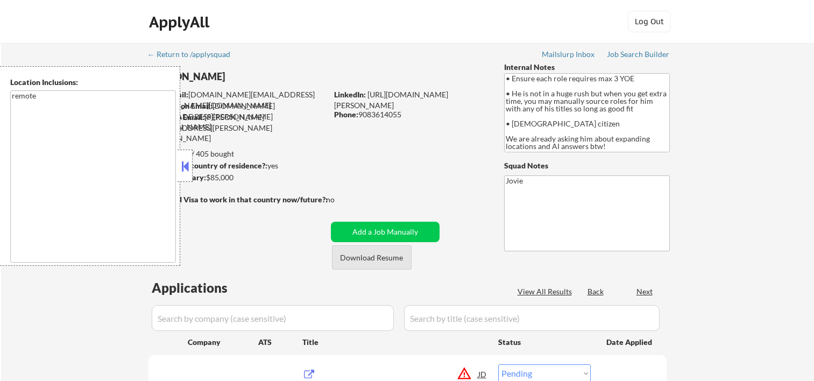
select select ""pending""
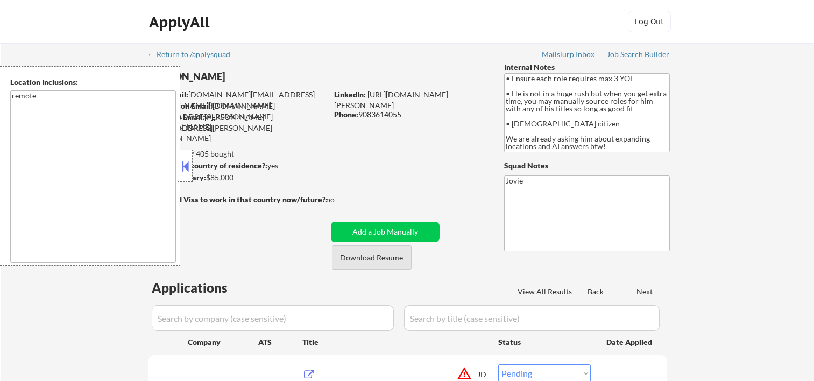
select select ""pending""
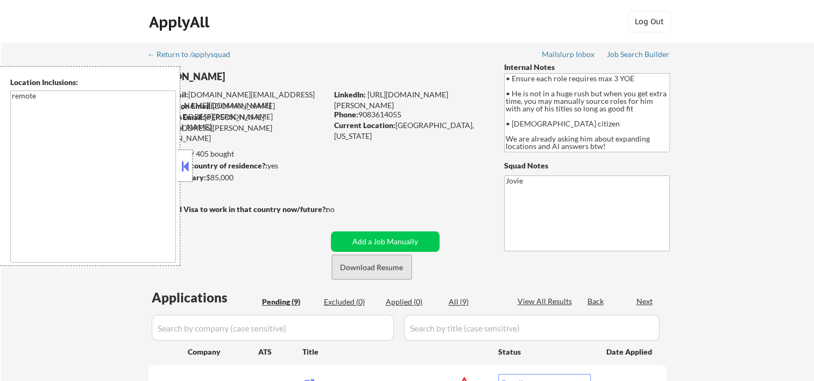
click at [383, 258] on button "Download Resume" at bounding box center [372, 267] width 80 height 24
drag, startPoint x: 190, startPoint y: 159, endPoint x: 216, endPoint y: 146, distance: 29.4
click at [190, 159] on button at bounding box center [185, 166] width 12 height 16
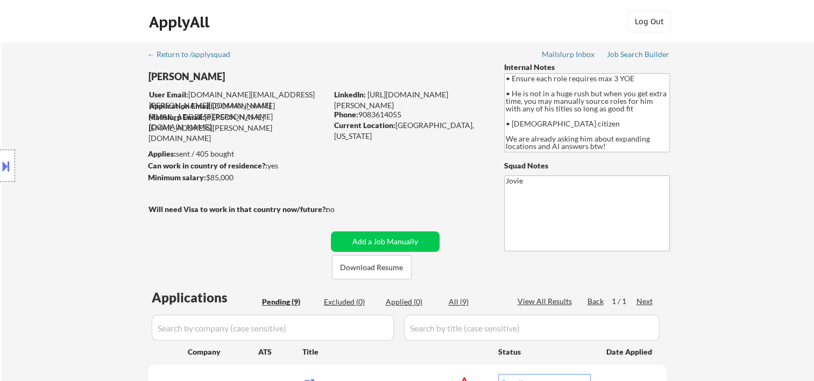
click at [342, 28] on div "ApplyAll Log Out" at bounding box center [407, 24] width 538 height 27
drag, startPoint x: 213, startPoint y: 103, endPoint x: 243, endPoint y: 100, distance: 30.3
click at [243, 100] on div "User Email: [DOMAIN_NAME][EMAIL_ADDRESS][PERSON_NAME][DOMAIN_NAME] Application …" at bounding box center [238, 106] width 179 height 34
drag, startPoint x: 243, startPoint y: 100, endPoint x: 226, endPoint y: 110, distance: 20.0
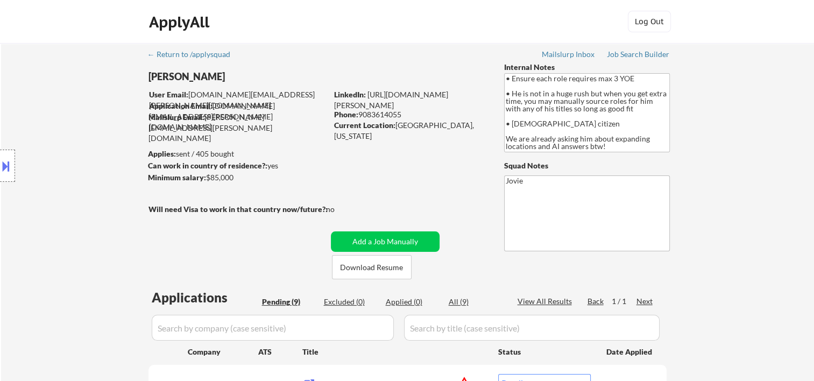
click at [226, 110] on div "Application Email: [DOMAIN_NAME][EMAIL_ADDRESS][PERSON_NAME][DOMAIN_NAME]" at bounding box center [238, 117] width 178 height 32
drag, startPoint x: 306, startPoint y: 106, endPoint x: 214, endPoint y: 110, distance: 91.6
click at [214, 110] on div "Application Email: [DOMAIN_NAME][EMAIL_ADDRESS][PERSON_NAME][DOMAIN_NAME]" at bounding box center [238, 117] width 178 height 32
copy div "[DOMAIN_NAME][EMAIL_ADDRESS][PERSON_NAME][DOMAIN_NAME]"
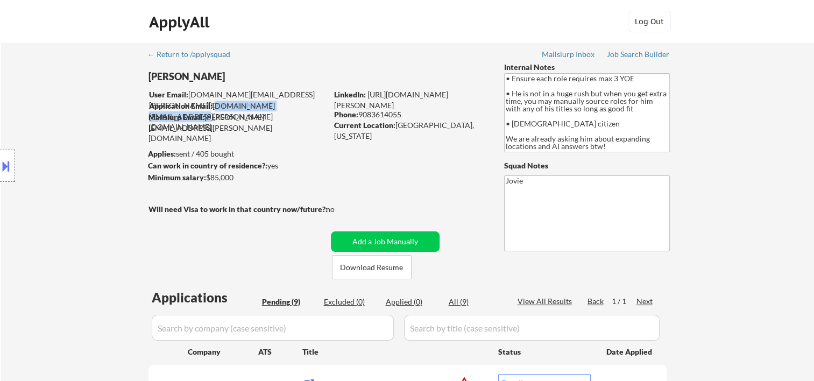
scroll to position [179, 0]
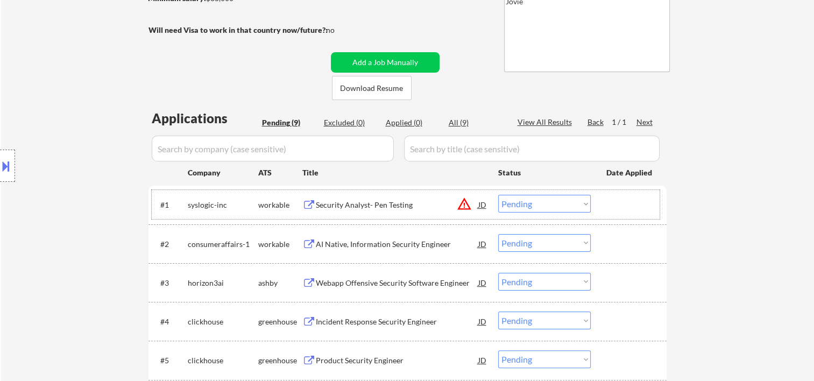
drag, startPoint x: 639, startPoint y: 202, endPoint x: 459, endPoint y: 211, distance: 180.5
click at [635, 202] on div at bounding box center [630, 204] width 47 height 19
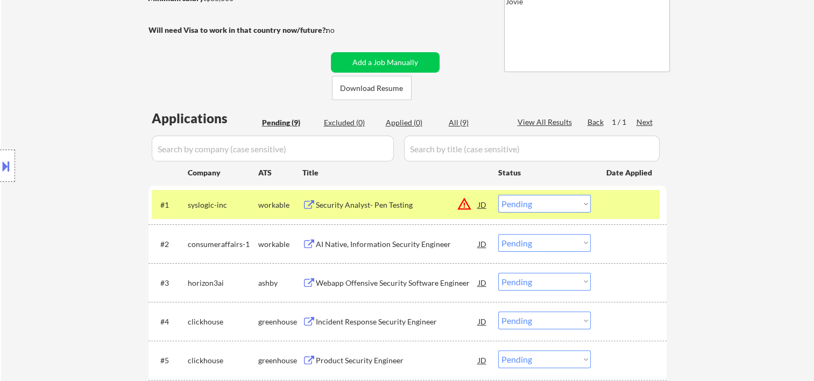
click at [385, 217] on div "#1 syslogic-inc workable Security Analyst- Pen Testing JD warning_amber Choose …" at bounding box center [406, 204] width 508 height 29
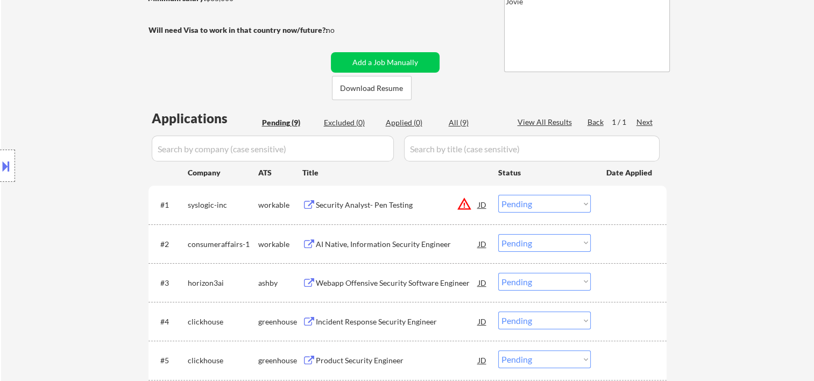
click at [608, 198] on div at bounding box center [630, 204] width 47 height 19
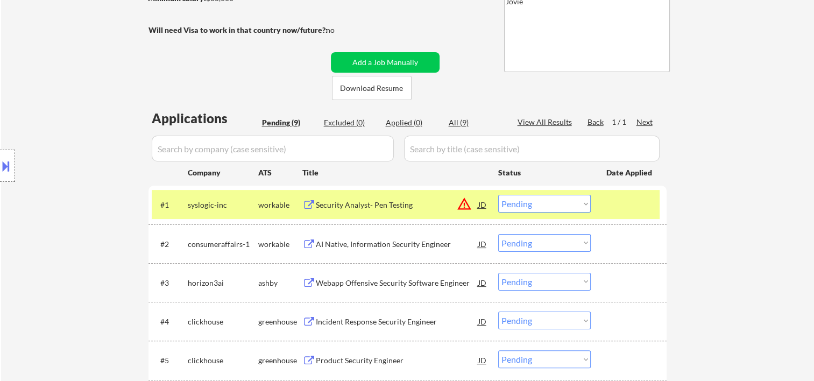
click at [372, 198] on div "Security Analyst- Pen Testing" at bounding box center [397, 204] width 163 height 19
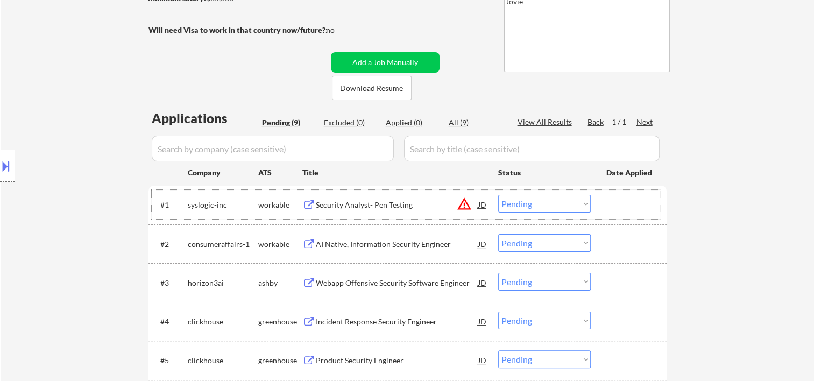
drag, startPoint x: 623, startPoint y: 199, endPoint x: 596, endPoint y: 200, distance: 27.5
click at [623, 198] on div at bounding box center [630, 204] width 47 height 19
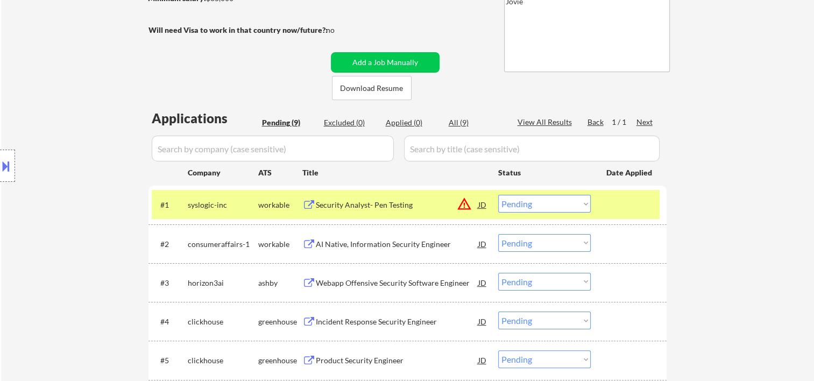
drag, startPoint x: 591, startPoint y: 200, endPoint x: 584, endPoint y: 203, distance: 8.2
click at [586, 202] on div "#1 syslogic-inc workable Security Analyst- Pen Testing JD warning_amber Choose …" at bounding box center [406, 204] width 508 height 29
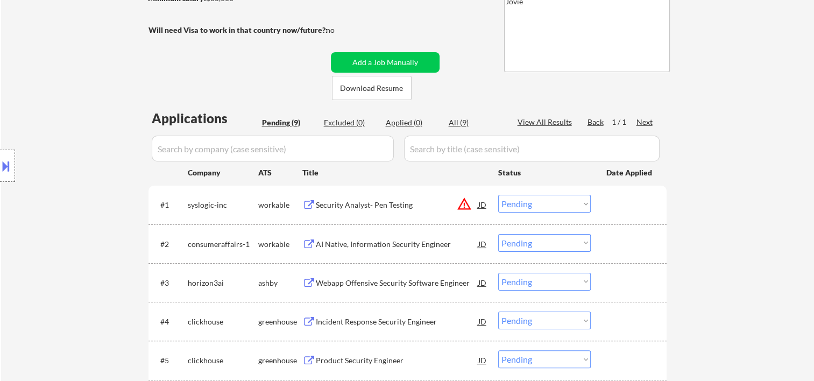
drag, startPoint x: 635, startPoint y: 200, endPoint x: 613, endPoint y: 203, distance: 21.8
click at [634, 200] on div at bounding box center [630, 204] width 47 height 19
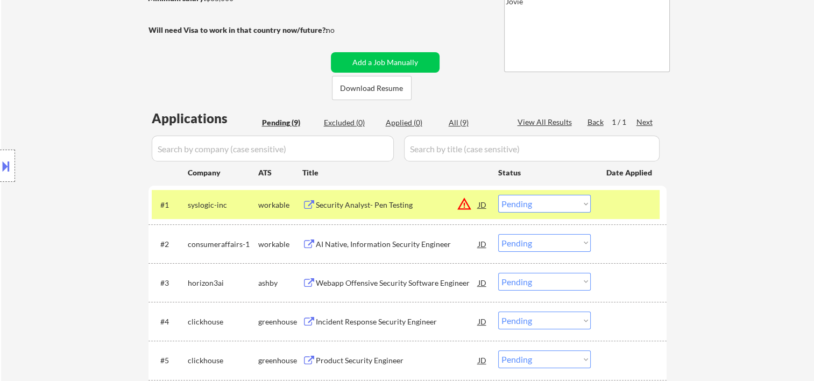
click at [580, 205] on select "Choose an option... Pending Applied Excluded (Questions) Excluded (Expired) Exc…" at bounding box center [544, 204] width 93 height 18
click at [498, 195] on select "Choose an option... Pending Applied Excluded (Questions) Excluded (Expired) Exc…" at bounding box center [544, 204] width 93 height 18
click at [616, 205] on div at bounding box center [630, 204] width 47 height 19
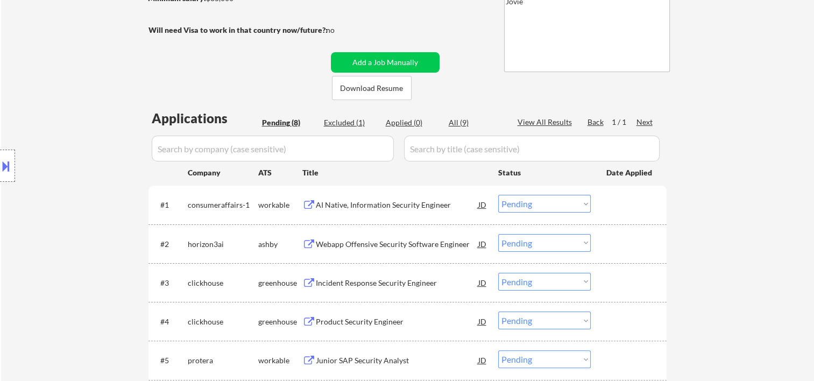
click at [612, 208] on div at bounding box center [630, 204] width 47 height 19
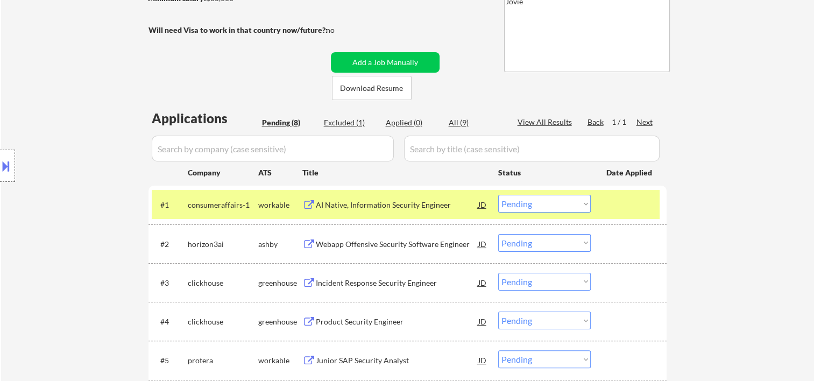
click at [444, 211] on div "AI Native, Information Security Engineer" at bounding box center [397, 204] width 163 height 19
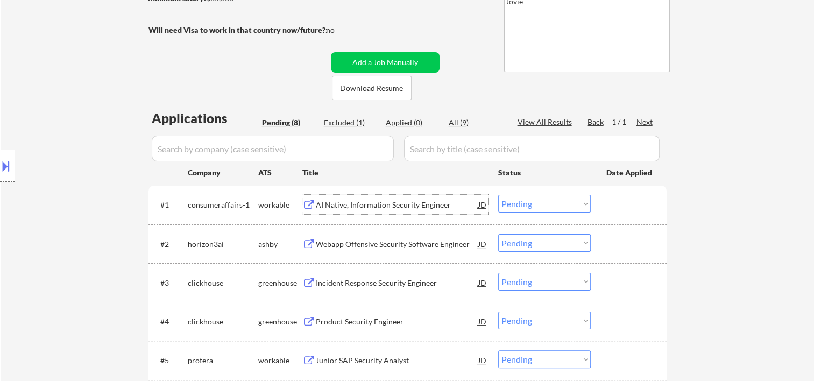
click at [582, 203] on select "Choose an option... Pending Applied Excluded (Questions) Excluded (Expired) Exc…" at bounding box center [544, 204] width 93 height 18
click at [498, 195] on select "Choose an option... Pending Applied Excluded (Questions) Excluded (Expired) Exc…" at bounding box center [544, 204] width 93 height 18
drag, startPoint x: 641, startPoint y: 207, endPoint x: 549, endPoint y: 205, distance: 92.6
click at [638, 207] on div at bounding box center [630, 204] width 47 height 19
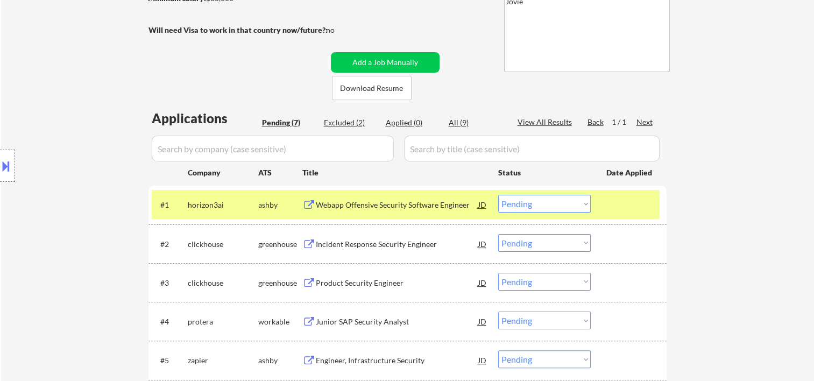
click at [402, 201] on div "Webapp Offensive Security Software Engineer" at bounding box center [397, 205] width 163 height 11
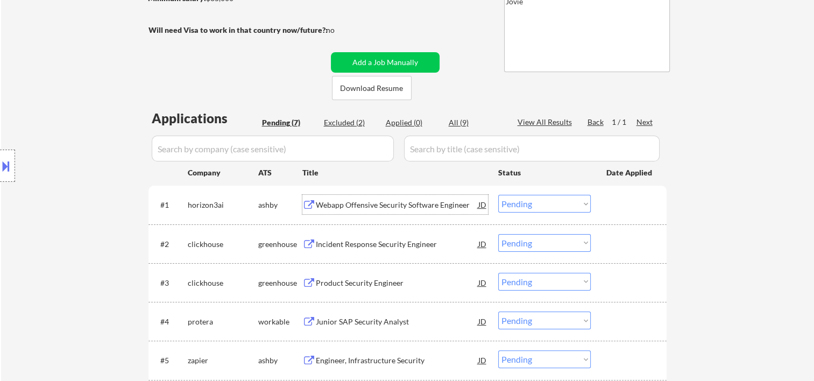
click at [607, 209] on div at bounding box center [630, 204] width 47 height 19
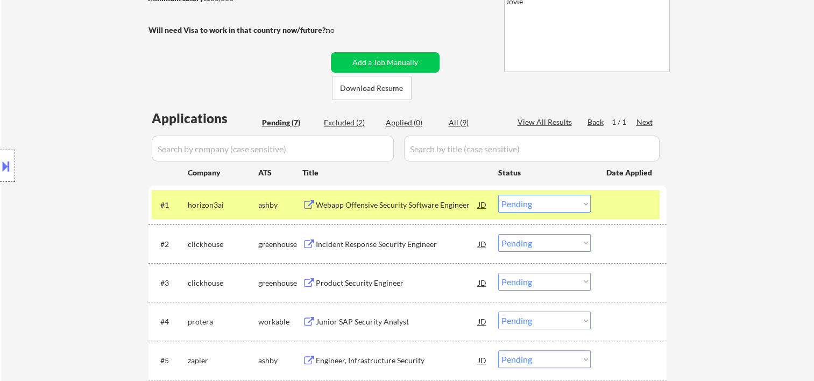
click at [581, 209] on select "Choose an option... Pending Applied Excluded (Questions) Excluded (Expired) Exc…" at bounding box center [544, 204] width 93 height 18
click at [498, 195] on select "Choose an option... Pending Applied Excluded (Questions) Excluded (Expired) Exc…" at bounding box center [544, 204] width 93 height 18
click at [627, 212] on div at bounding box center [630, 204] width 47 height 19
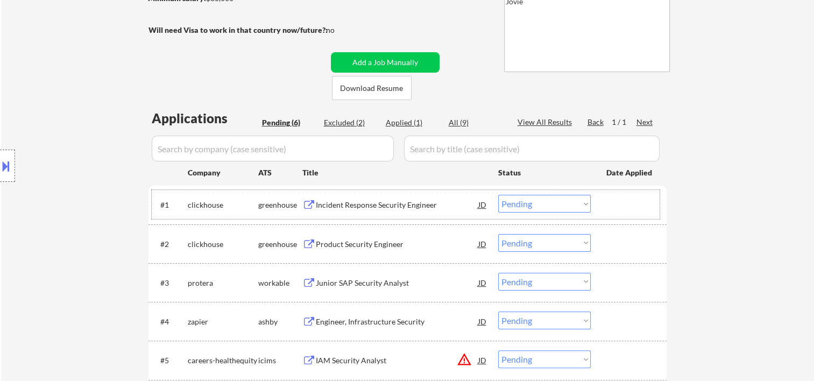
click at [631, 202] on div at bounding box center [630, 204] width 47 height 19
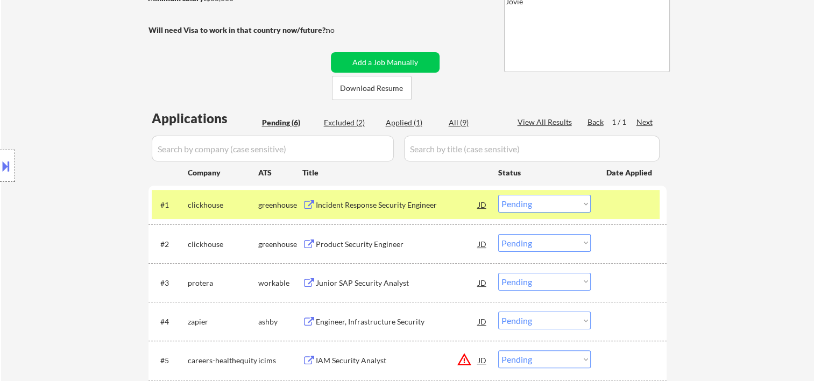
click at [411, 209] on div "Incident Response Security Engineer" at bounding box center [397, 205] width 163 height 11
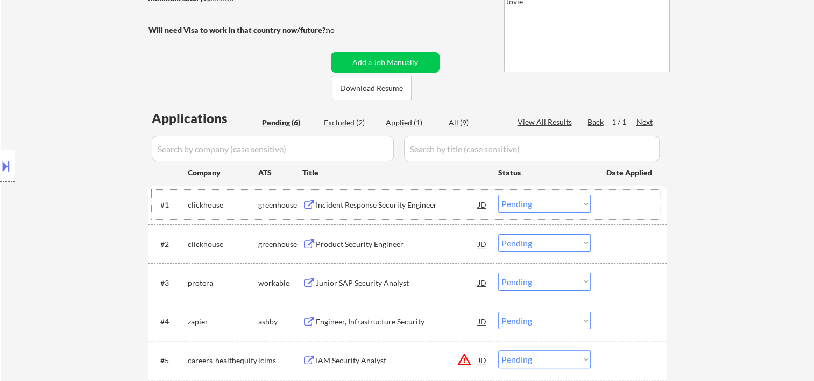
click at [603, 202] on div "#1 clickhouse greenhouse Incident Response Security Engineer JD warning_amber C…" at bounding box center [406, 204] width 508 height 29
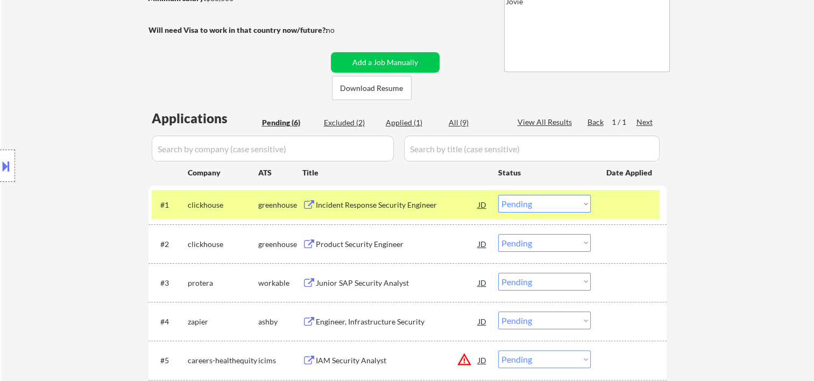
click at [586, 203] on select "Choose an option... Pending Applied Excluded (Questions) Excluded (Expired) Exc…" at bounding box center [544, 204] width 93 height 18
click at [498, 195] on select "Choose an option... Pending Applied Excluded (Questions) Excluded (Expired) Exc…" at bounding box center [544, 204] width 93 height 18
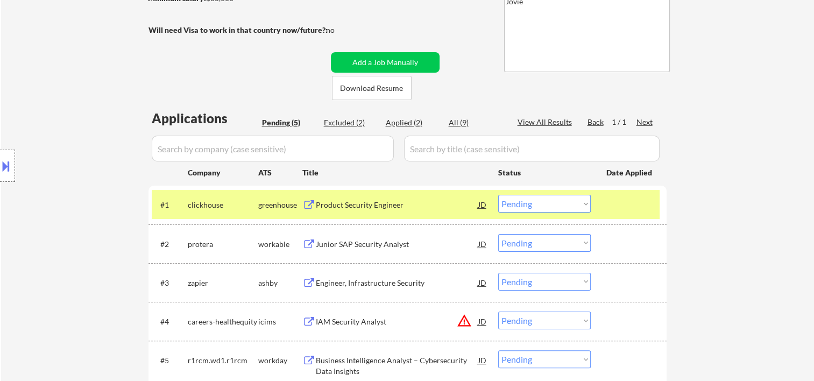
click at [607, 207] on div at bounding box center [630, 204] width 47 height 19
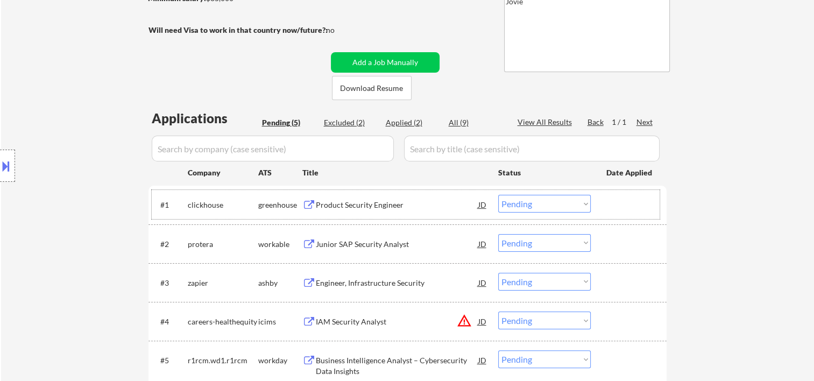
click at [611, 205] on div at bounding box center [630, 204] width 47 height 19
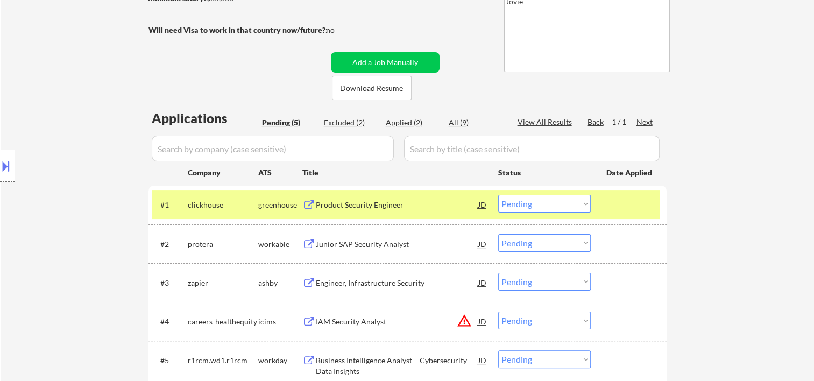
click at [584, 204] on select "Choose an option... Pending Applied Excluded (Questions) Excluded (Expired) Exc…" at bounding box center [544, 204] width 93 height 18
click at [498, 195] on select "Choose an option... Pending Applied Excluded (Questions) Excluded (Expired) Exc…" at bounding box center [544, 204] width 93 height 18
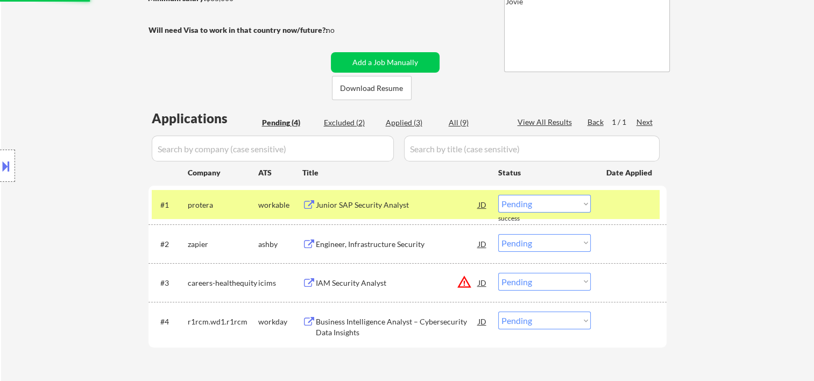
click at [402, 121] on div "Applied (3)" at bounding box center [413, 122] width 54 height 11
select select ""applied""
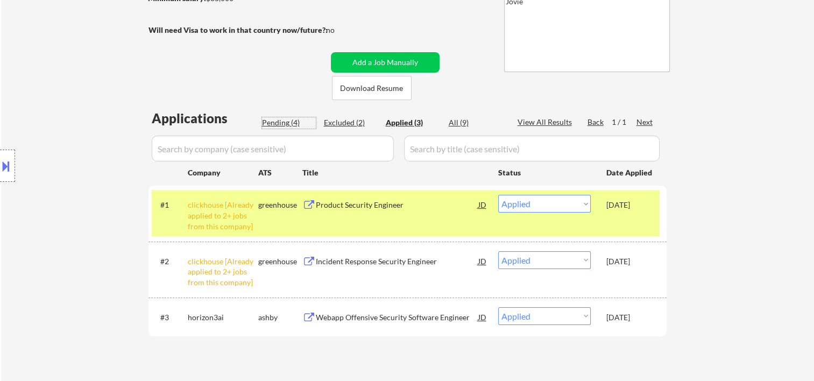
click at [283, 124] on div "Pending (4)" at bounding box center [289, 122] width 54 height 11
select select ""pending""
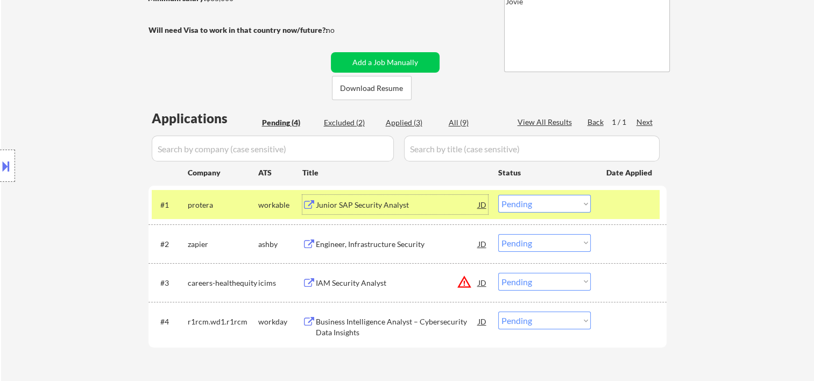
click at [390, 206] on div "Junior SAP Security Analyst" at bounding box center [397, 205] width 163 height 11
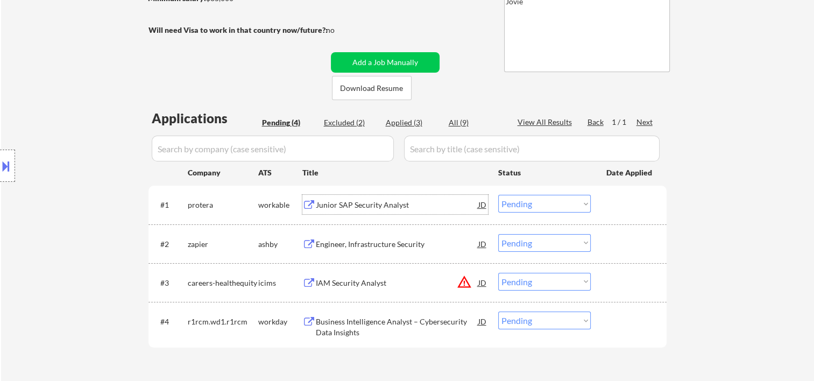
click at [597, 203] on div "#1 protera workable Junior SAP Security Analyst JD warning_amber Choose an opti…" at bounding box center [406, 204] width 508 height 29
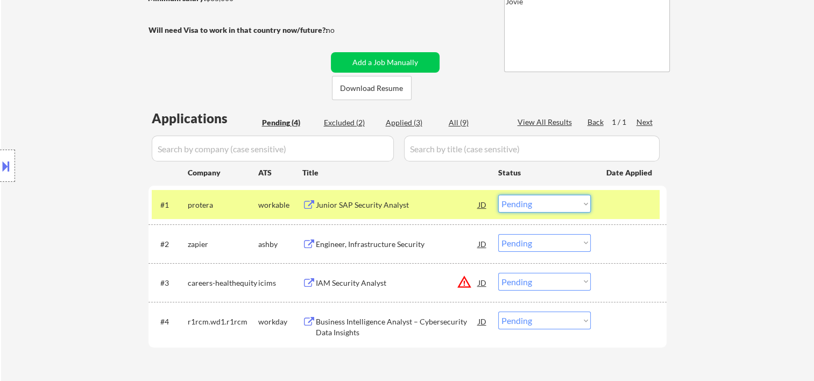
click at [579, 205] on select "Choose an option... Pending Applied Excluded (Questions) Excluded (Expired) Exc…" at bounding box center [544, 204] width 93 height 18
click at [498, 195] on select "Choose an option... Pending Applied Excluded (Questions) Excluded (Expired) Exc…" at bounding box center [544, 204] width 93 height 18
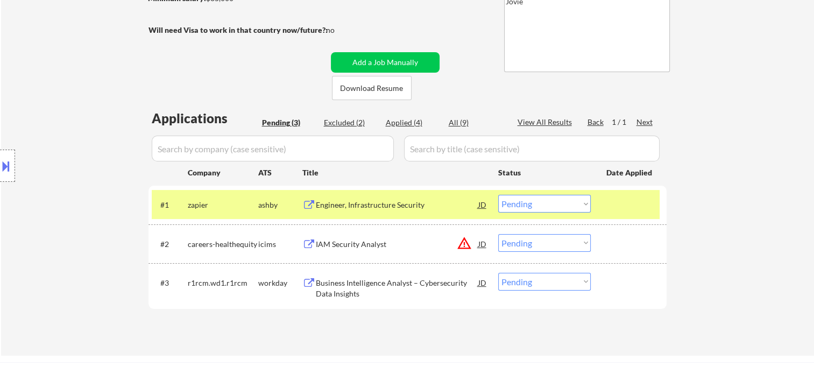
click at [457, 200] on div "Engineer, Infrastructure Security" at bounding box center [397, 205] width 163 height 11
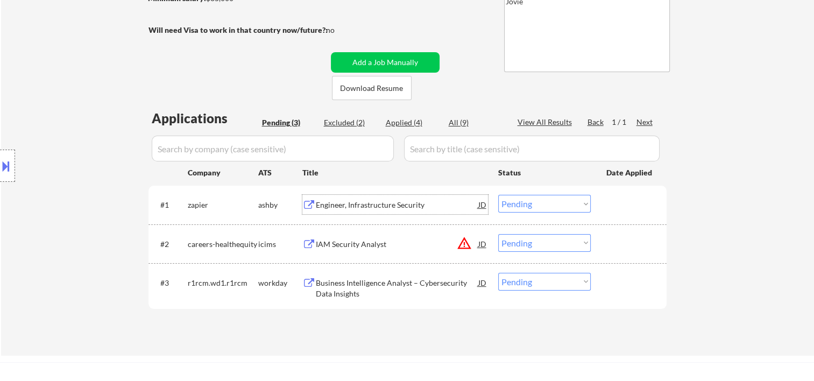
click at [608, 209] on div at bounding box center [630, 204] width 47 height 19
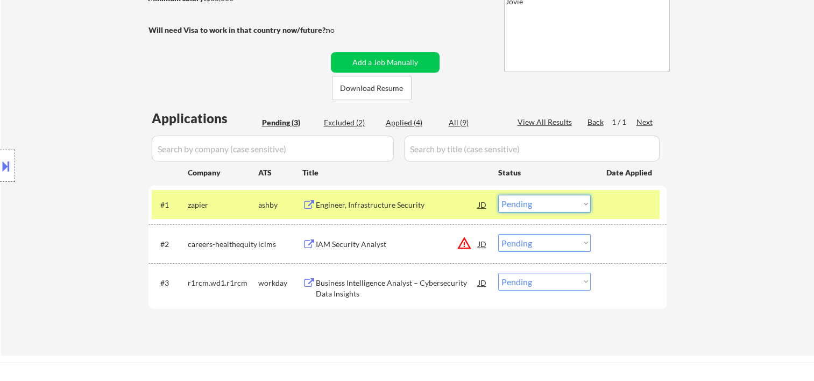
click at [578, 205] on select "Choose an option... Pending Applied Excluded (Questions) Excluded (Expired) Exc…" at bounding box center [544, 204] width 93 height 18
click at [498, 195] on select "Choose an option... Pending Applied Excluded (Questions) Excluded (Expired) Exc…" at bounding box center [544, 204] width 93 height 18
select select ""pending""
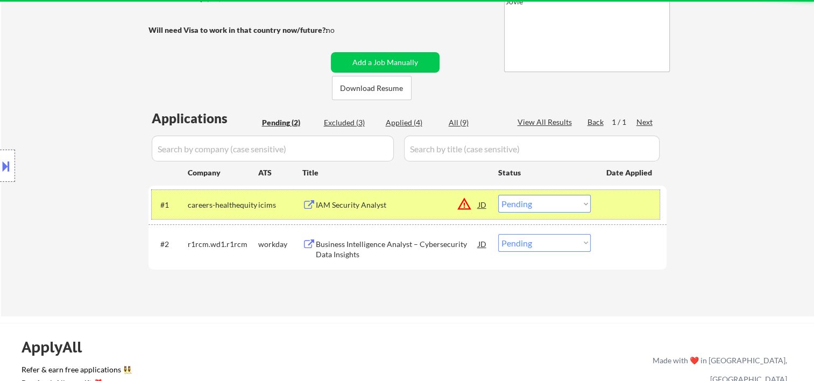
click at [633, 200] on div at bounding box center [630, 204] width 47 height 19
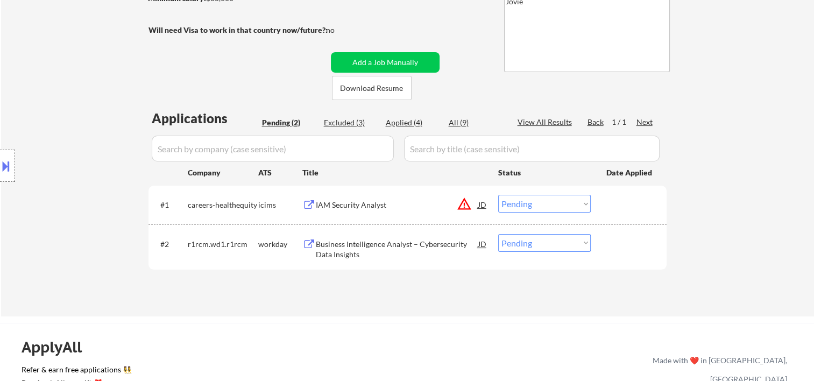
click at [621, 241] on div at bounding box center [630, 243] width 47 height 19
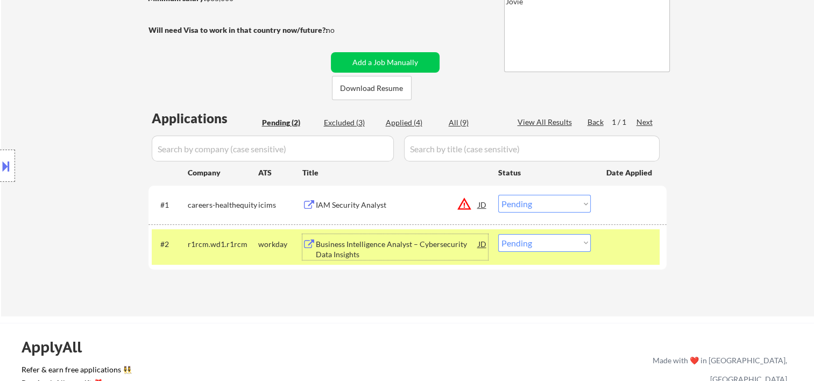
click at [428, 247] on div "Business Intelligence Analyst – Cybersecurity Data Insights" at bounding box center [397, 249] width 163 height 21
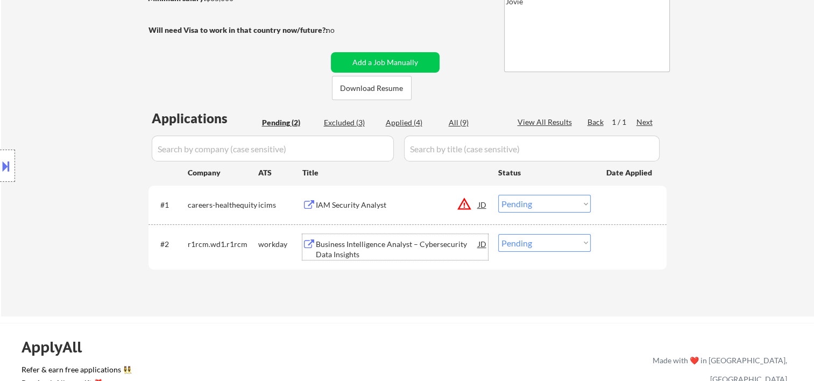
drag, startPoint x: 620, startPoint y: 243, endPoint x: 599, endPoint y: 247, distance: 21.3
click at [618, 243] on div at bounding box center [630, 243] width 47 height 19
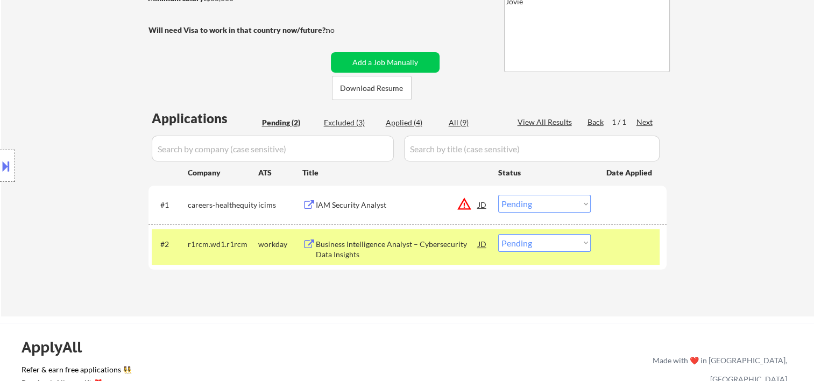
click at [590, 244] on select "Choose an option... Pending Applied Excluded (Questions) Excluded (Expired) Exc…" at bounding box center [544, 243] width 93 height 18
select select ""excluded__expired_""
click at [498, 234] on select "Choose an option... Pending Applied Excluded (Questions) Excluded (Expired) Exc…" at bounding box center [544, 243] width 93 height 18
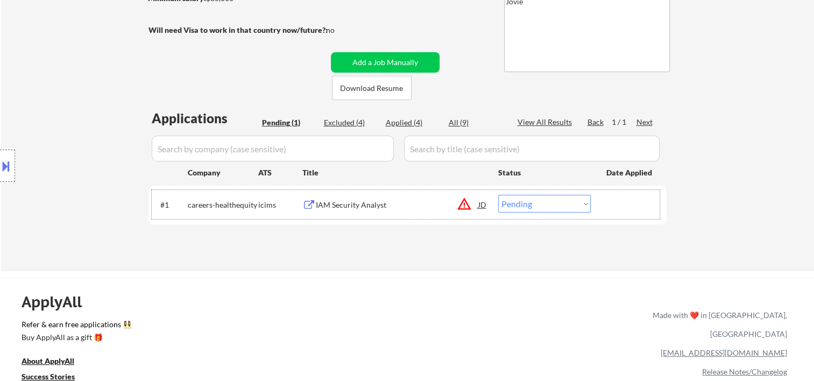
click at [616, 194] on div "#1 careers-healthequity icims IAM Security Analyst JD warning_amber Choose an o…" at bounding box center [406, 204] width 508 height 29
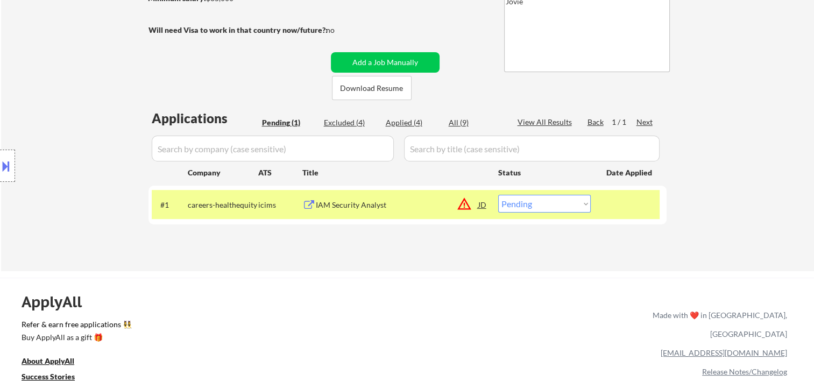
click at [430, 201] on div "IAM Security Analyst" at bounding box center [397, 205] width 163 height 11
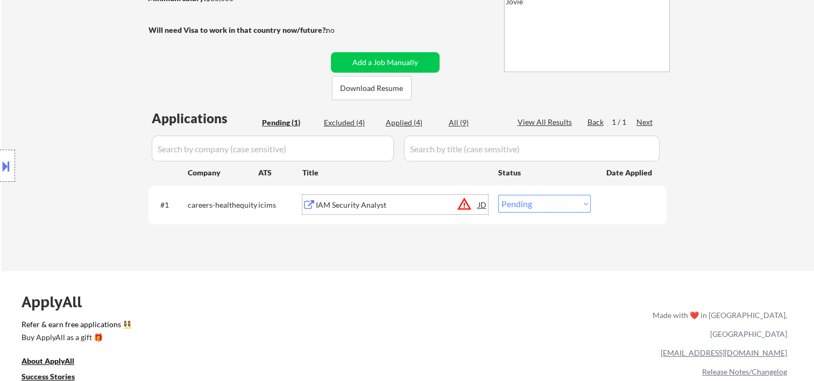
click at [600, 207] on div "#1 careers-healthequity icims IAM Security Analyst JD warning_amber Choose an o…" at bounding box center [406, 204] width 508 height 29
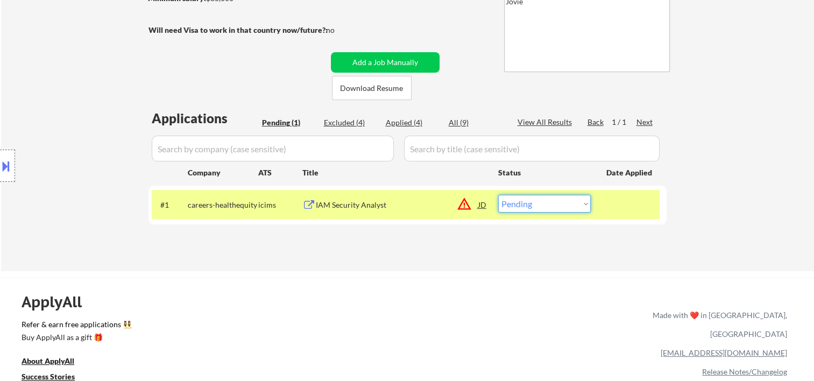
click at [581, 207] on select "Choose an option... Pending Applied Excluded (Questions) Excluded (Expired) Exc…" at bounding box center [544, 204] width 93 height 18
click at [498, 195] on select "Choose an option... Pending Applied Excluded (Questions) Excluded (Expired) Exc…" at bounding box center [544, 204] width 93 height 18
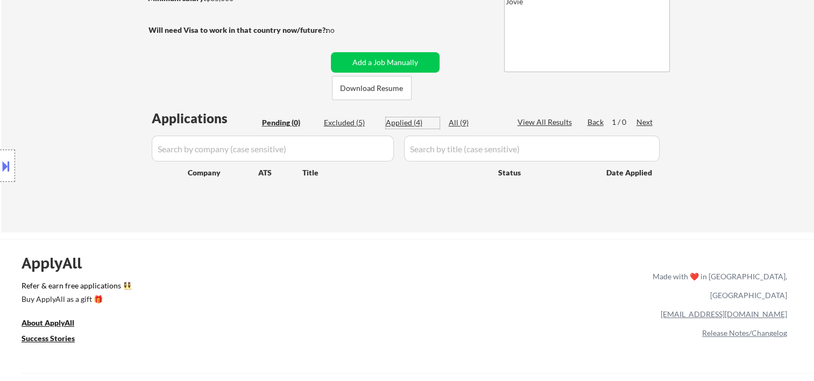
click at [401, 125] on div "Applied (4)" at bounding box center [413, 122] width 54 height 11
select select ""applied""
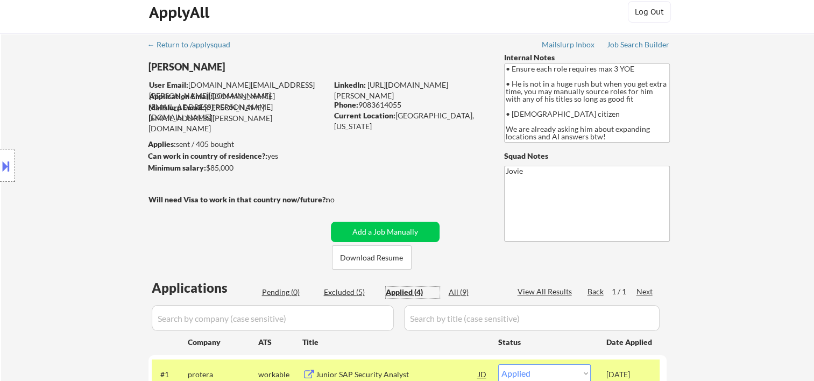
scroll to position [0, 0]
